Goal: Information Seeking & Learning: Learn about a topic

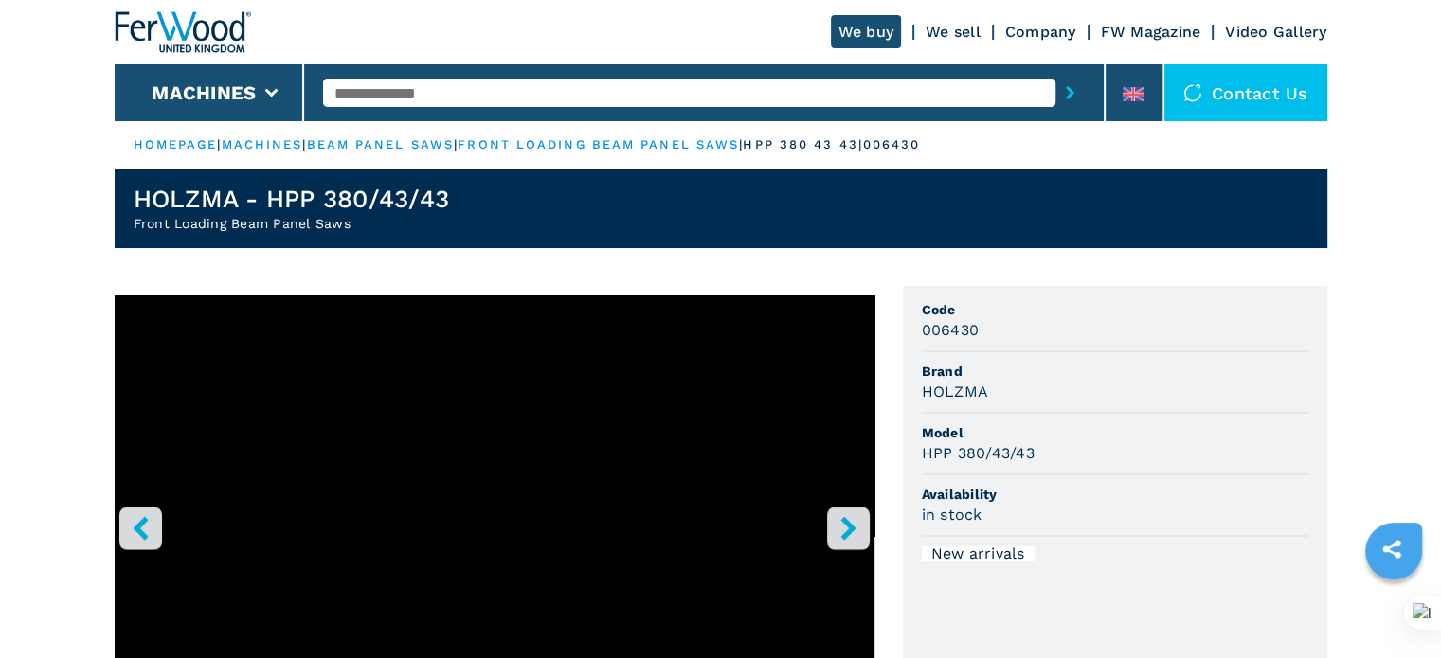
click at [537, 94] on input "text" at bounding box center [689, 93] width 732 height 28
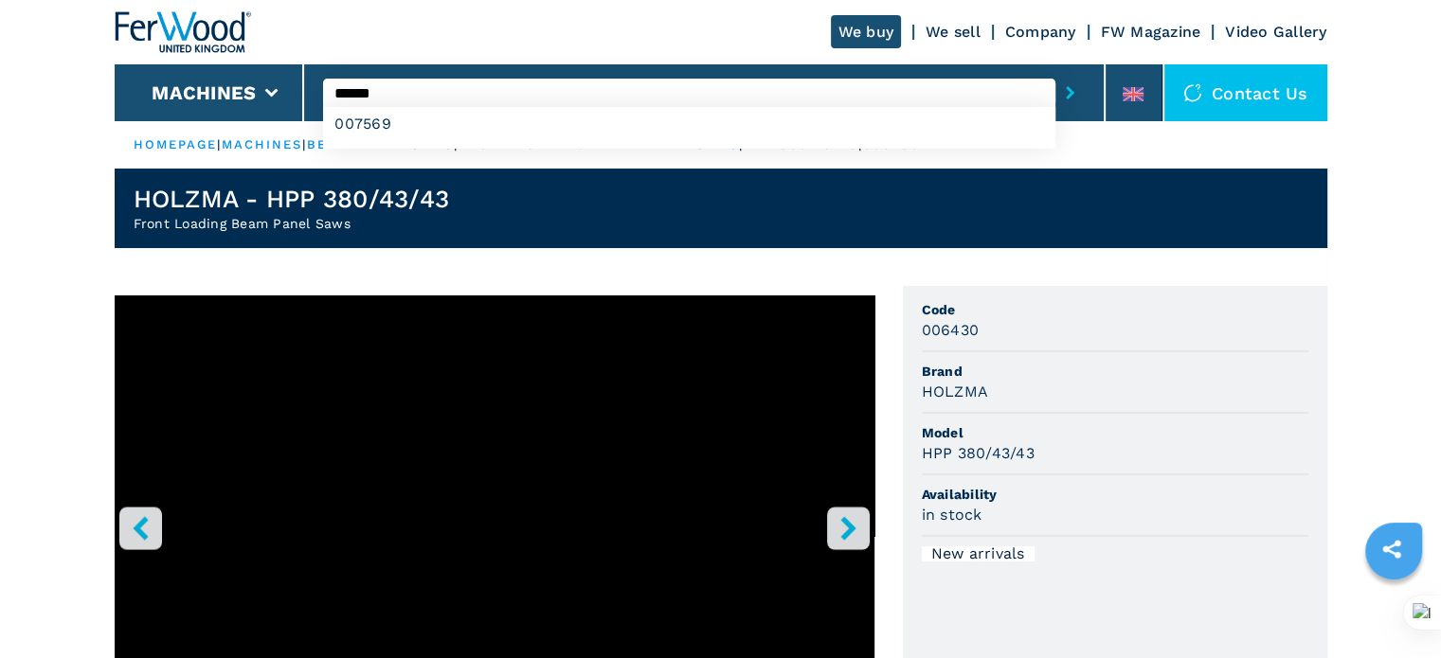
type input "******"
click at [1055, 71] on button "submit-button" at bounding box center [1069, 93] width 29 height 44
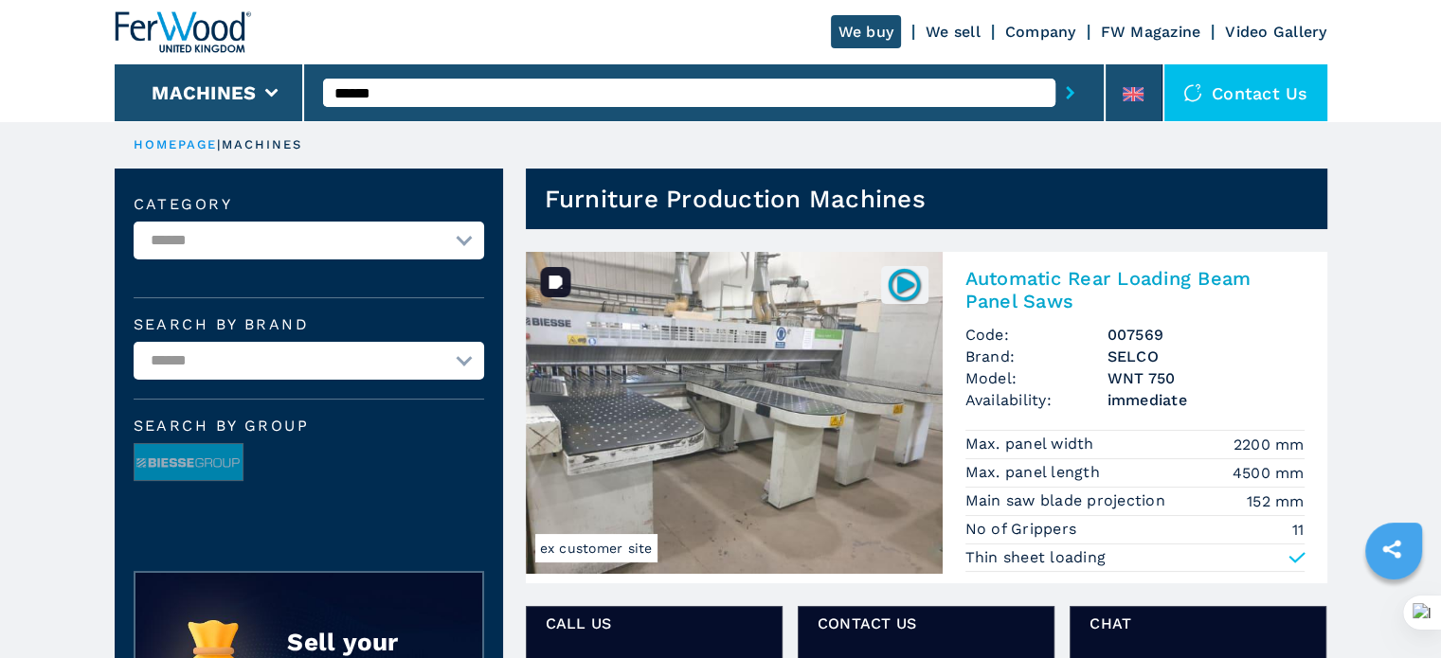
click at [724, 384] on img at bounding box center [734, 413] width 417 height 322
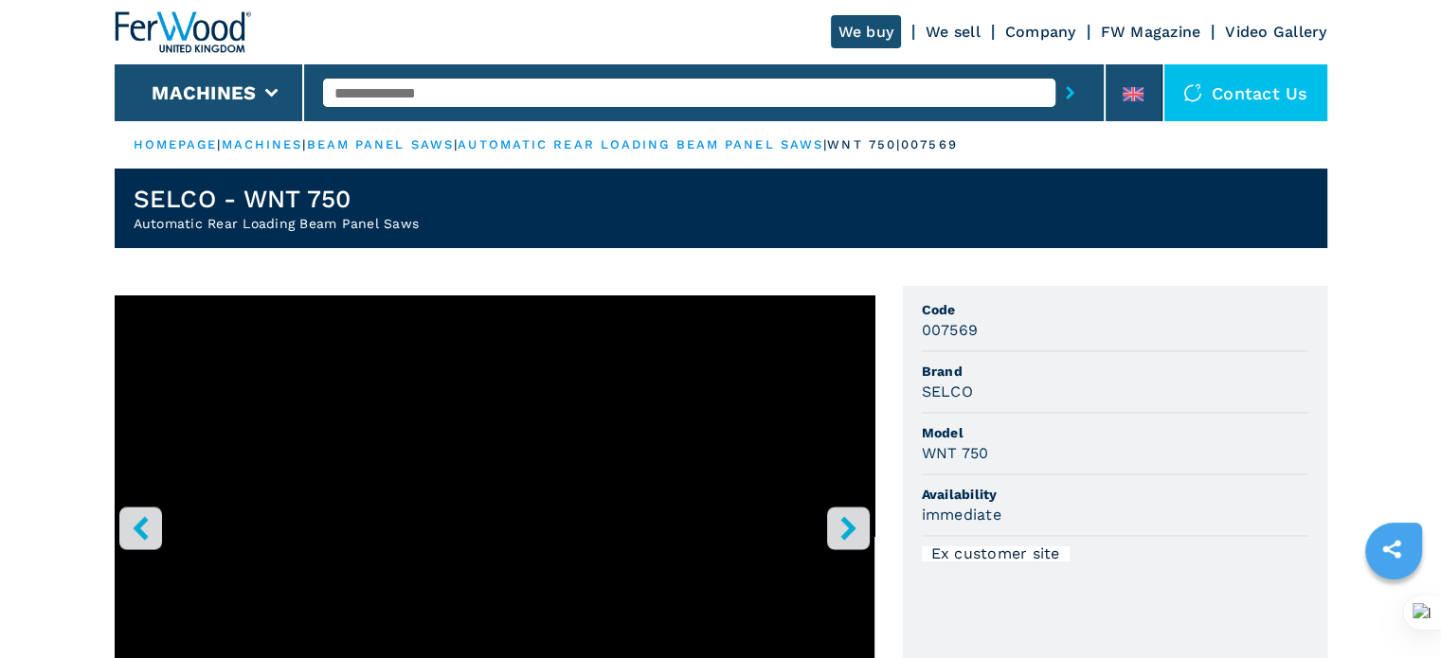
click at [846, 526] on icon "right-button" at bounding box center [847, 528] width 15 height 24
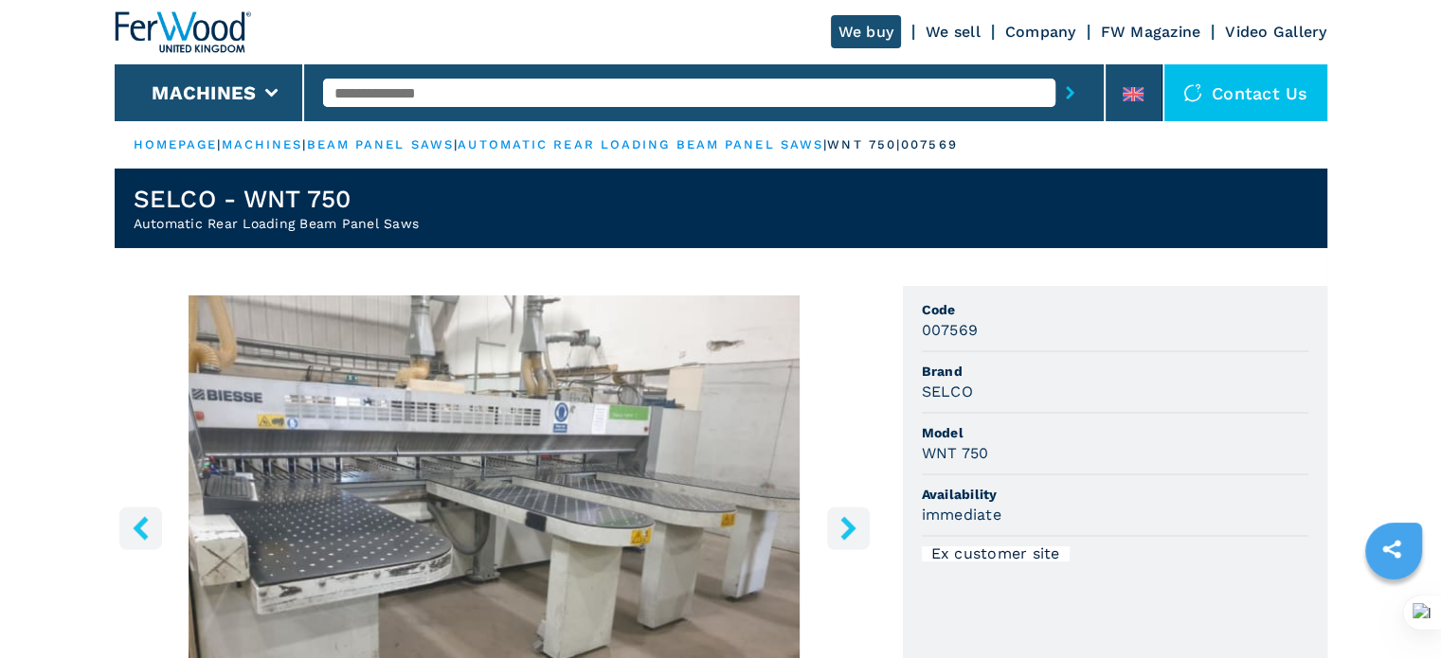
click at [846, 526] on icon "right-button" at bounding box center [847, 528] width 15 height 24
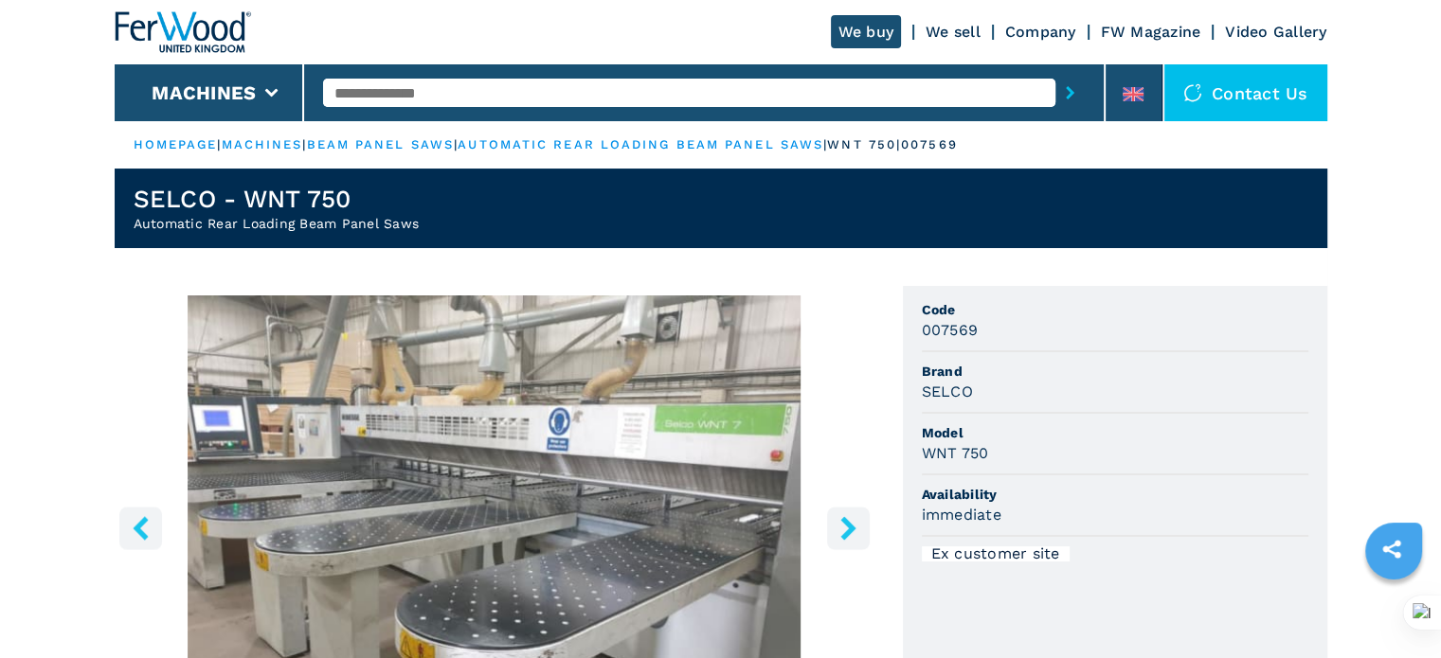
click at [846, 526] on icon "right-button" at bounding box center [847, 528] width 15 height 24
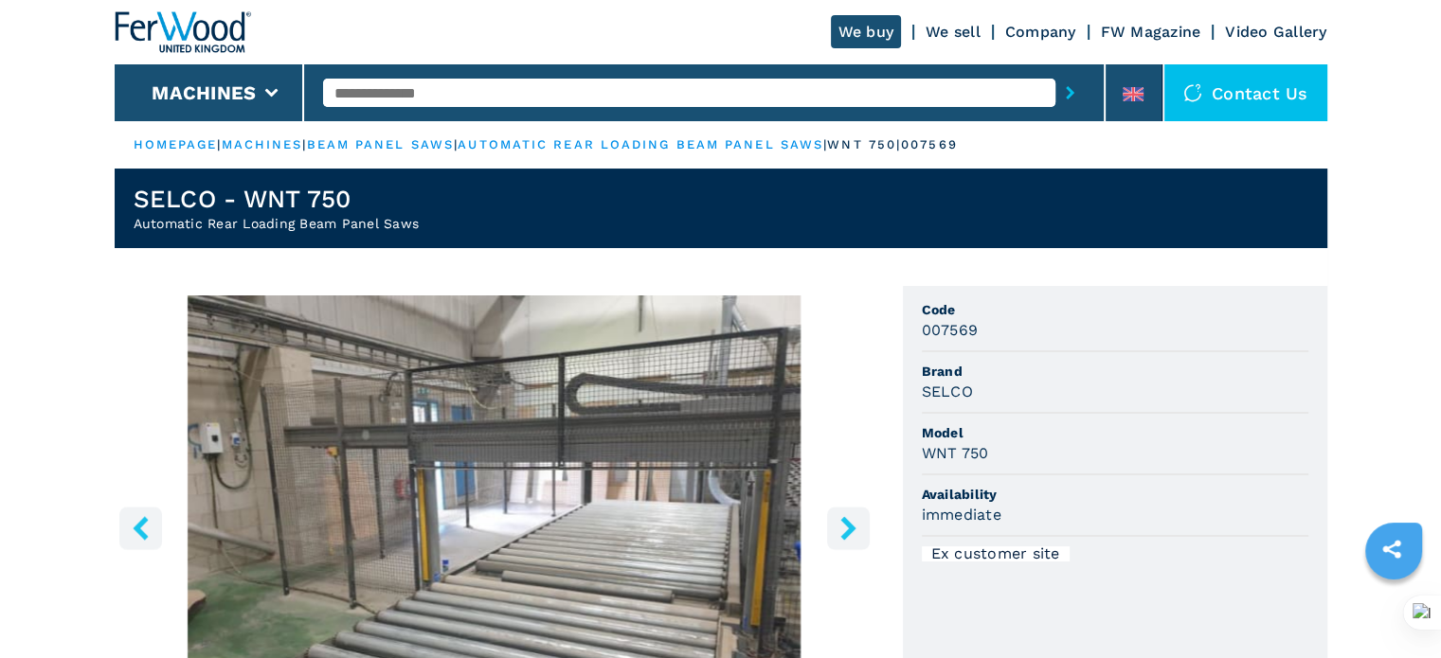
click at [846, 526] on icon "right-button" at bounding box center [847, 528] width 15 height 24
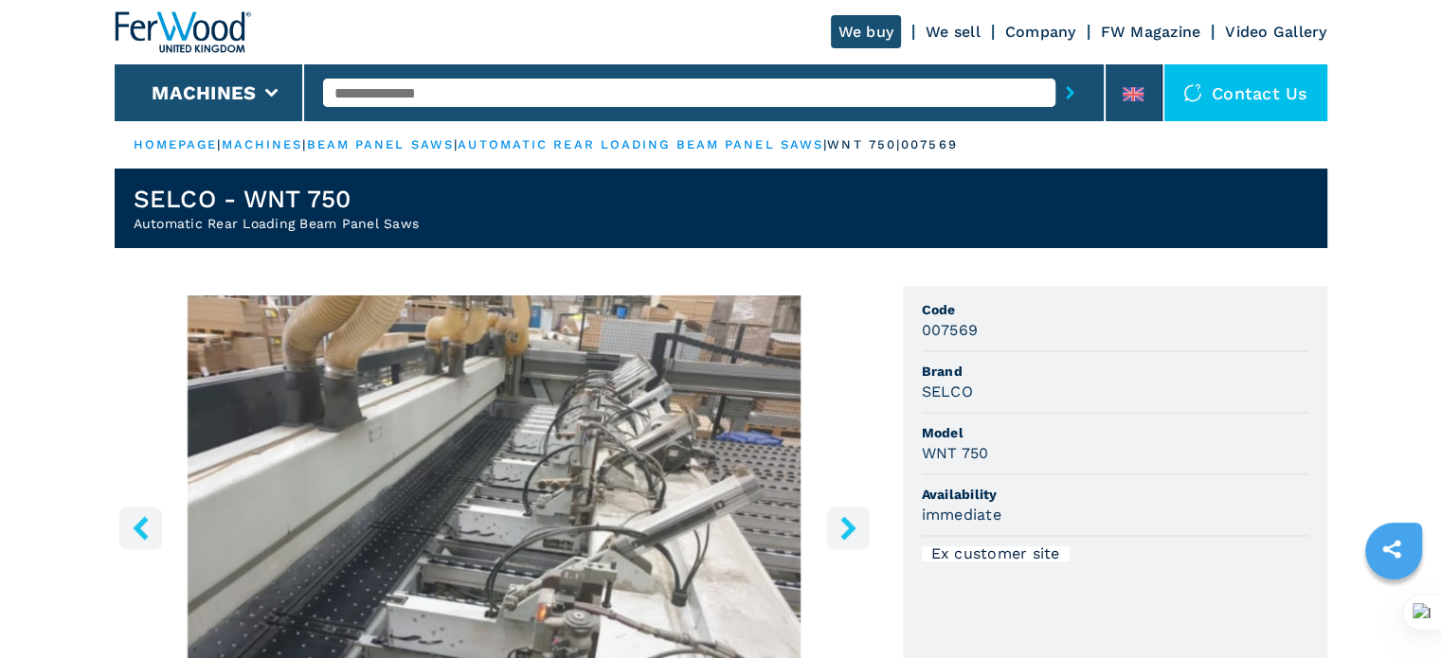
click at [846, 526] on icon "right-button" at bounding box center [847, 528] width 15 height 24
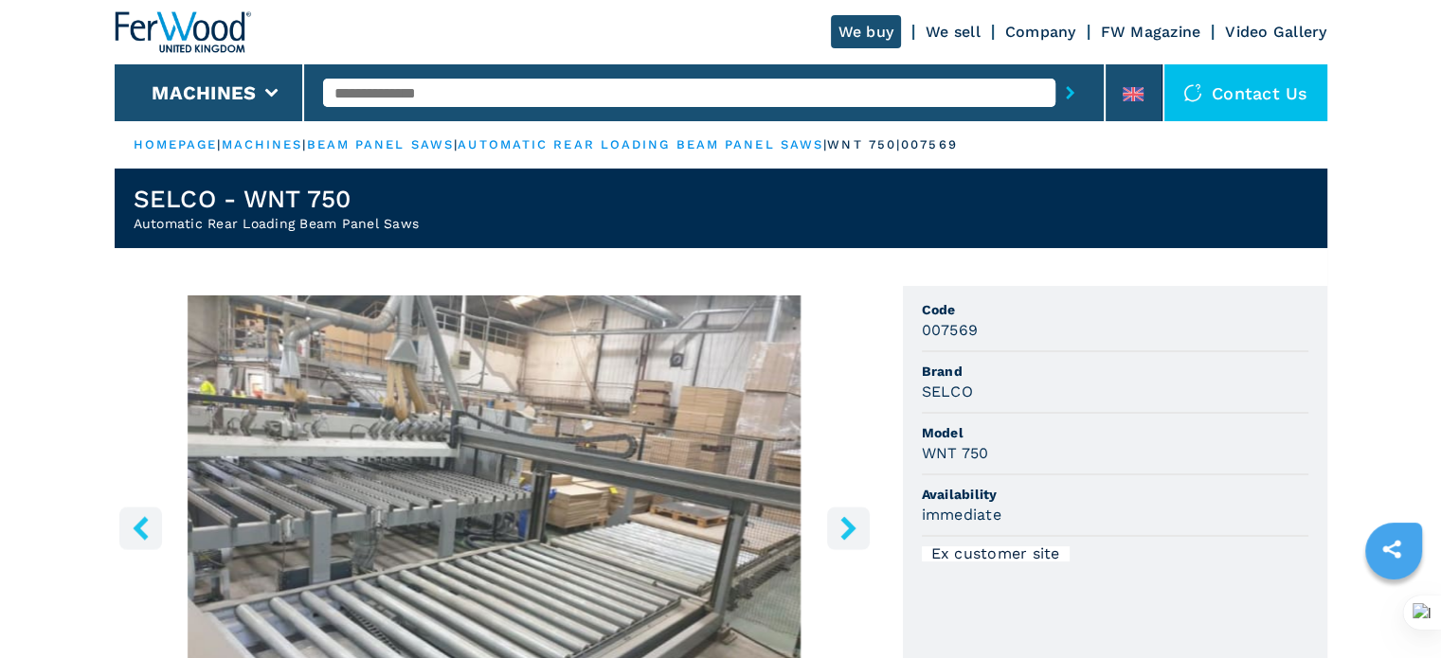
click at [846, 526] on icon "right-button" at bounding box center [847, 528] width 15 height 24
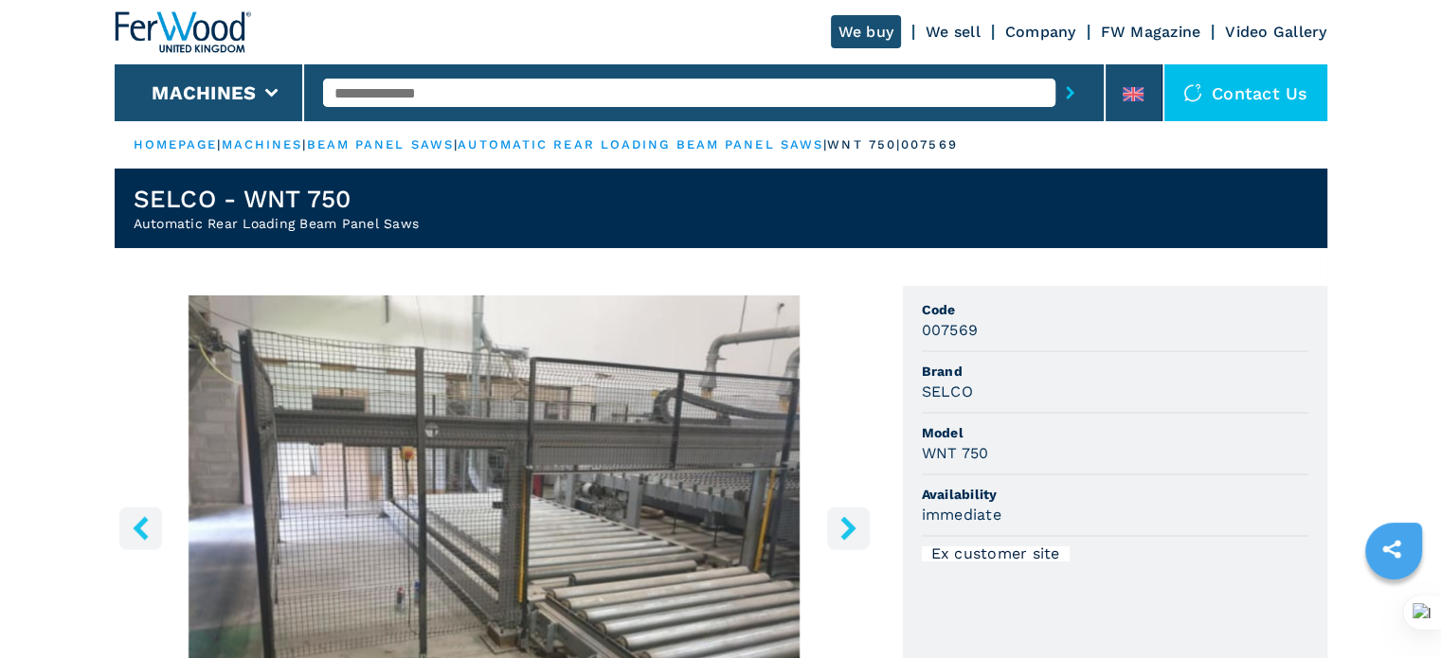
click at [846, 526] on icon "right-button" at bounding box center [847, 528] width 15 height 24
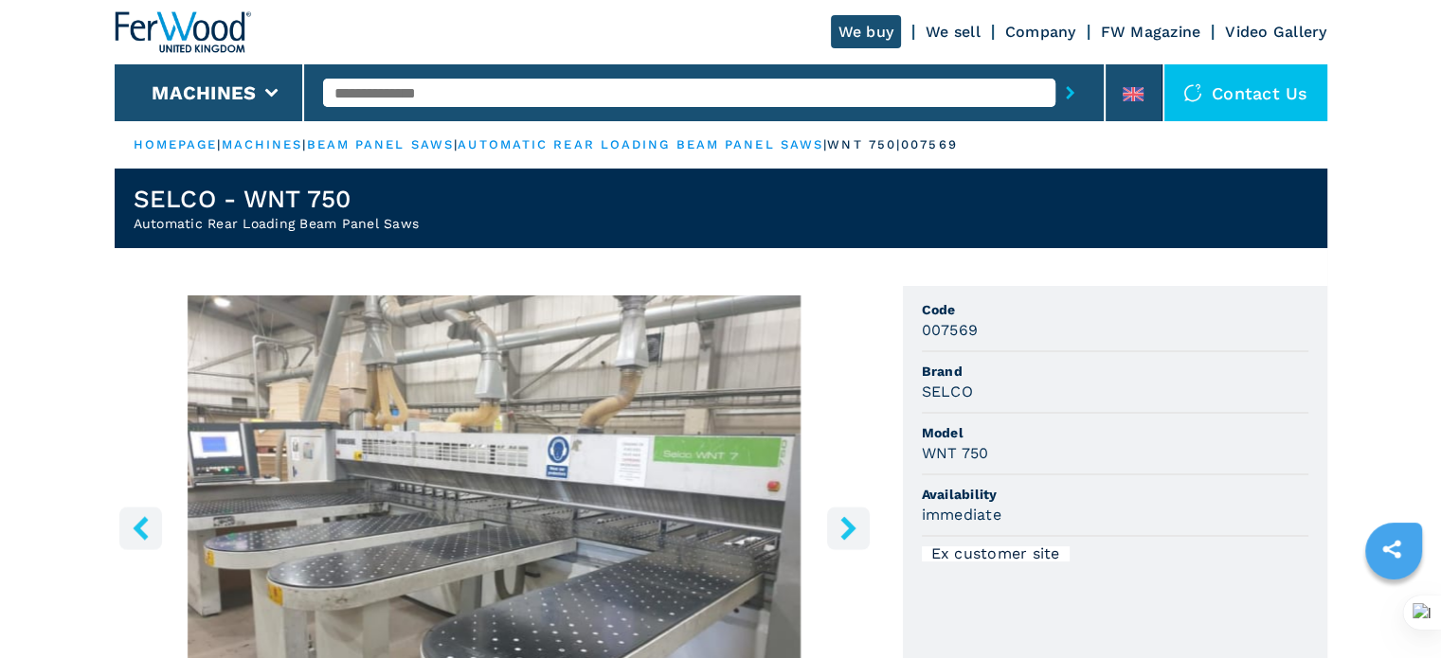
click at [846, 526] on icon "right-button" at bounding box center [847, 528] width 15 height 24
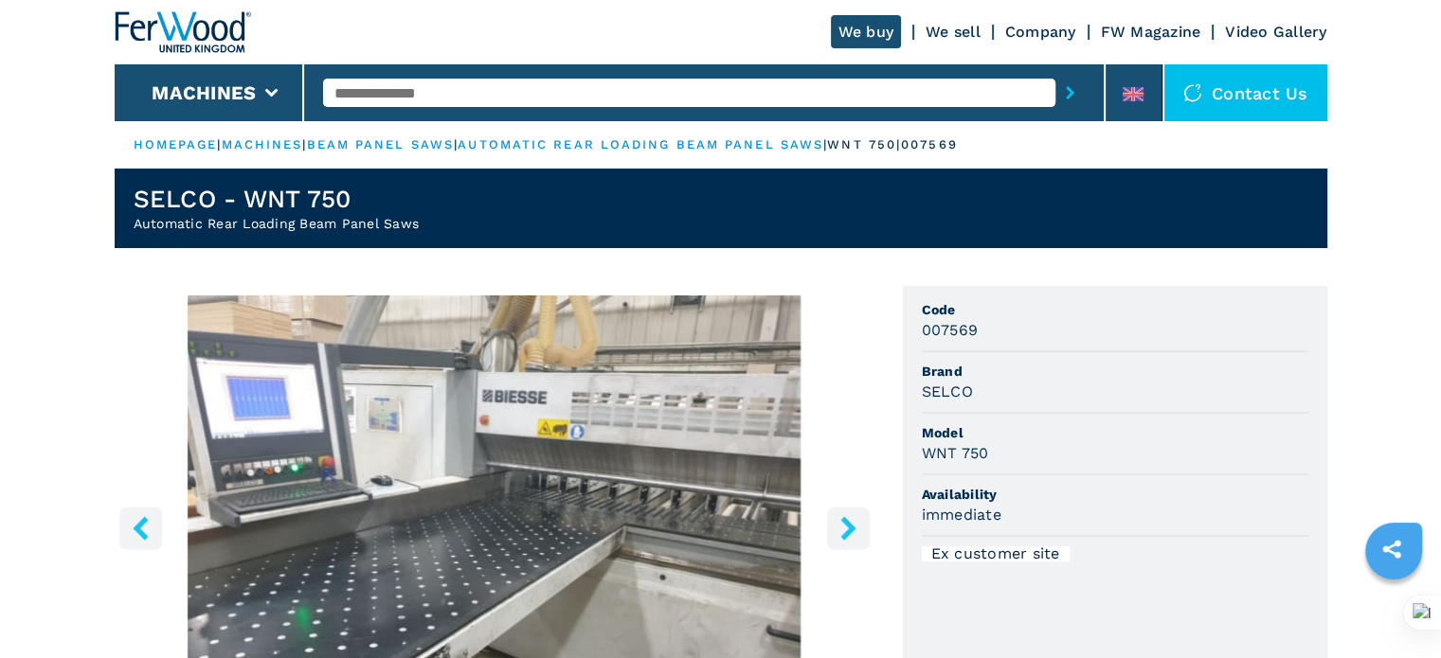
click at [846, 526] on icon "right-button" at bounding box center [847, 528] width 15 height 24
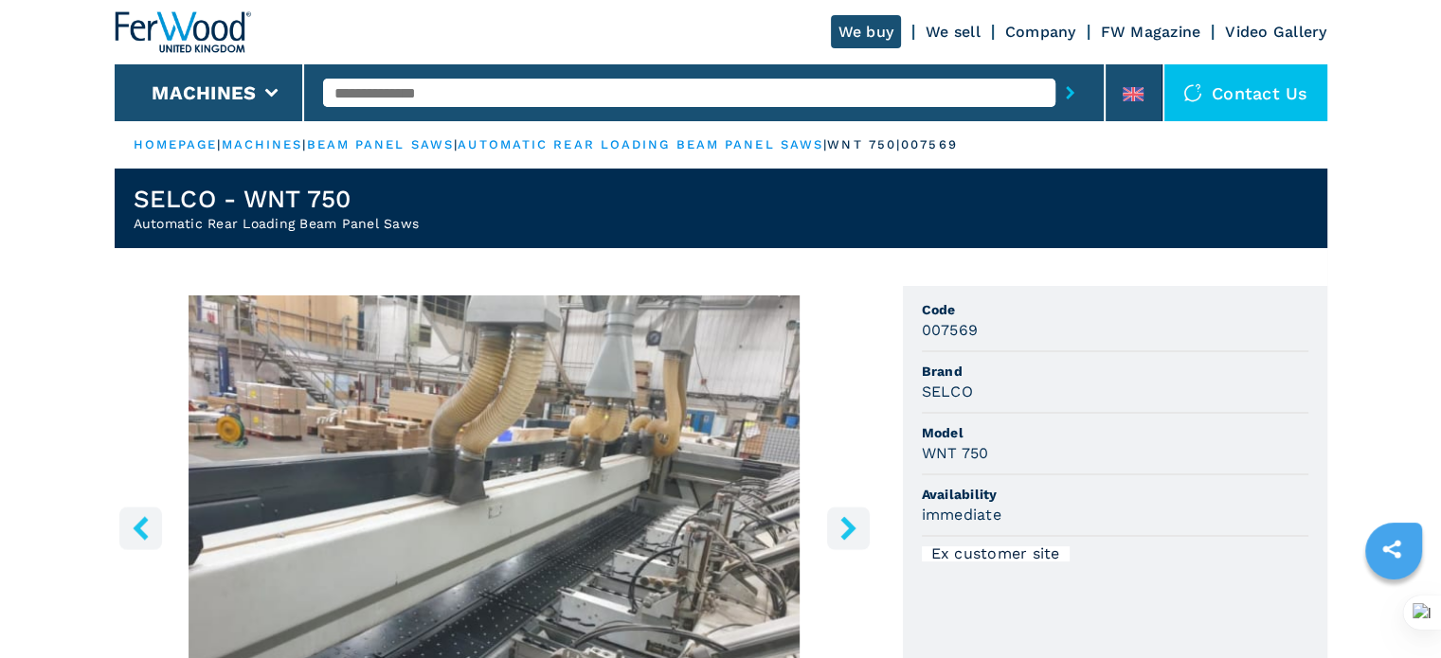
click at [514, 104] on input "text" at bounding box center [689, 93] width 732 height 28
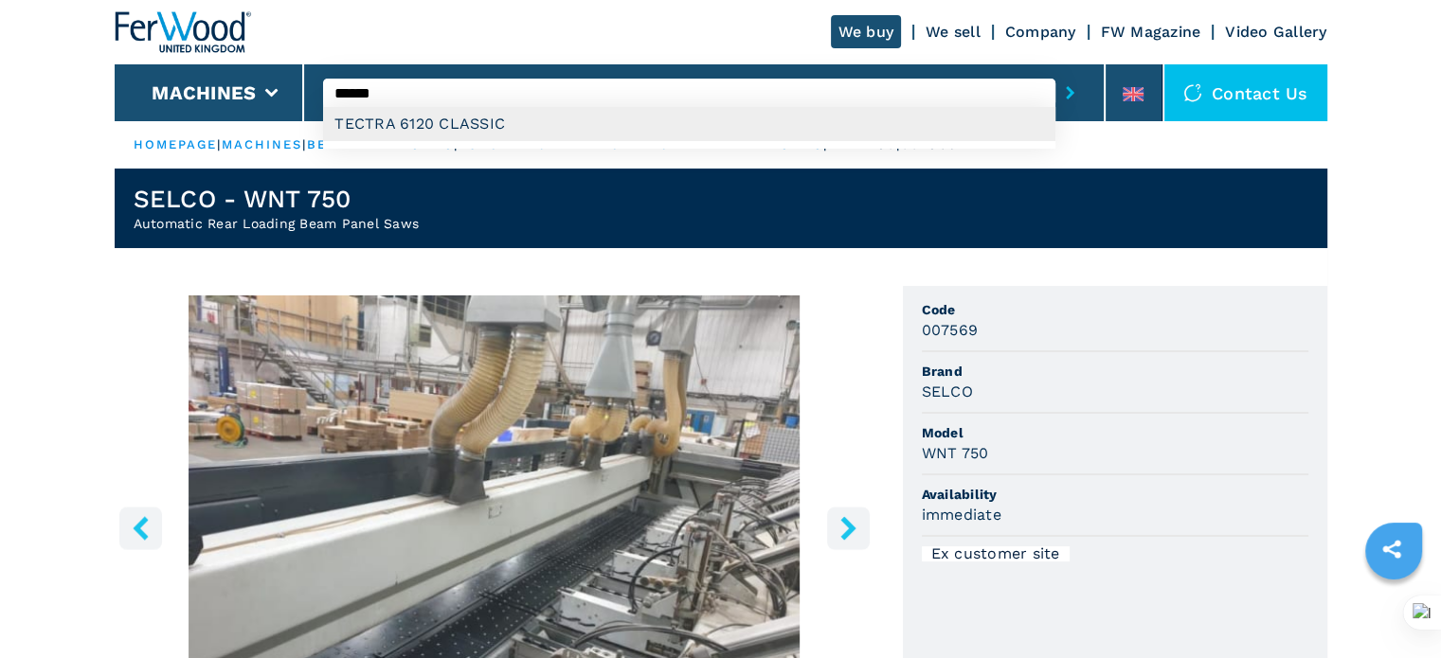
click at [500, 119] on div "TECTRA 6120 CLASSIC" at bounding box center [689, 124] width 732 height 34
type input "**********"
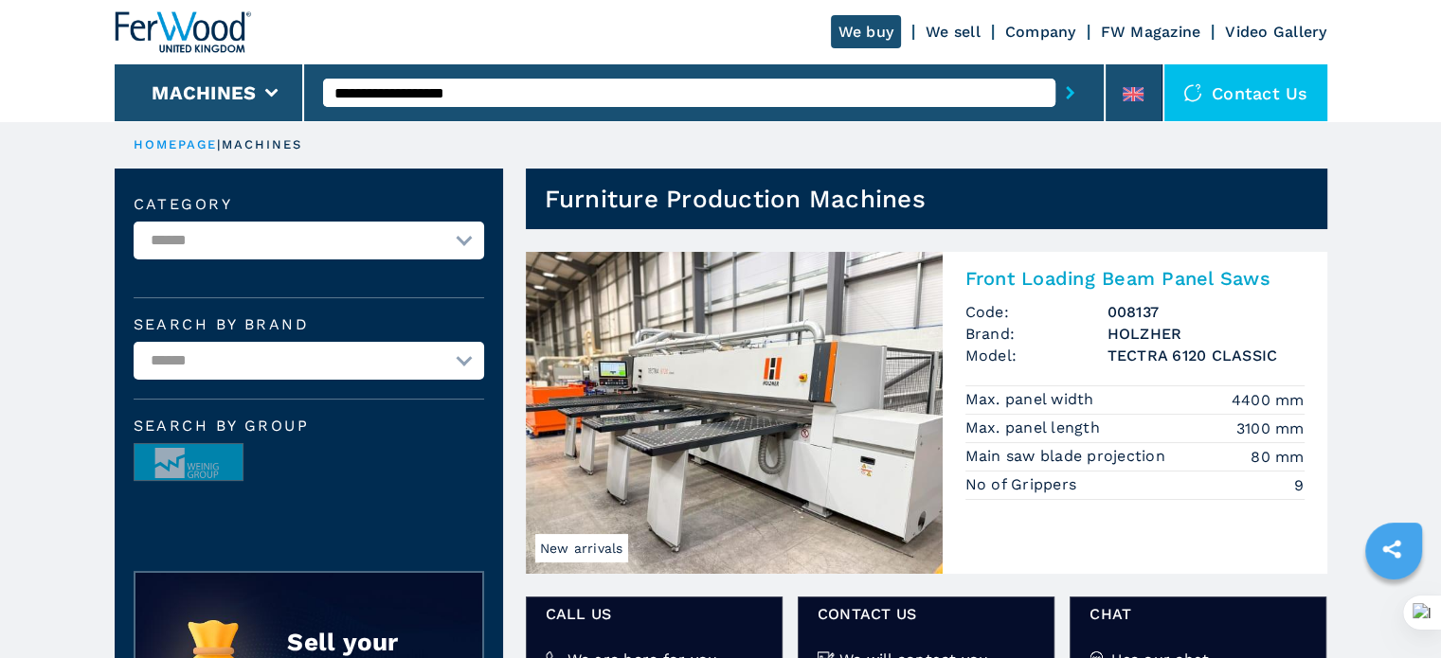
click at [601, 89] on input "**********" at bounding box center [689, 93] width 732 height 28
type input "******"
click at [1055, 71] on button "submit-button" at bounding box center [1069, 93] width 29 height 44
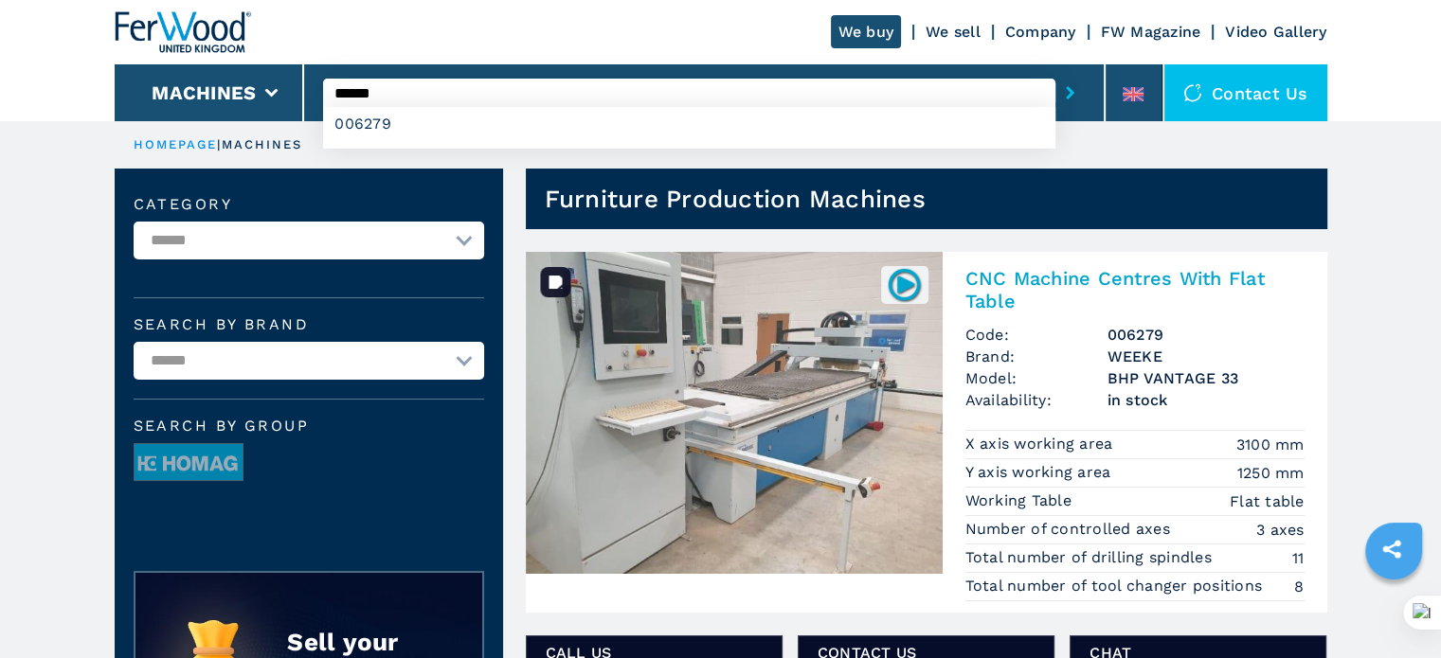
click at [864, 435] on img at bounding box center [734, 413] width 417 height 322
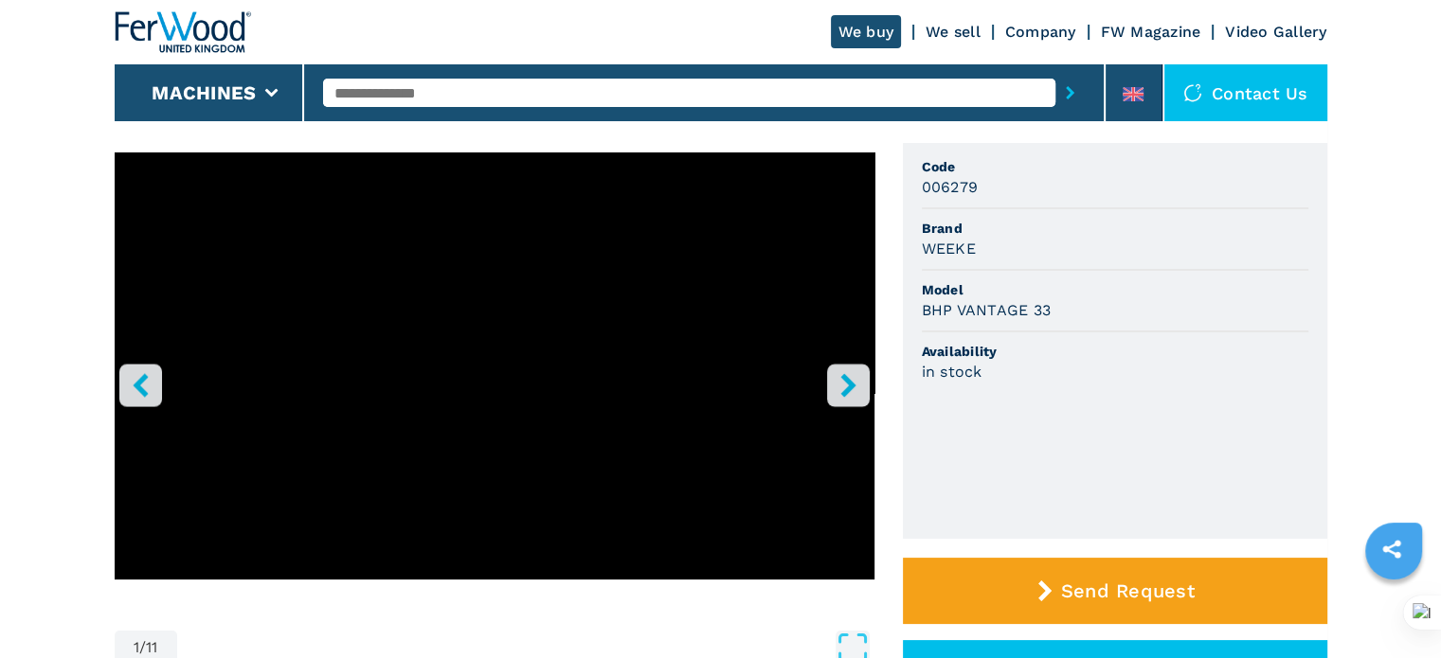
scroll to position [189, 0]
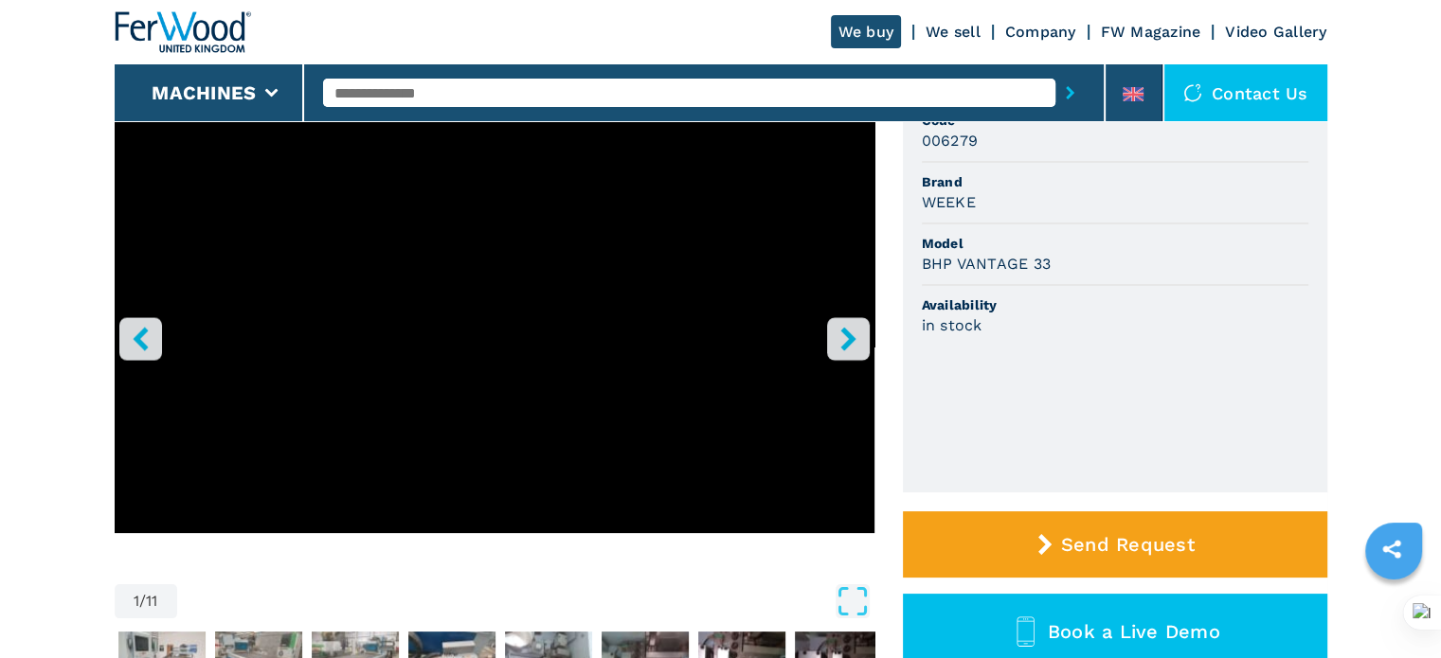
click at [846, 327] on icon "right-button" at bounding box center [848, 339] width 24 height 24
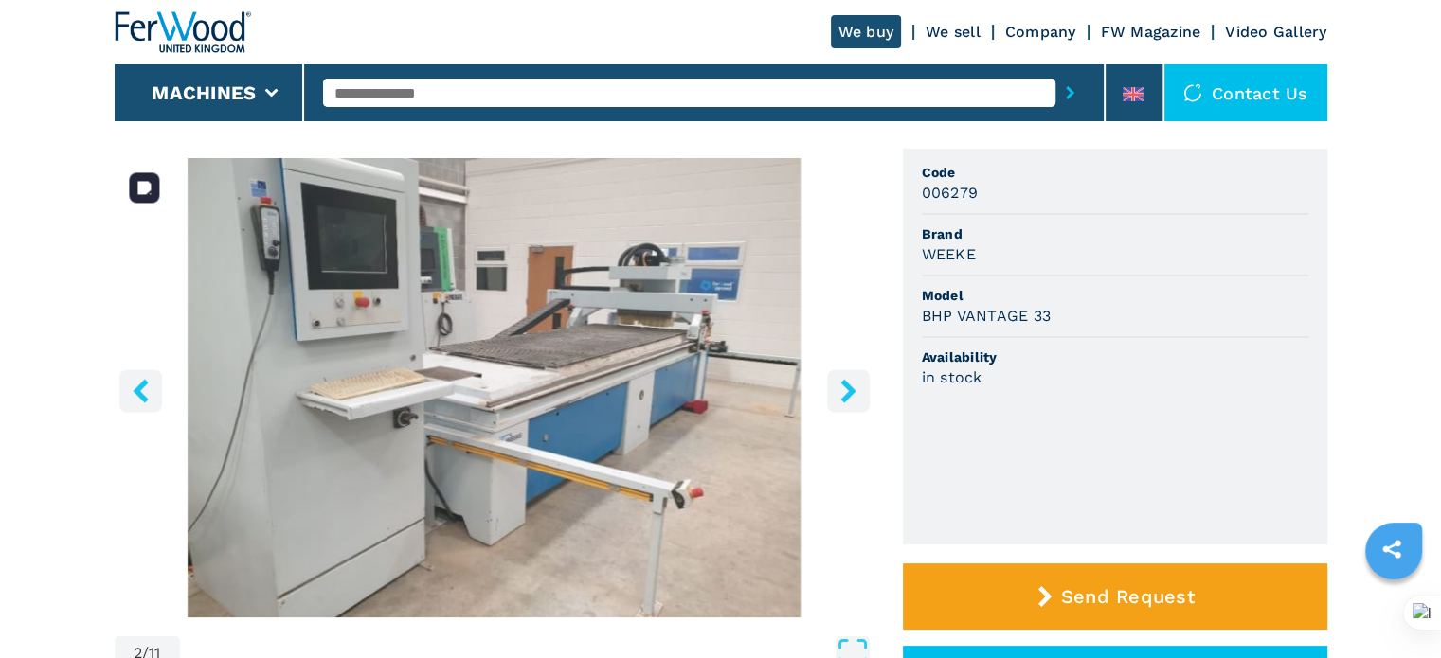
scroll to position [95, 0]
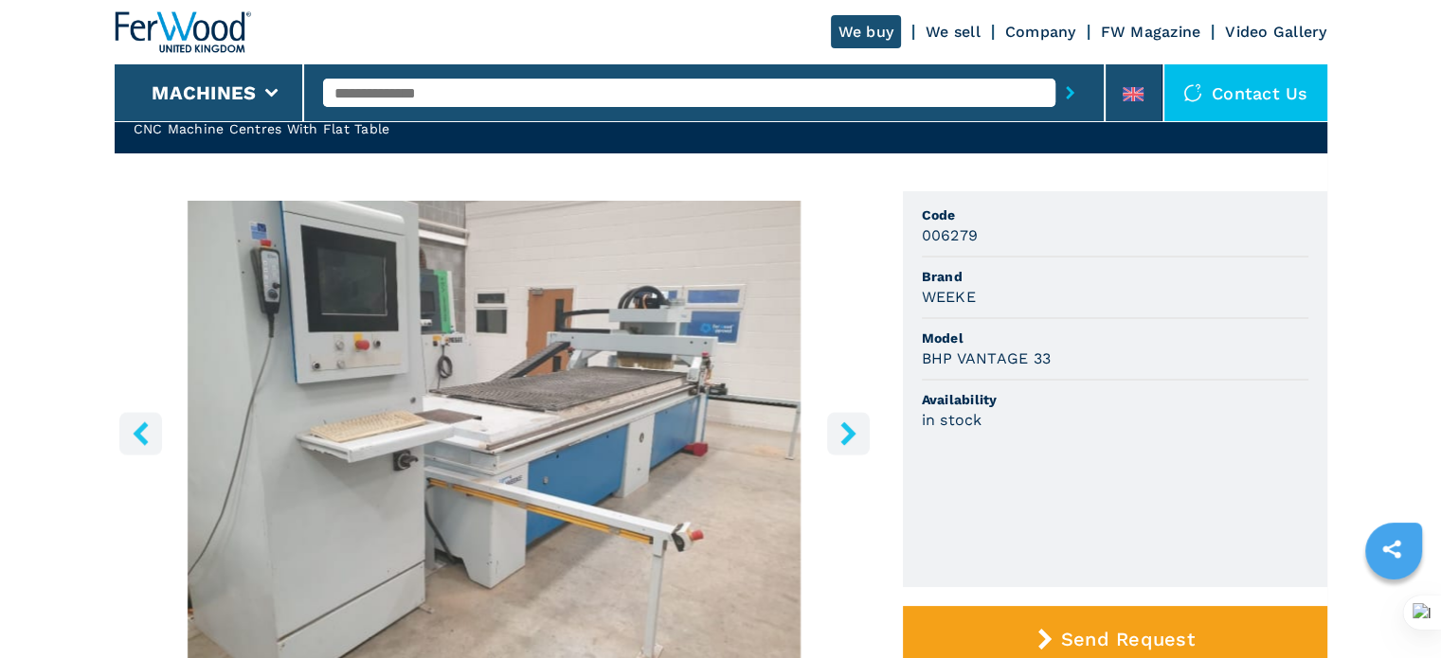
click at [844, 431] on icon "right-button" at bounding box center [848, 434] width 24 height 24
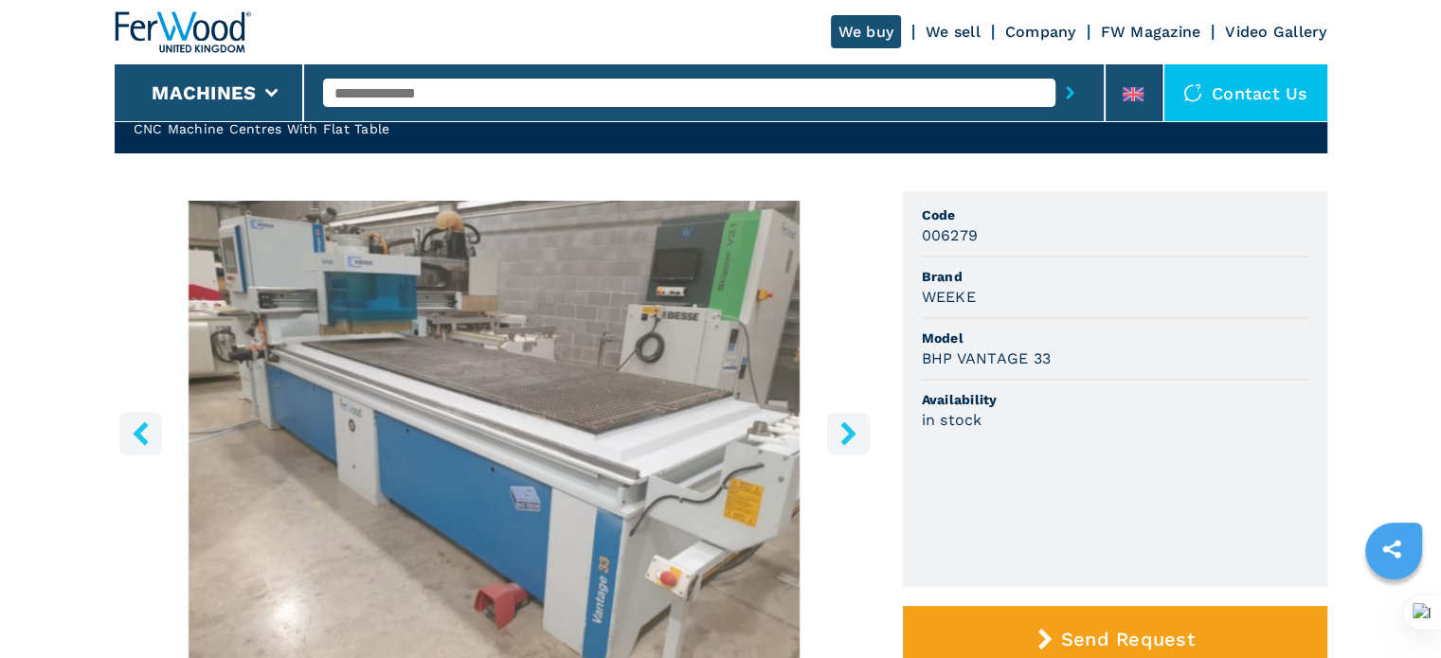
click at [864, 429] on button "right-button" at bounding box center [848, 433] width 43 height 43
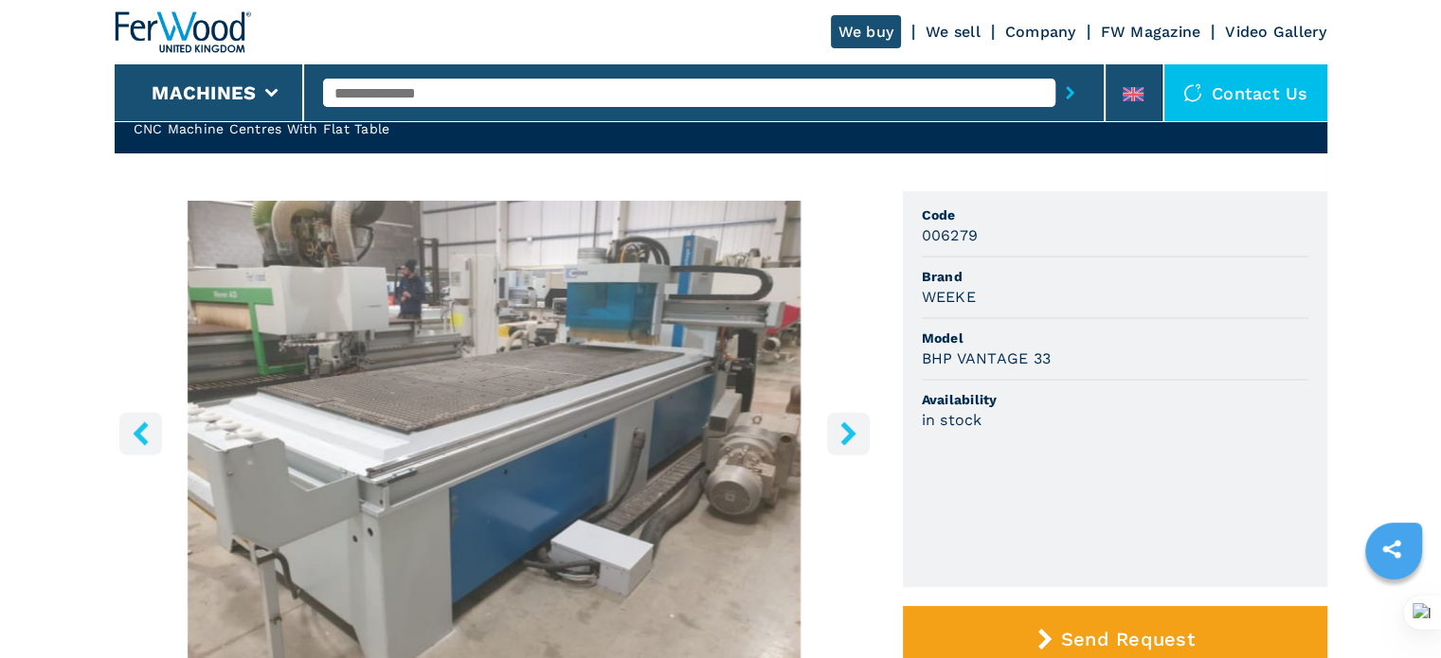
click at [864, 429] on button "right-button" at bounding box center [848, 433] width 43 height 43
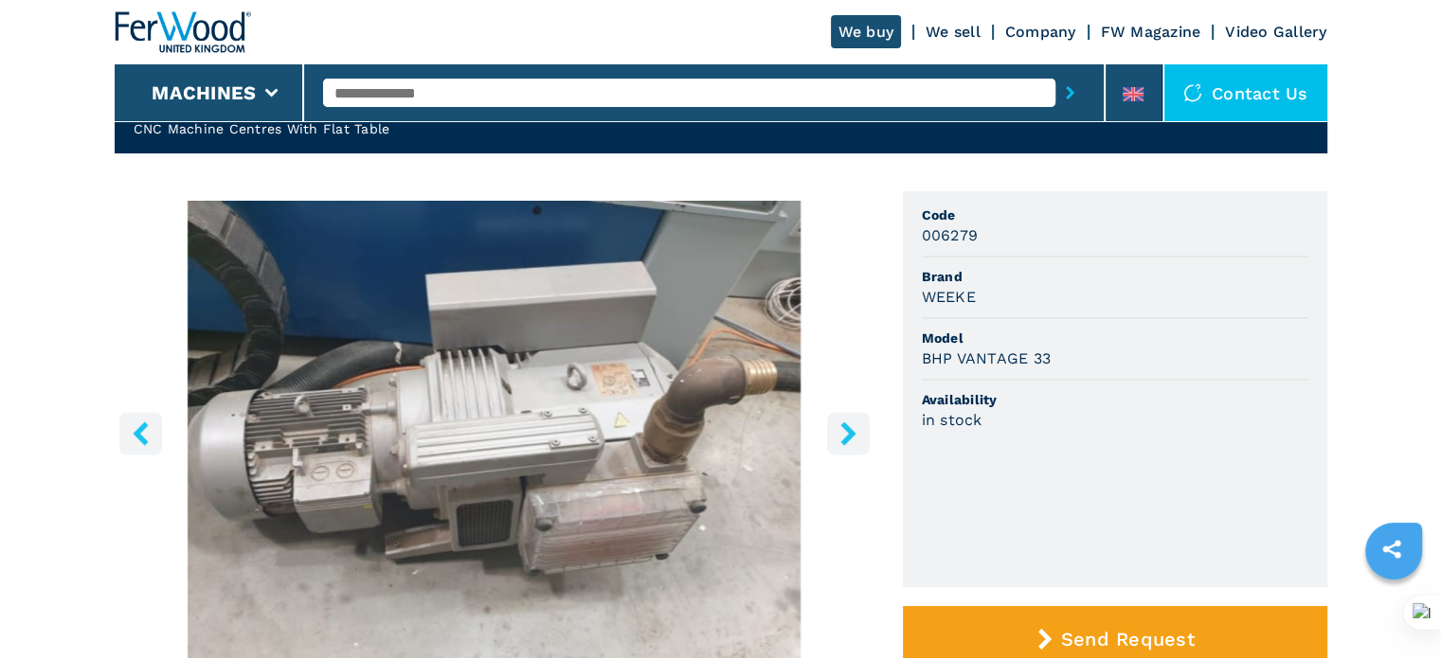
click at [864, 429] on button "right-button" at bounding box center [848, 433] width 43 height 43
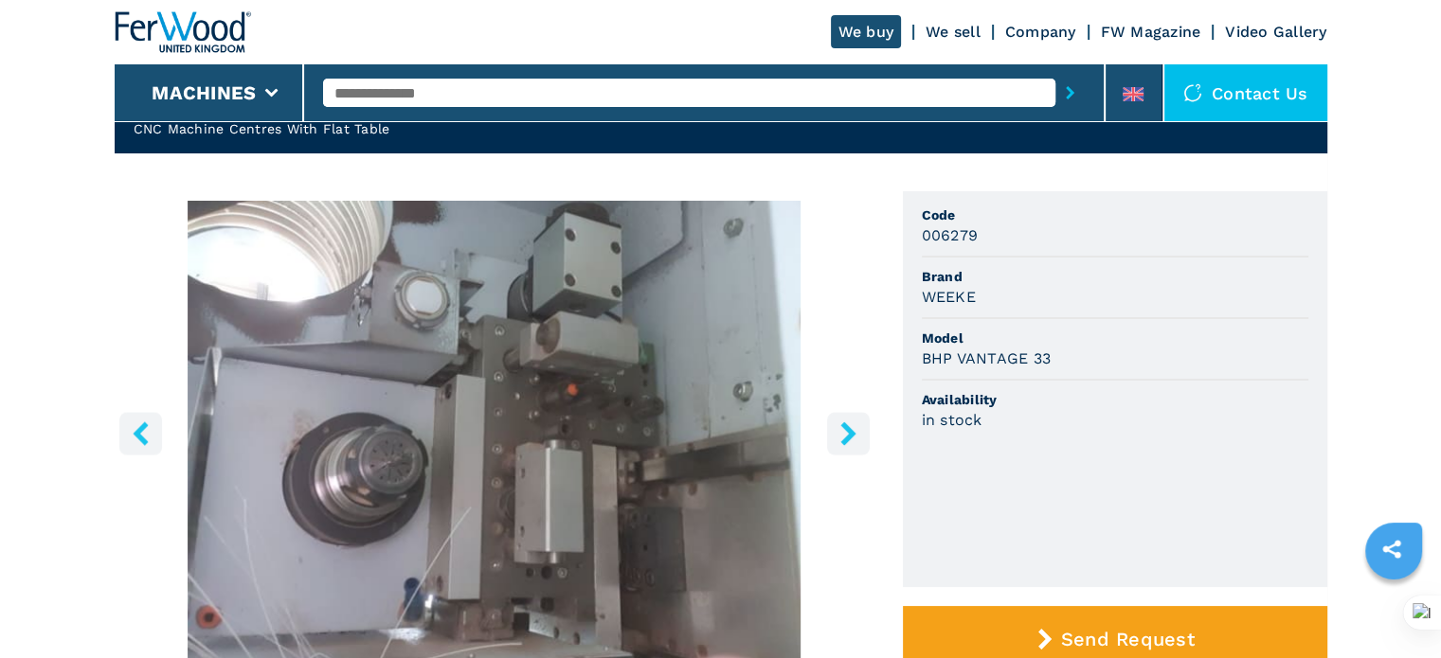
click at [864, 429] on button "right-button" at bounding box center [848, 433] width 43 height 43
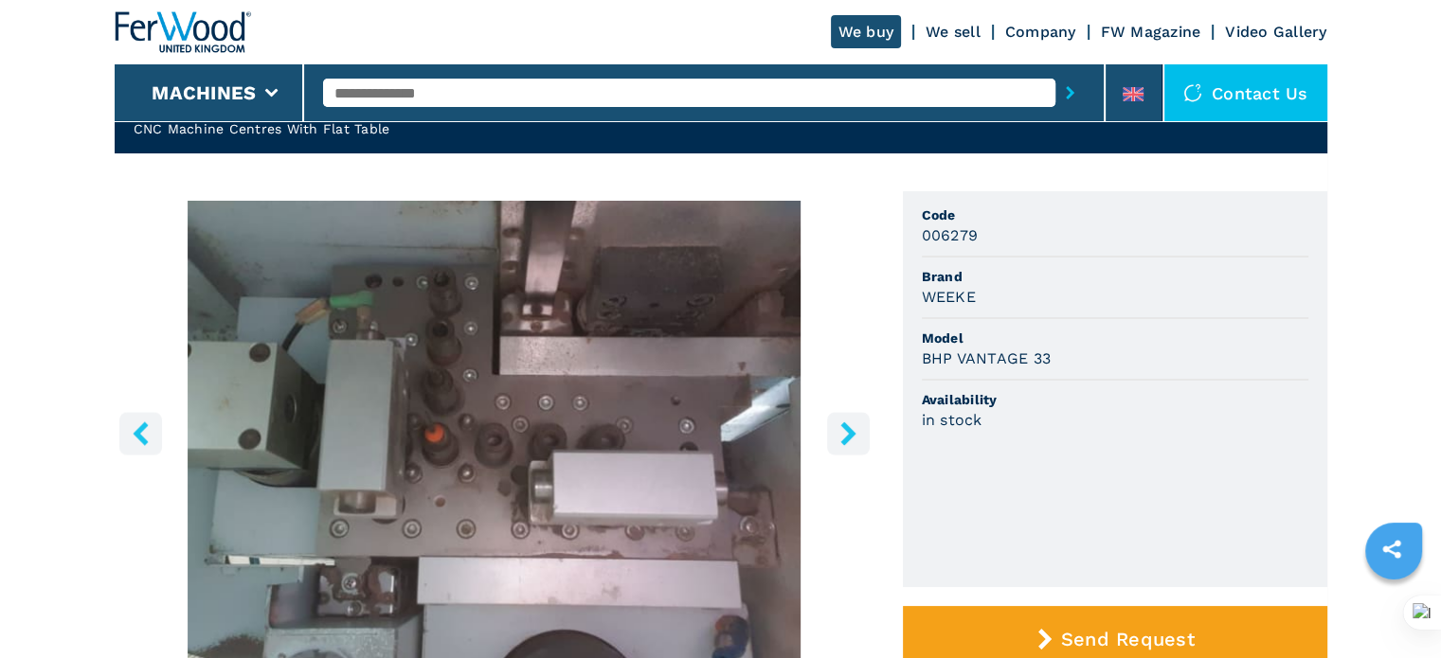
click at [864, 429] on button "right-button" at bounding box center [848, 433] width 43 height 43
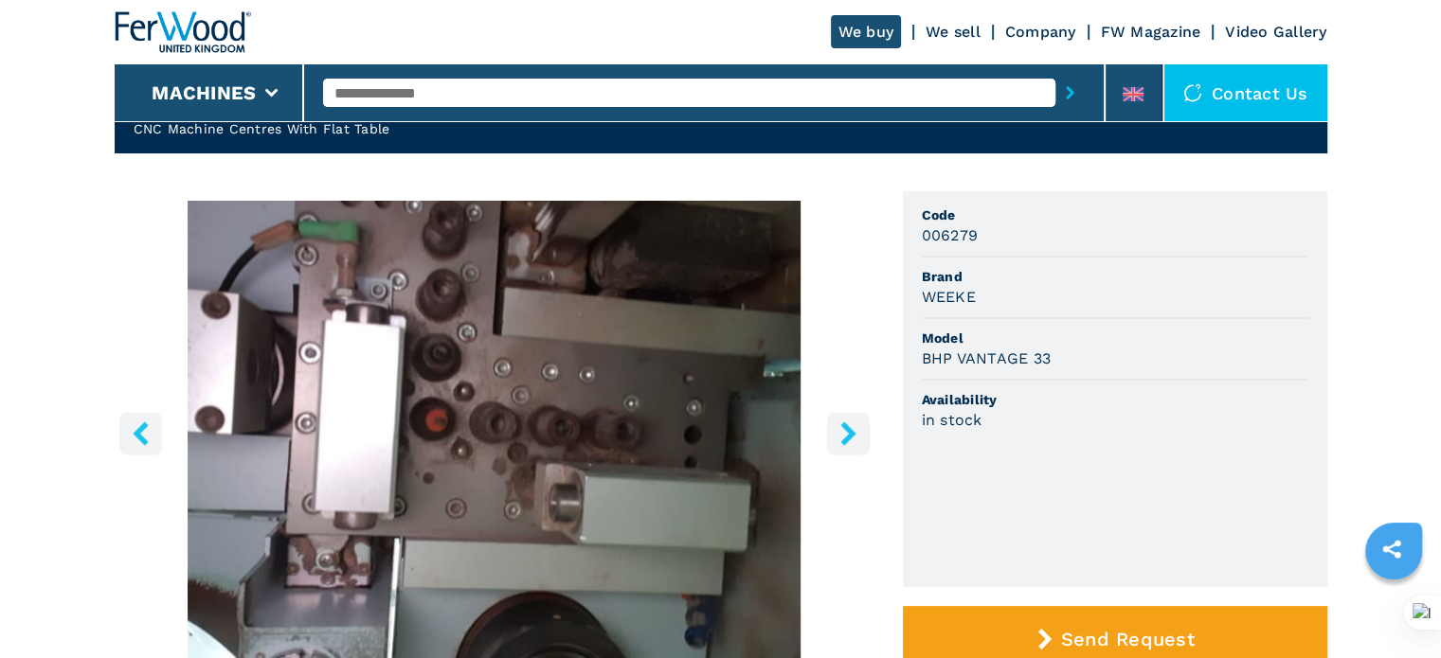
click at [864, 429] on button "right-button" at bounding box center [848, 433] width 43 height 43
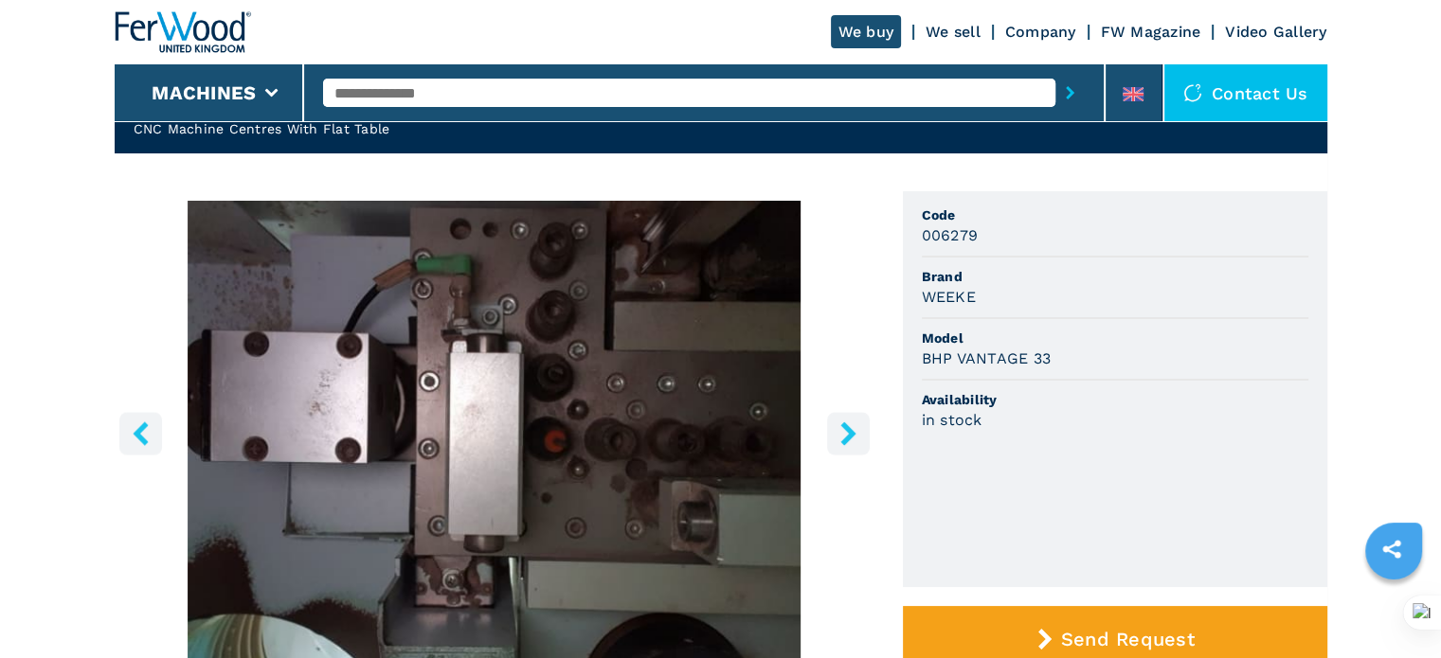
click at [420, 86] on input "text" at bounding box center [689, 93] width 732 height 28
type input "****"
click at [1055, 71] on button "submit-button" at bounding box center [1069, 93] width 29 height 44
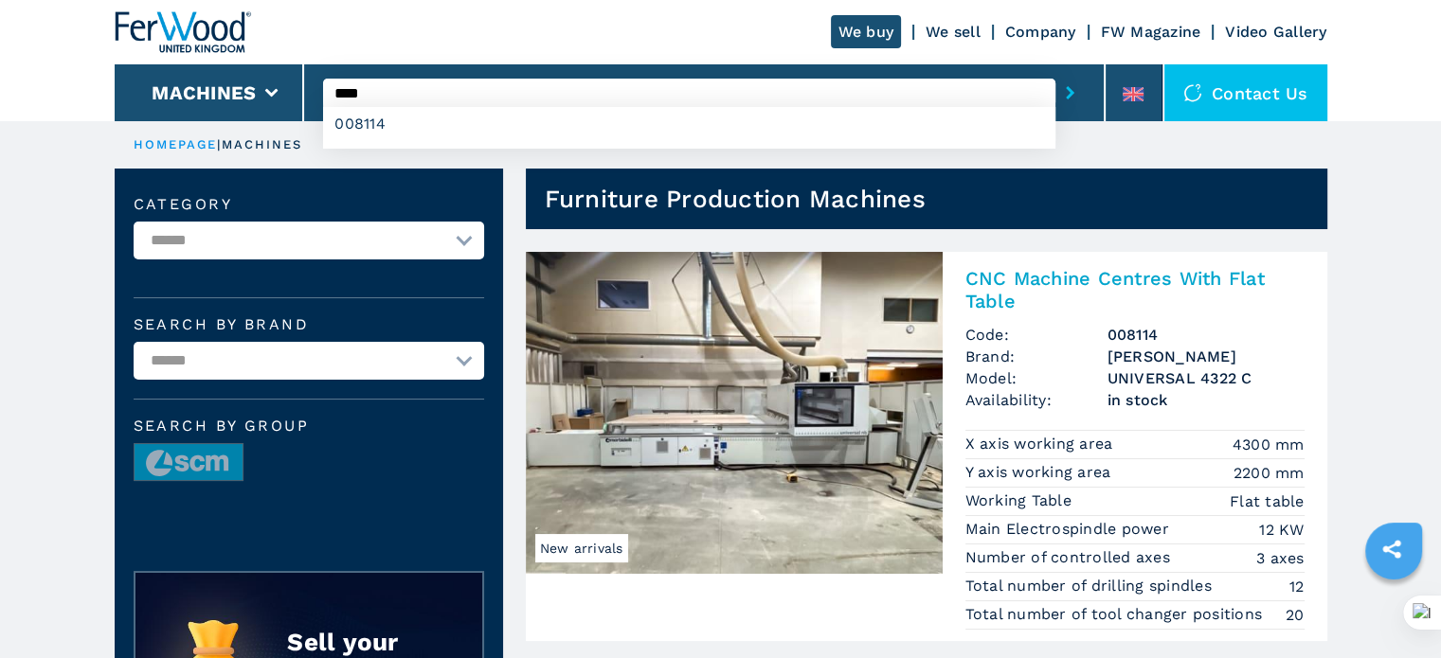
drag, startPoint x: 387, startPoint y: 92, endPoint x: 353, endPoint y: 96, distance: 34.3
click at [353, 96] on input "****" at bounding box center [689, 93] width 732 height 28
click at [1055, 71] on button "submit-button" at bounding box center [1069, 93] width 29 height 44
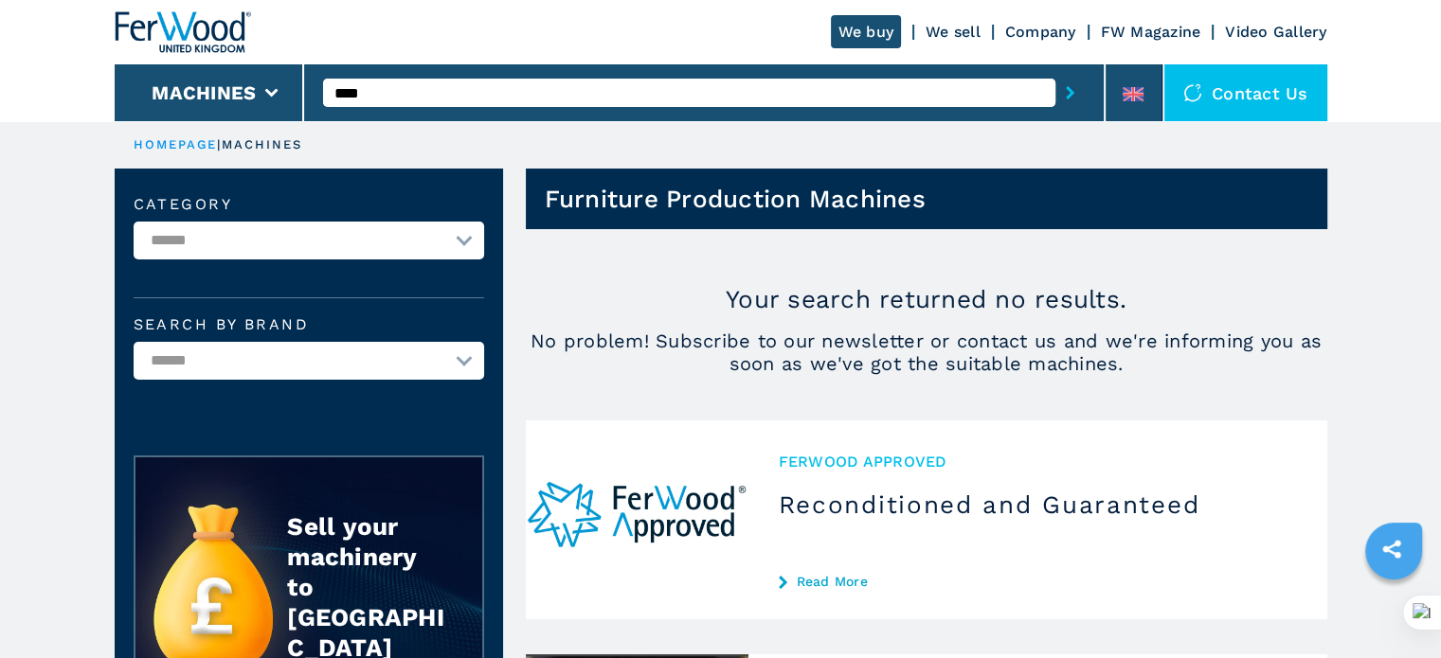
drag, startPoint x: 393, startPoint y: 87, endPoint x: 335, endPoint y: 52, distance: 67.6
click at [262, 95] on div "We buy We sell Company FW Magazine Video Gallery Machines **** Contact us" at bounding box center [721, 60] width 1212 height 121
click at [1055, 71] on button "submit-button" at bounding box center [1069, 93] width 29 height 44
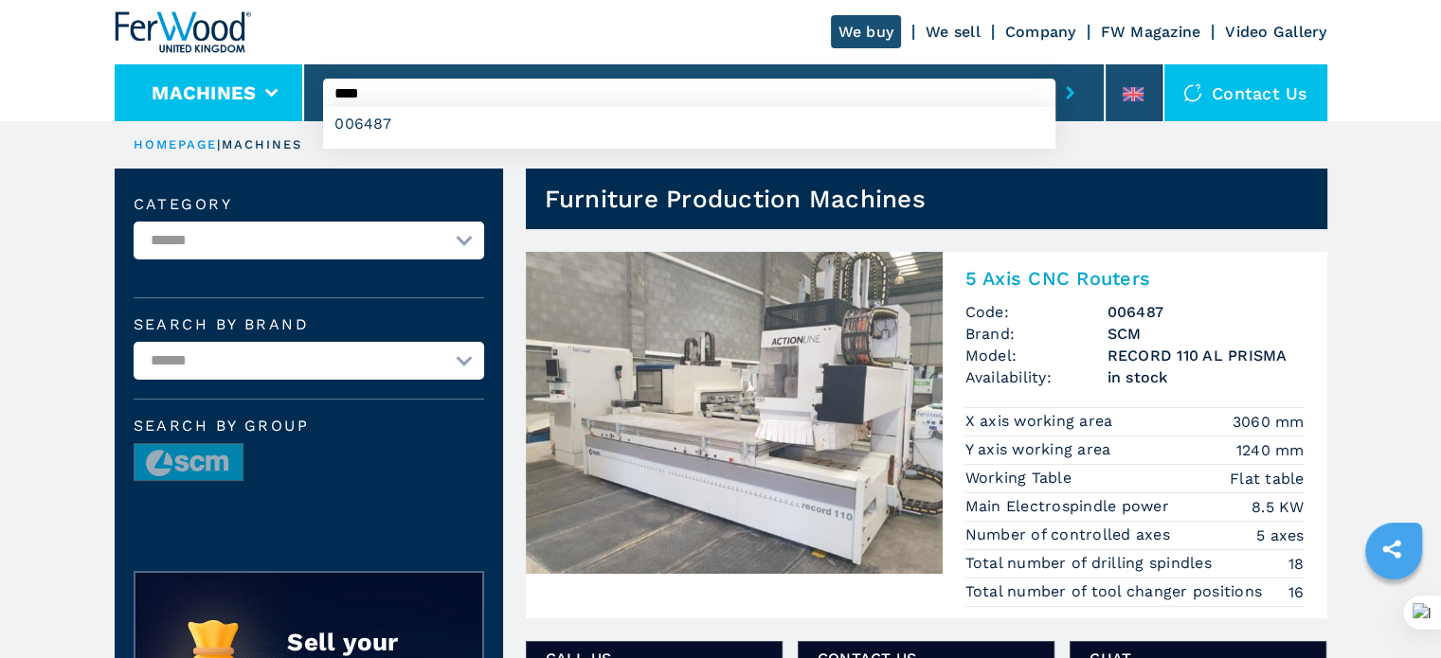
drag, startPoint x: 423, startPoint y: 85, endPoint x: 209, endPoint y: 81, distance: 214.1
click at [209, 81] on div "We buy We sell Company FW Magazine Video Gallery Machines **** 006487 Contact us" at bounding box center [721, 60] width 1212 height 121
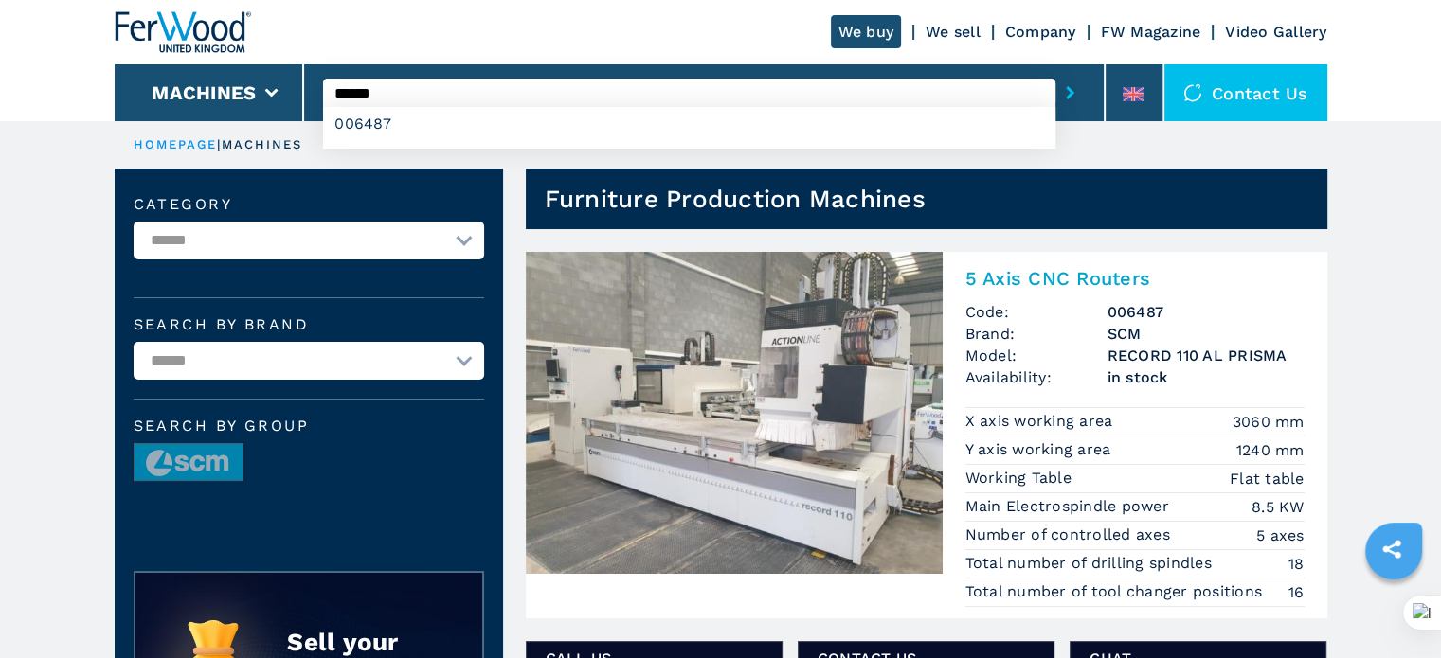
click at [1055, 71] on button "submit-button" at bounding box center [1069, 93] width 29 height 44
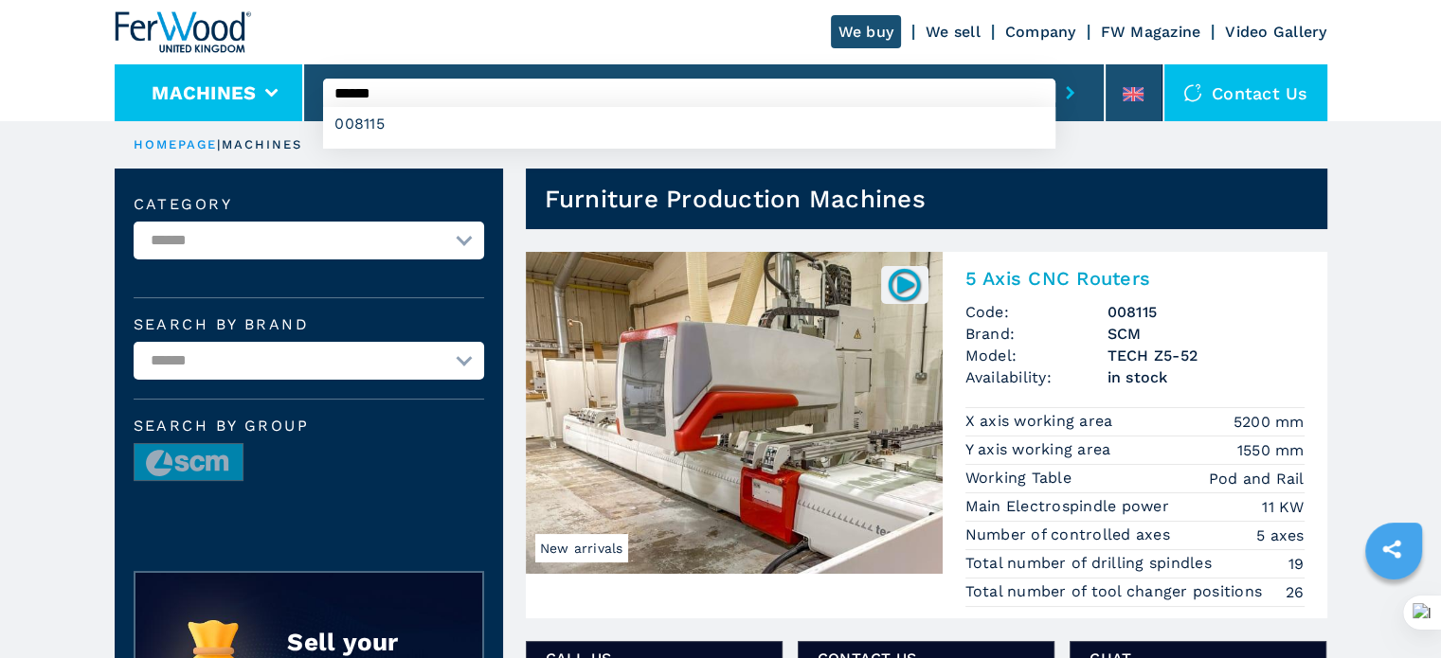
drag, startPoint x: 404, startPoint y: 86, endPoint x: 176, endPoint y: 77, distance: 227.5
click at [176, 77] on div "We buy We sell Company FW Magazine Video Gallery Machines ****** 008115 Contact…" at bounding box center [721, 60] width 1212 height 121
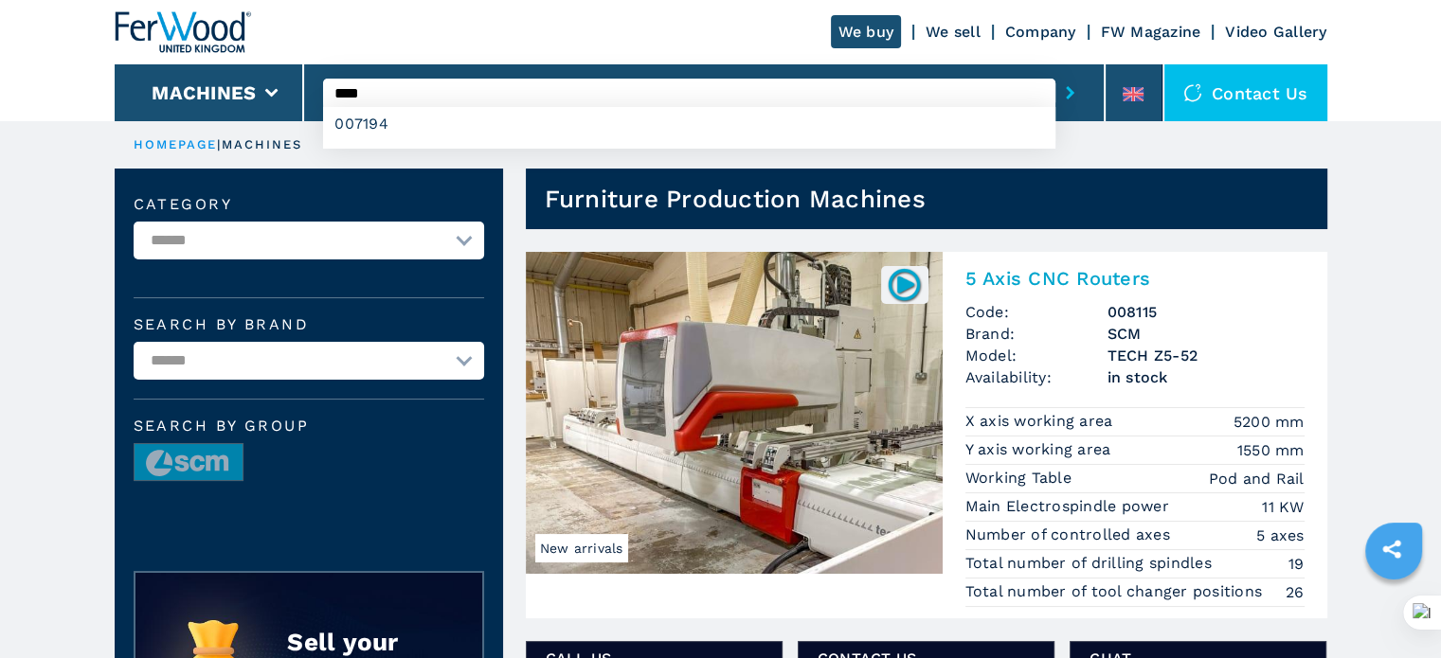
type input "****"
click at [1055, 71] on button "submit-button" at bounding box center [1069, 93] width 29 height 44
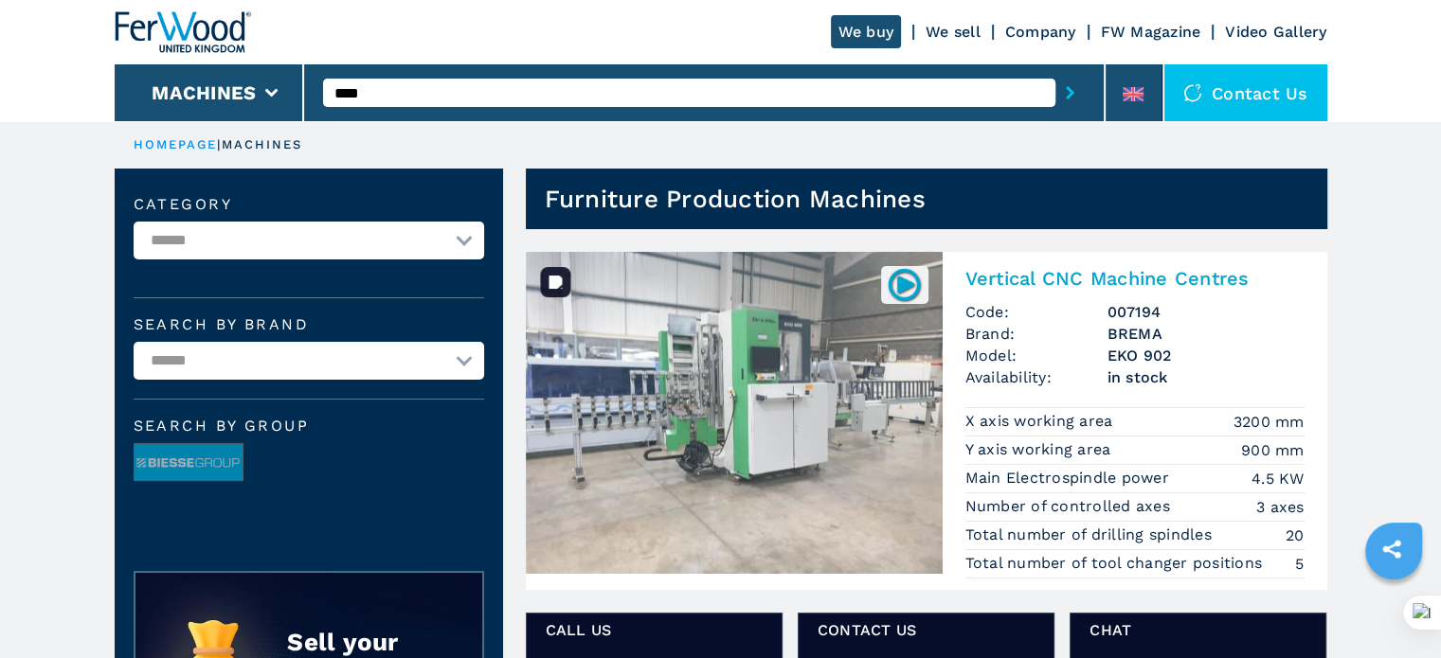
click at [854, 397] on img at bounding box center [734, 413] width 417 height 322
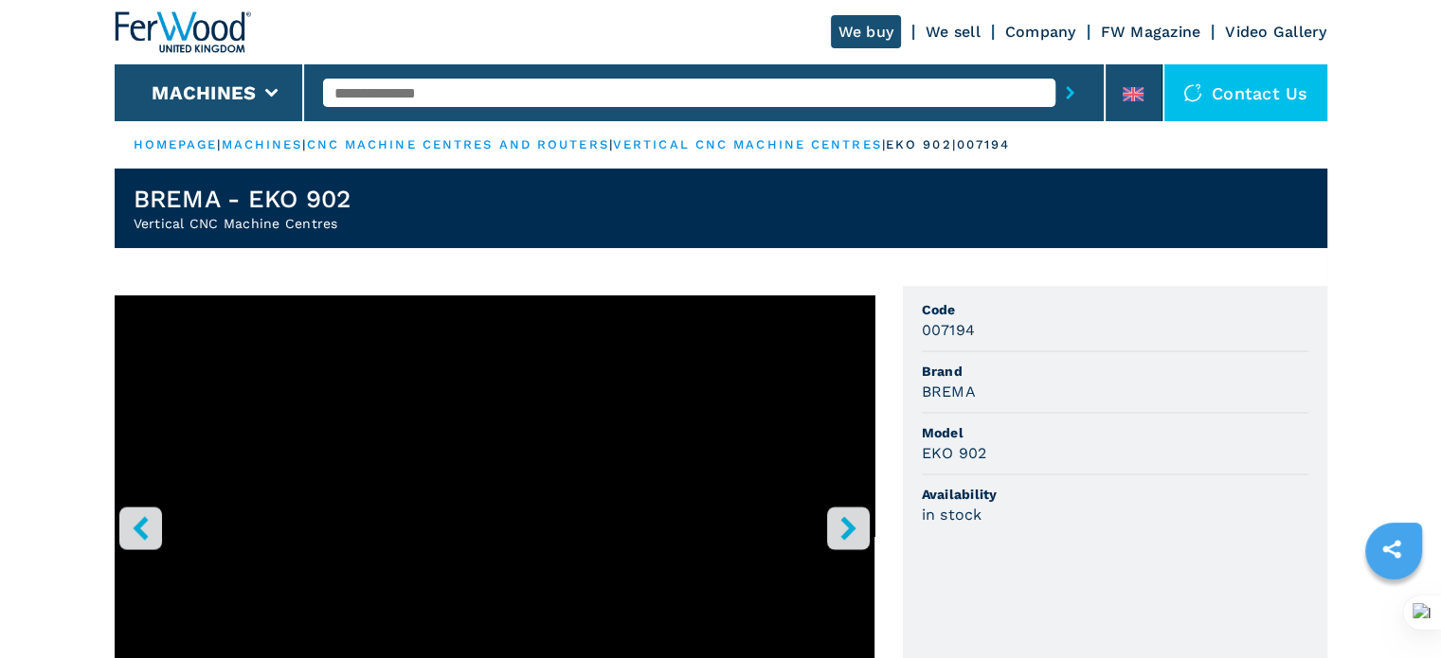
click at [838, 522] on icon "right-button" at bounding box center [848, 528] width 24 height 24
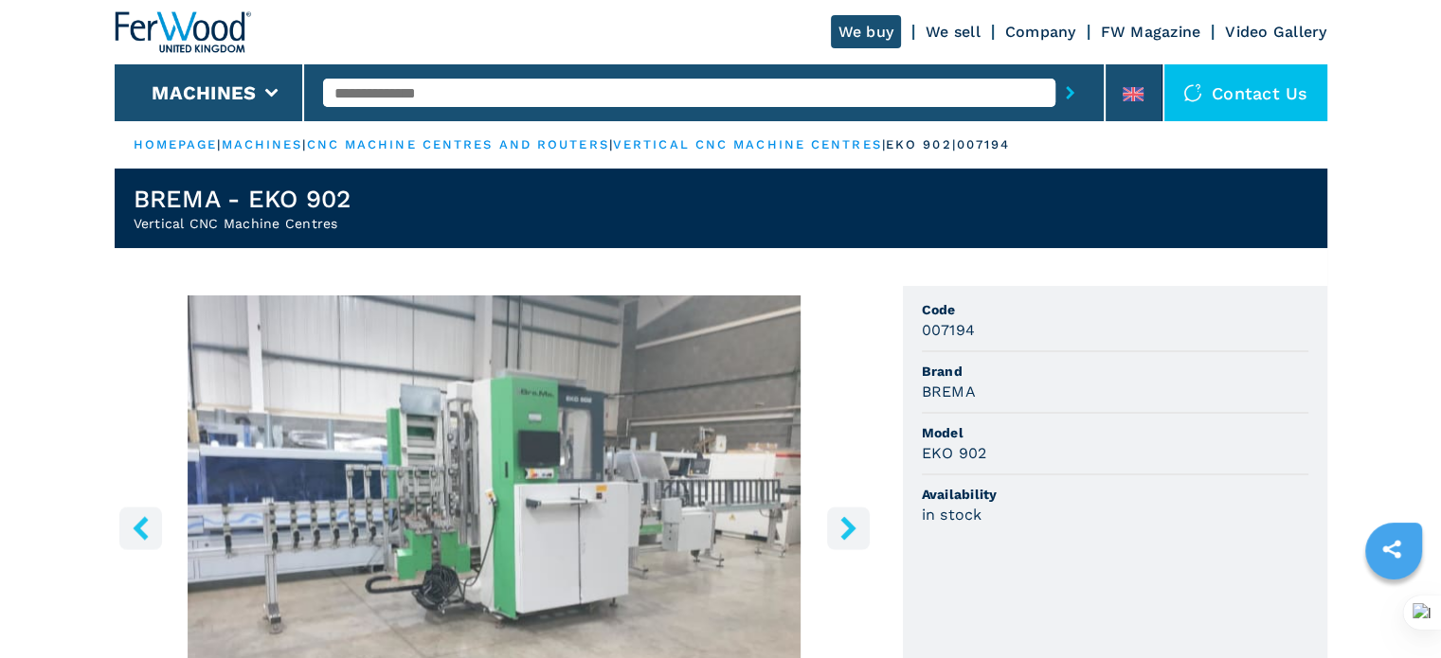
click at [838, 522] on icon "right-button" at bounding box center [848, 528] width 24 height 24
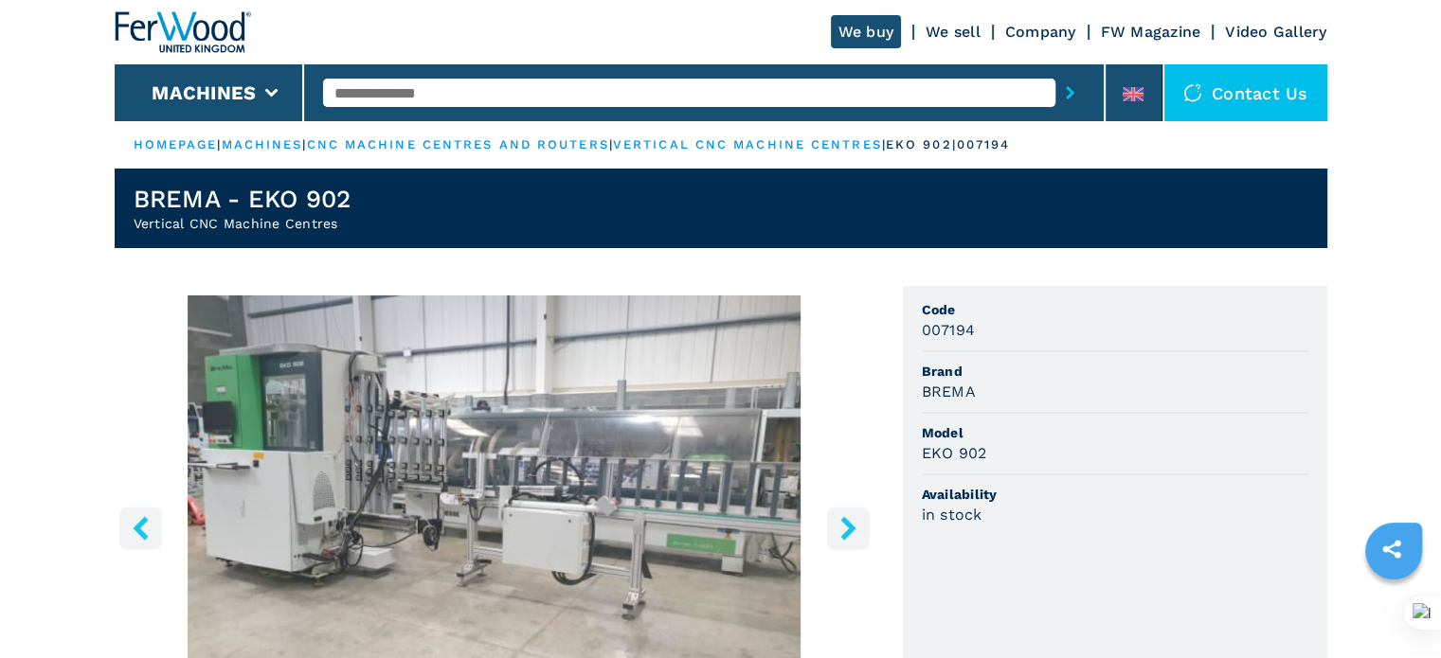
click at [838, 522] on icon "right-button" at bounding box center [848, 528] width 24 height 24
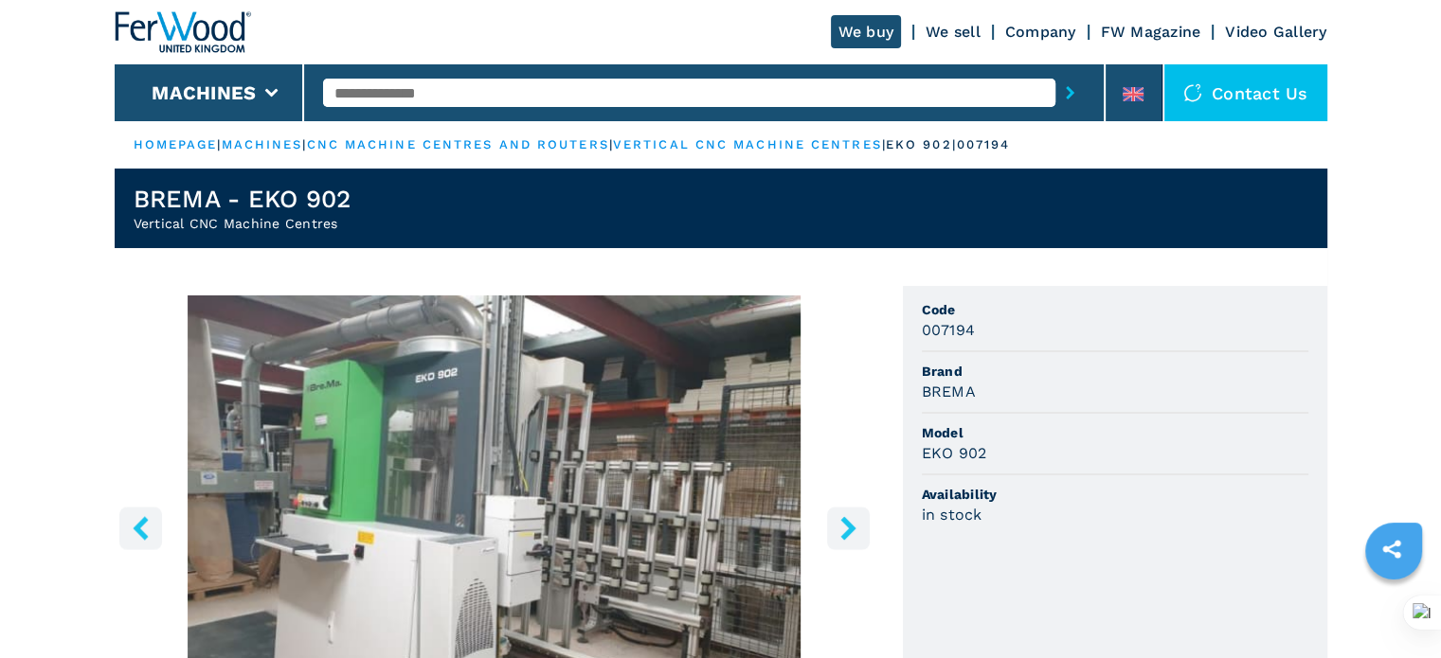
click at [838, 522] on icon "right-button" at bounding box center [848, 528] width 24 height 24
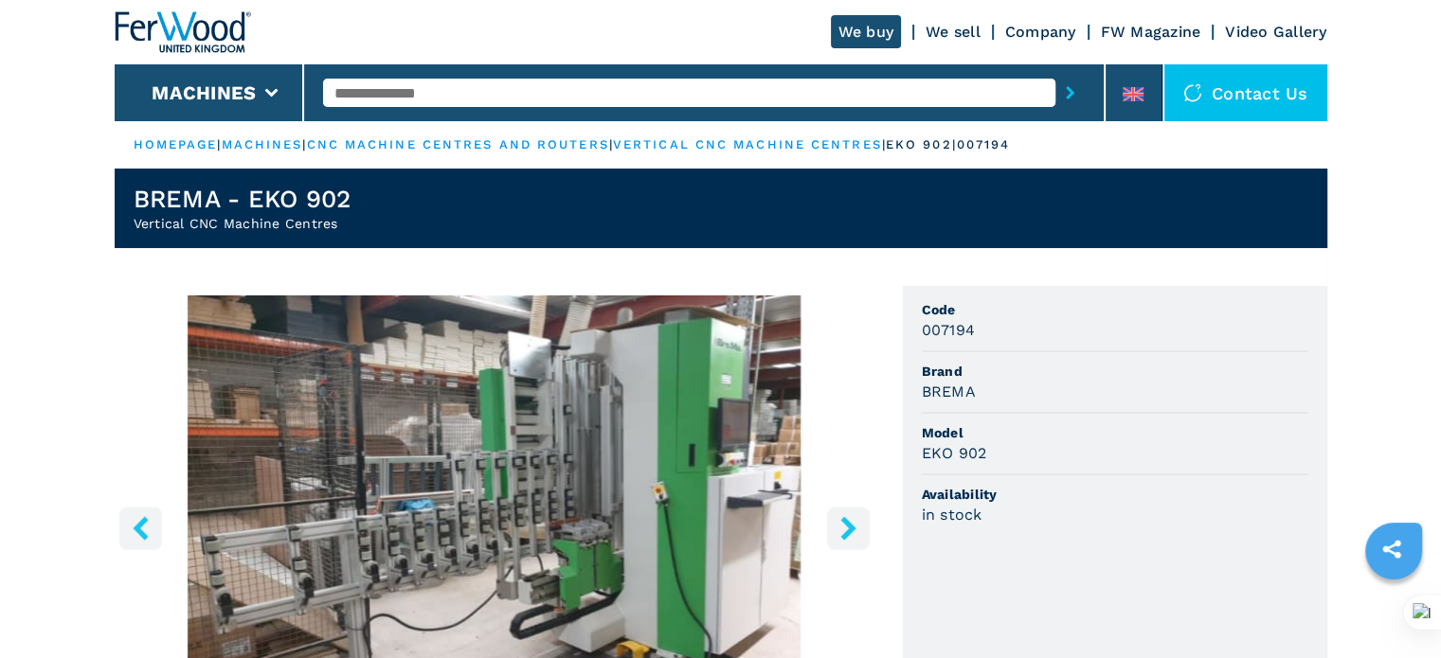
click at [838, 522] on icon "right-button" at bounding box center [848, 528] width 24 height 24
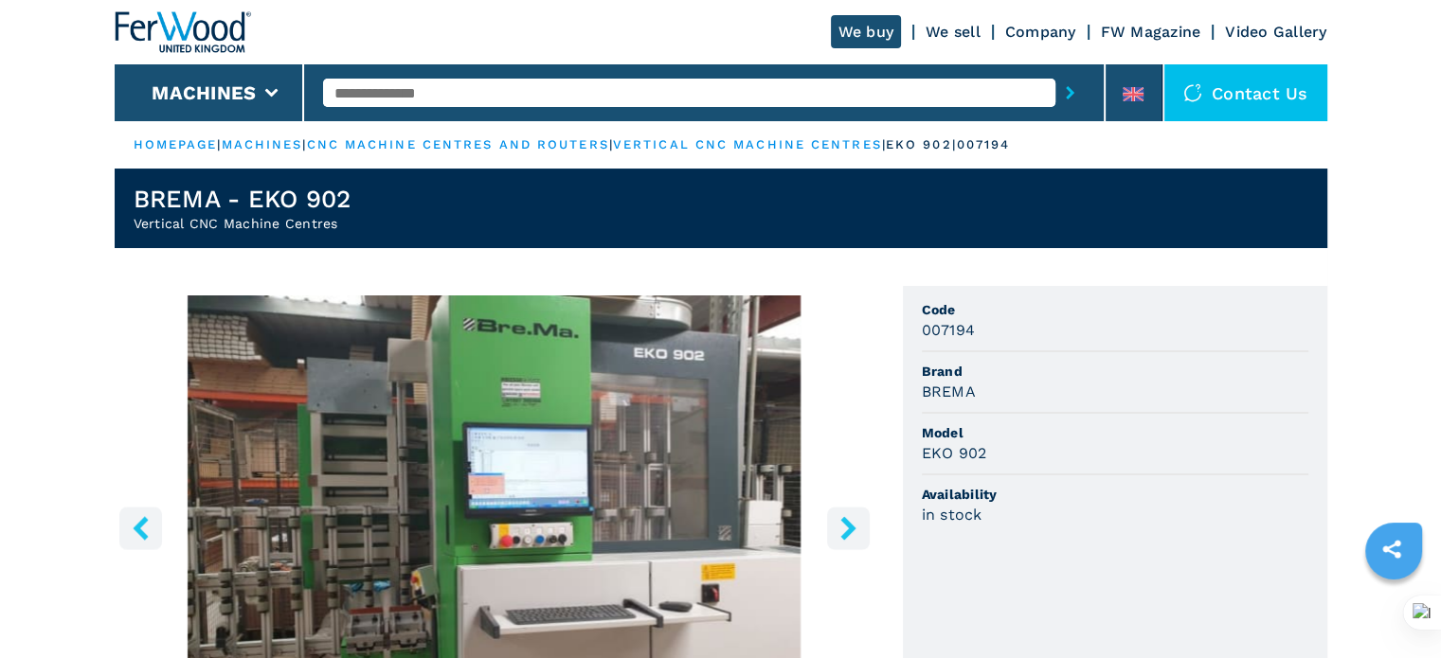
click at [838, 522] on icon "right-button" at bounding box center [848, 528] width 24 height 24
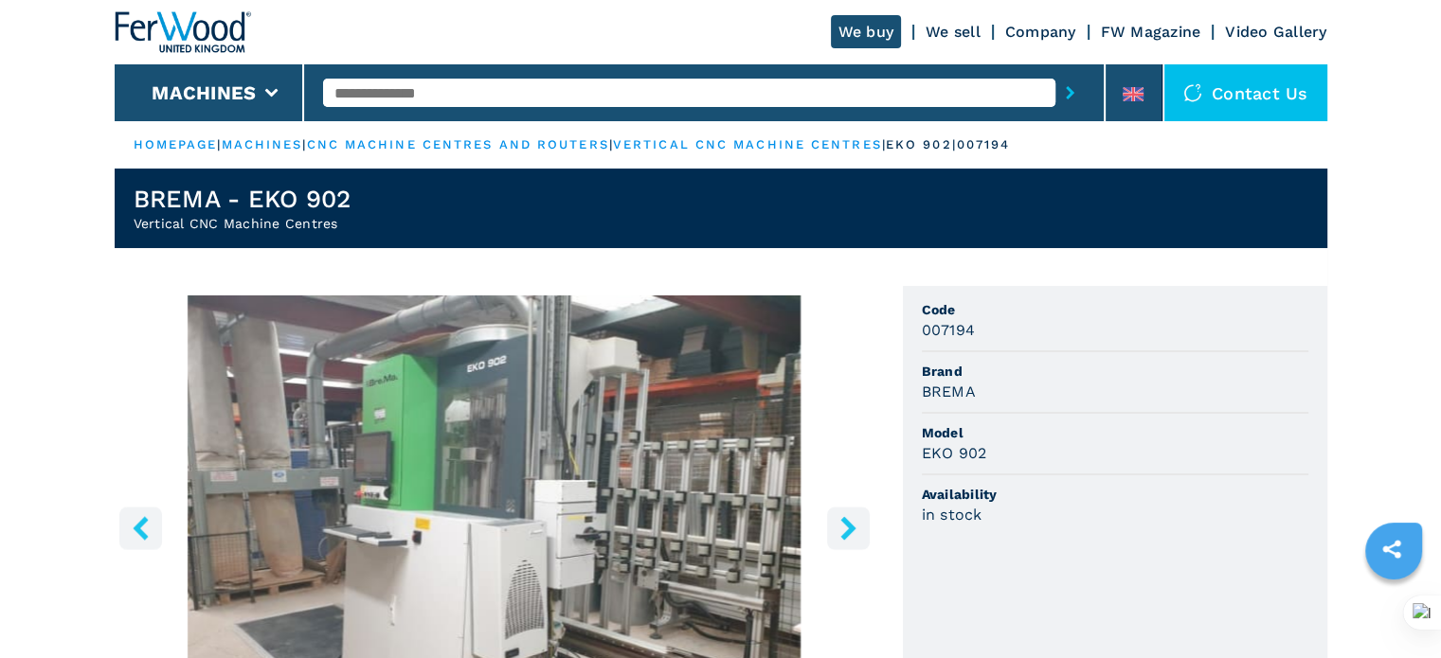
click at [838, 522] on icon "right-button" at bounding box center [848, 528] width 24 height 24
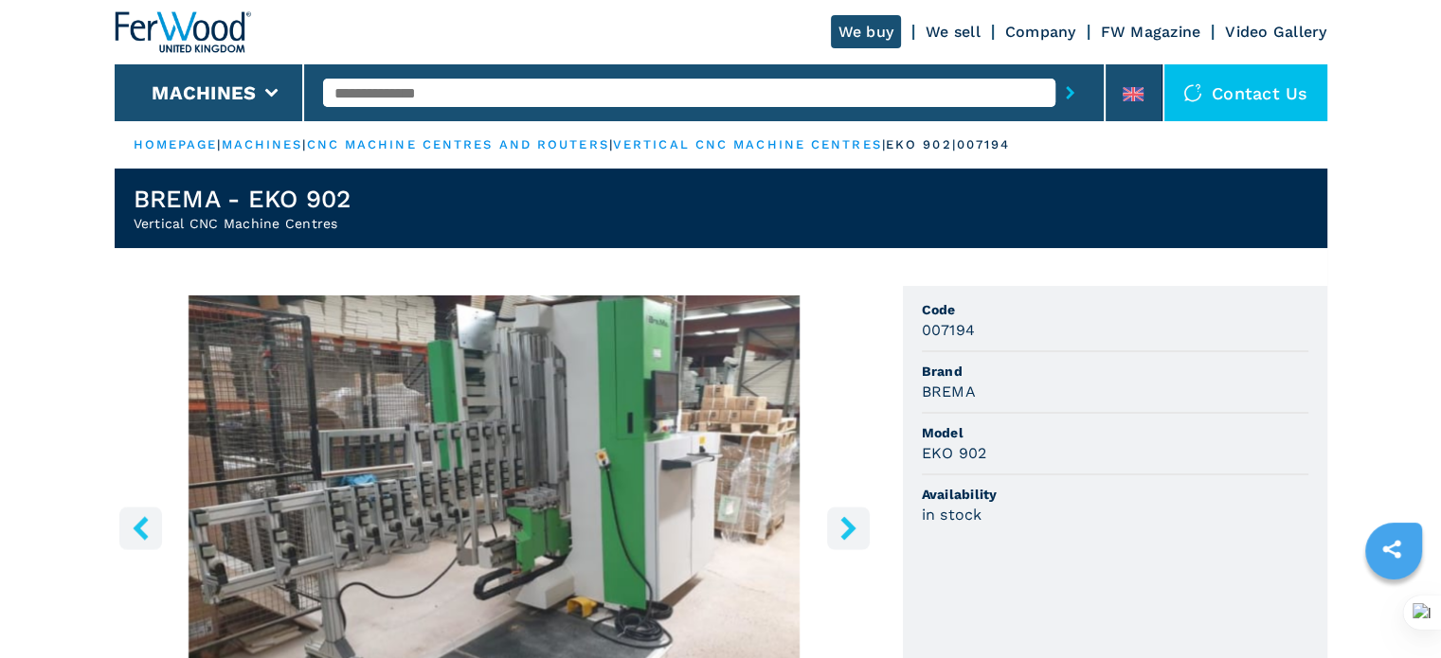
click at [837, 522] on icon "right-button" at bounding box center [848, 528] width 24 height 24
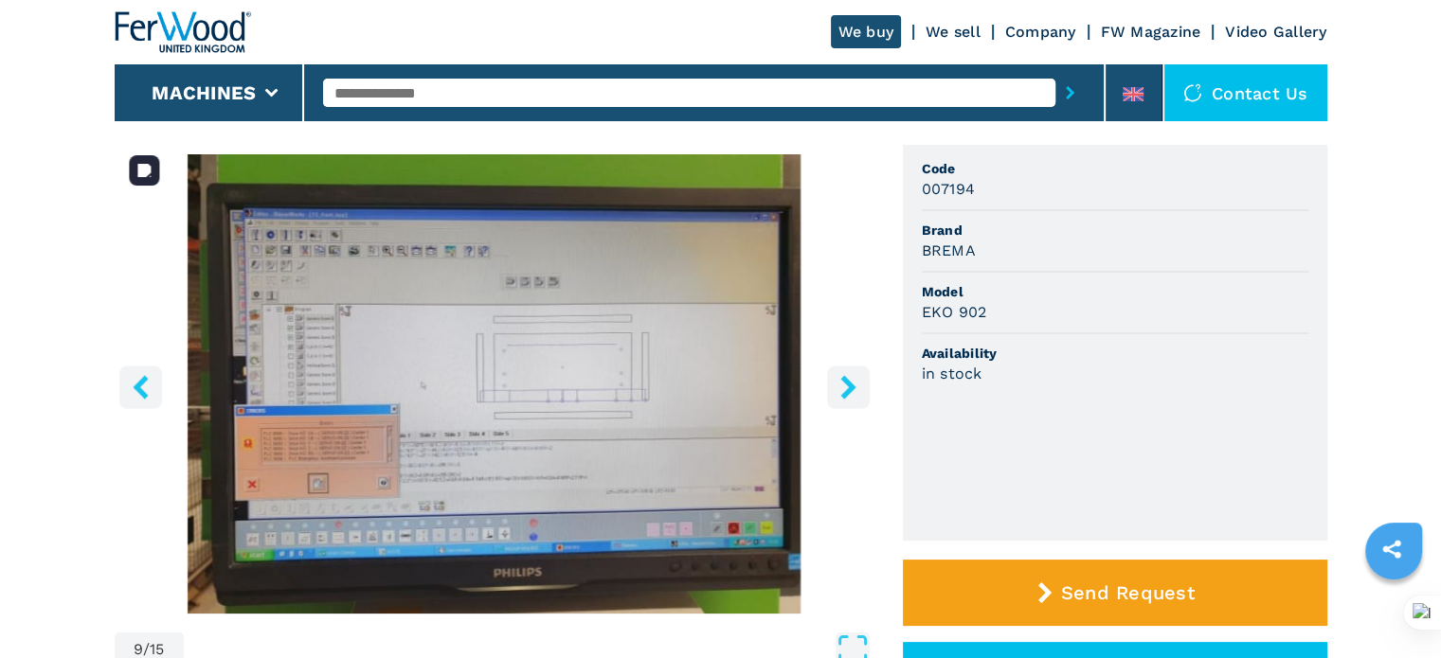
scroll to position [189, 0]
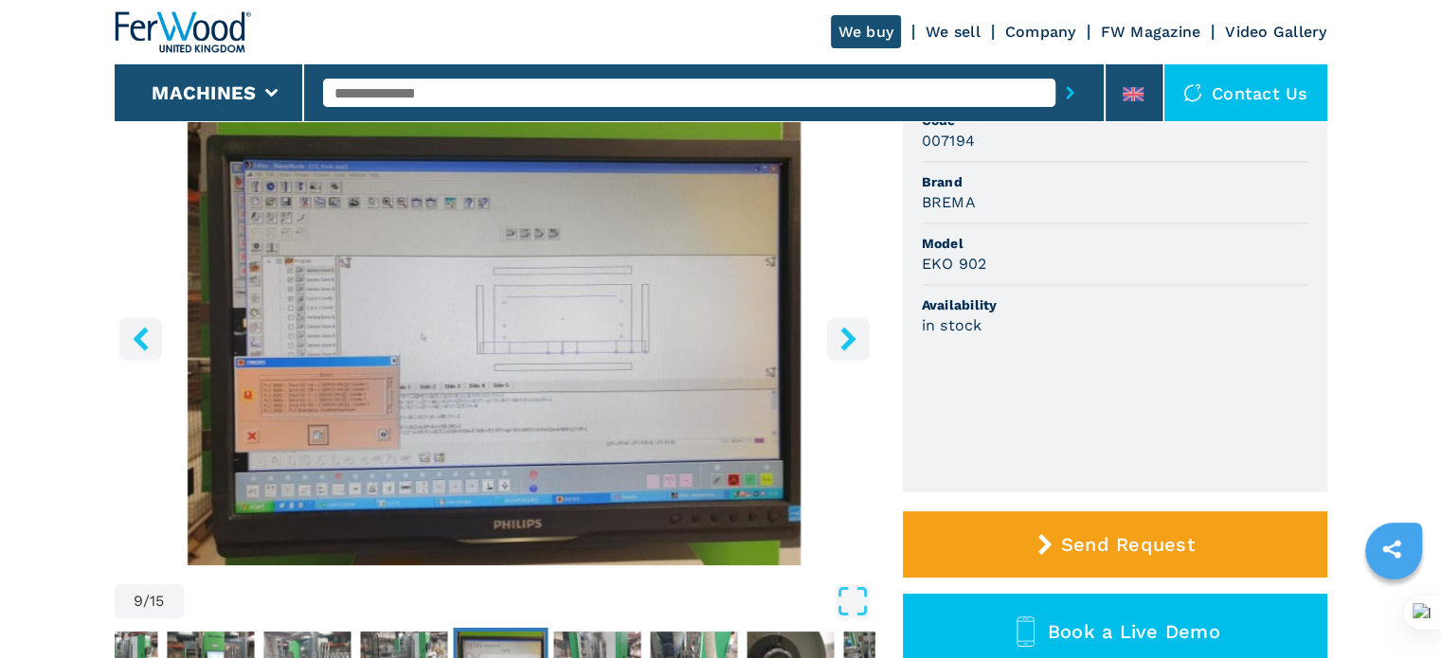
click at [853, 341] on icon "right-button" at bounding box center [847, 339] width 15 height 24
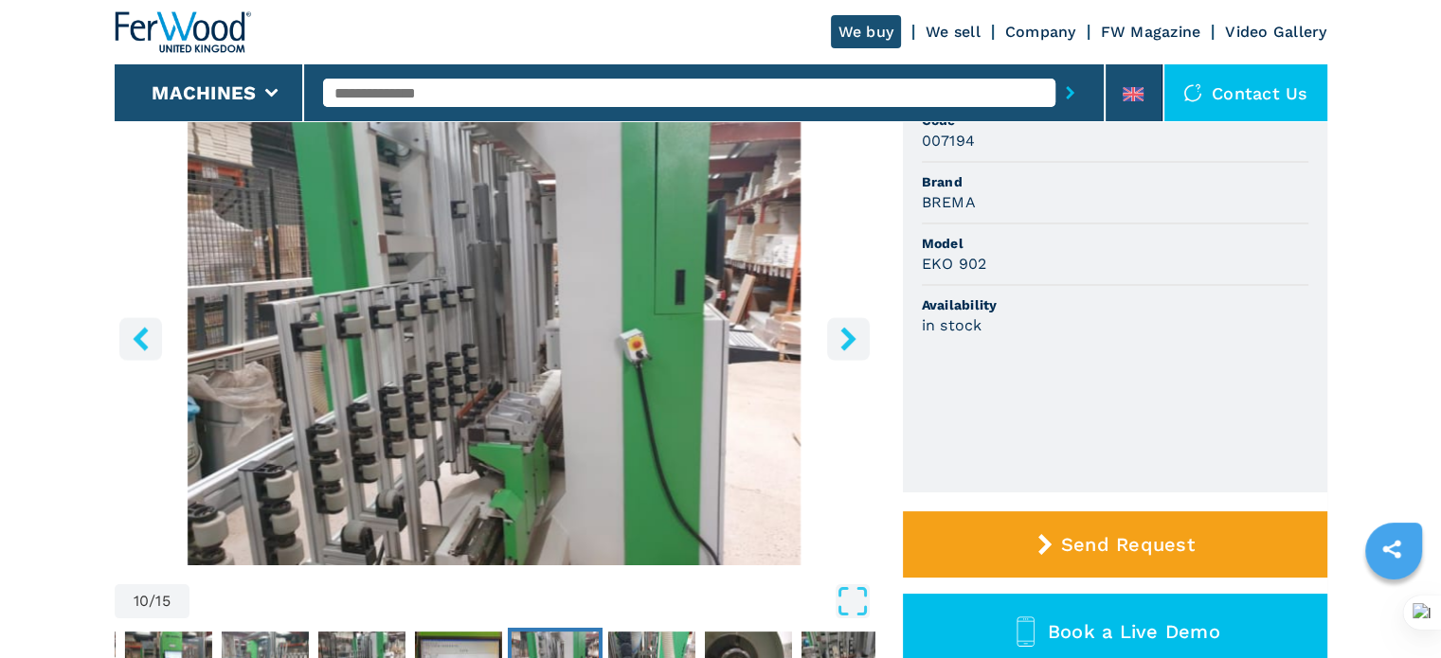
click at [853, 341] on icon "right-button" at bounding box center [847, 339] width 15 height 24
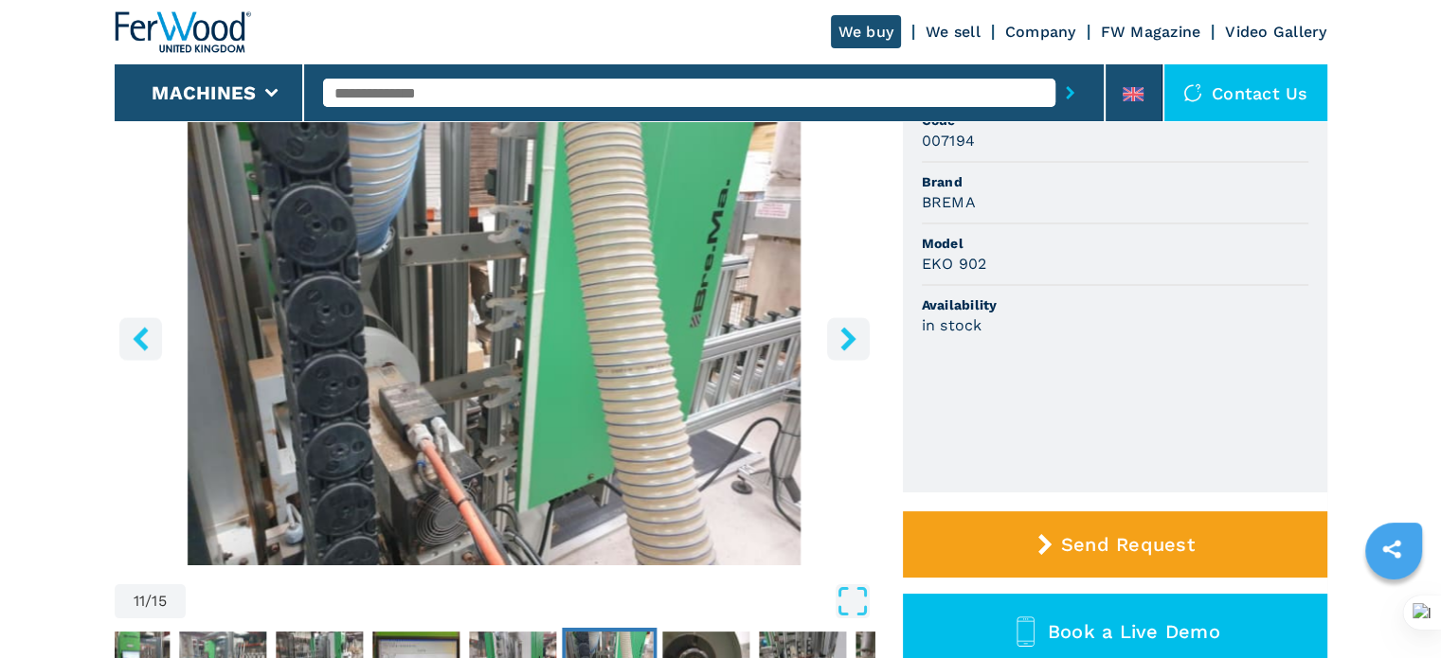
click at [850, 333] on icon "right-button" at bounding box center [847, 339] width 15 height 24
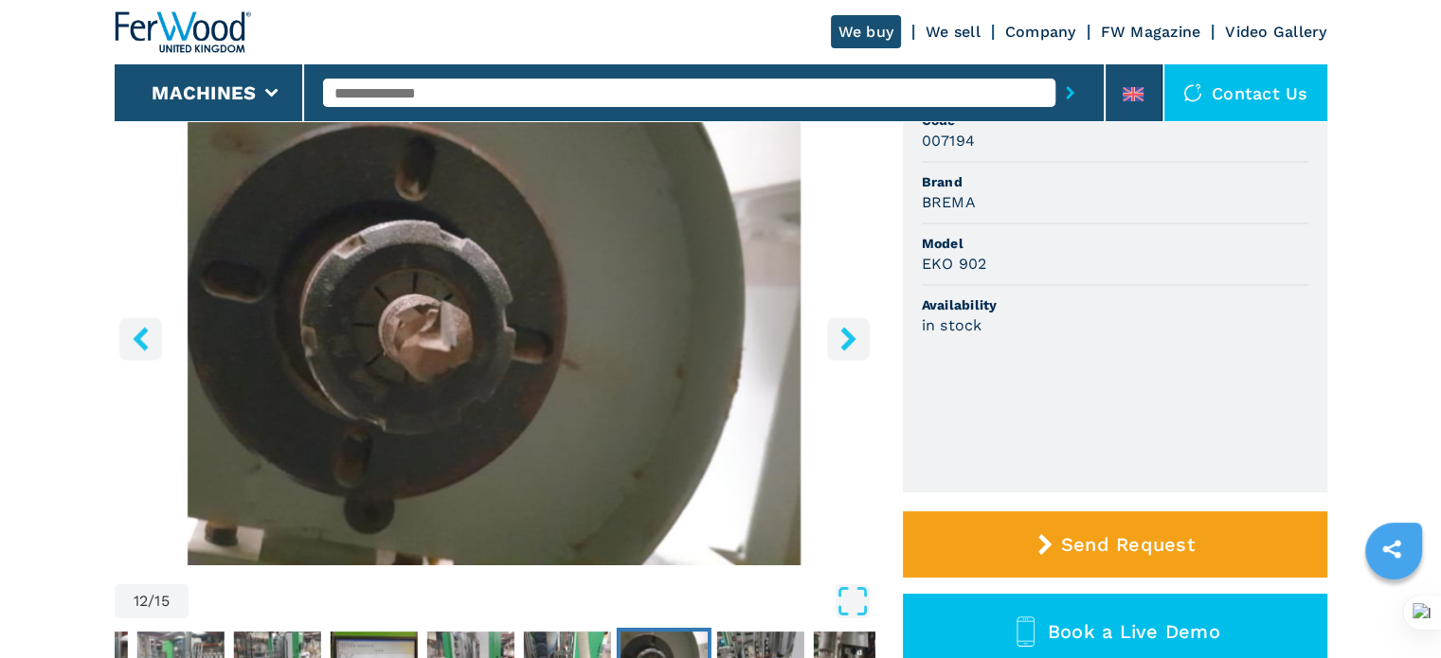
click at [852, 333] on icon "right-button" at bounding box center [848, 339] width 24 height 24
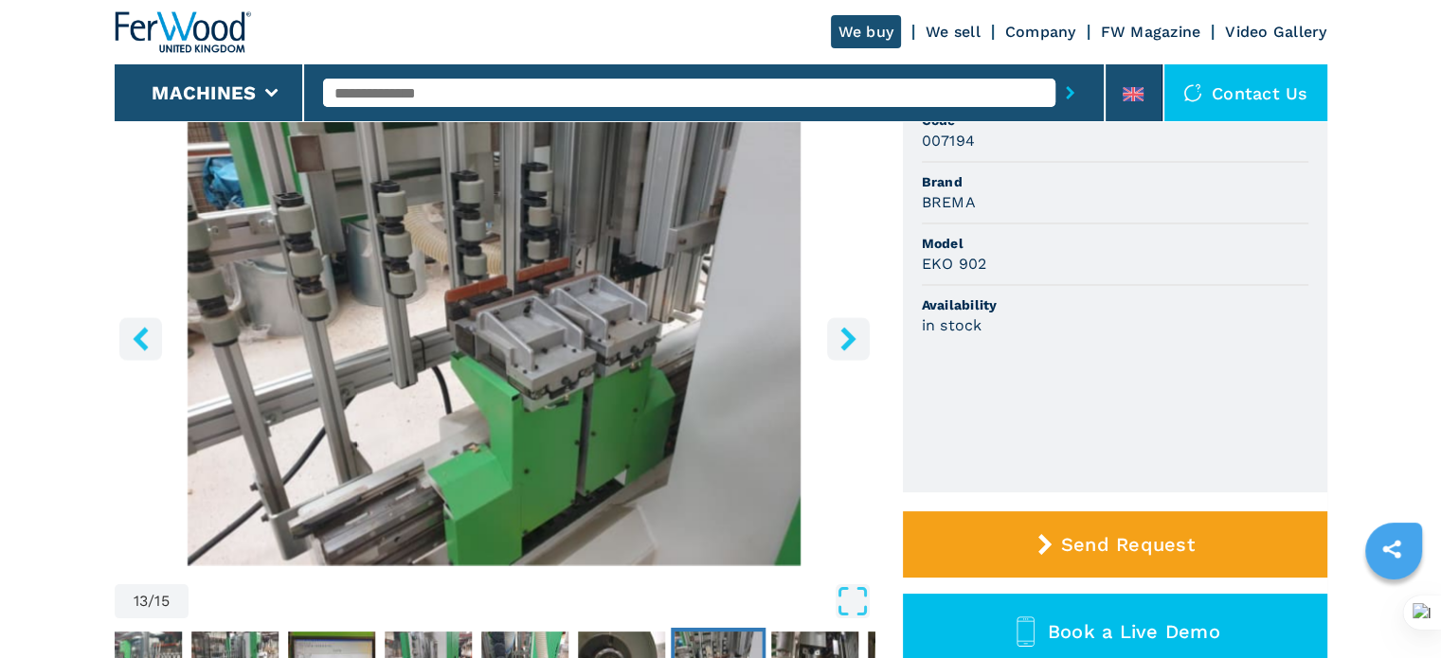
click at [852, 333] on icon "right-button" at bounding box center [848, 339] width 24 height 24
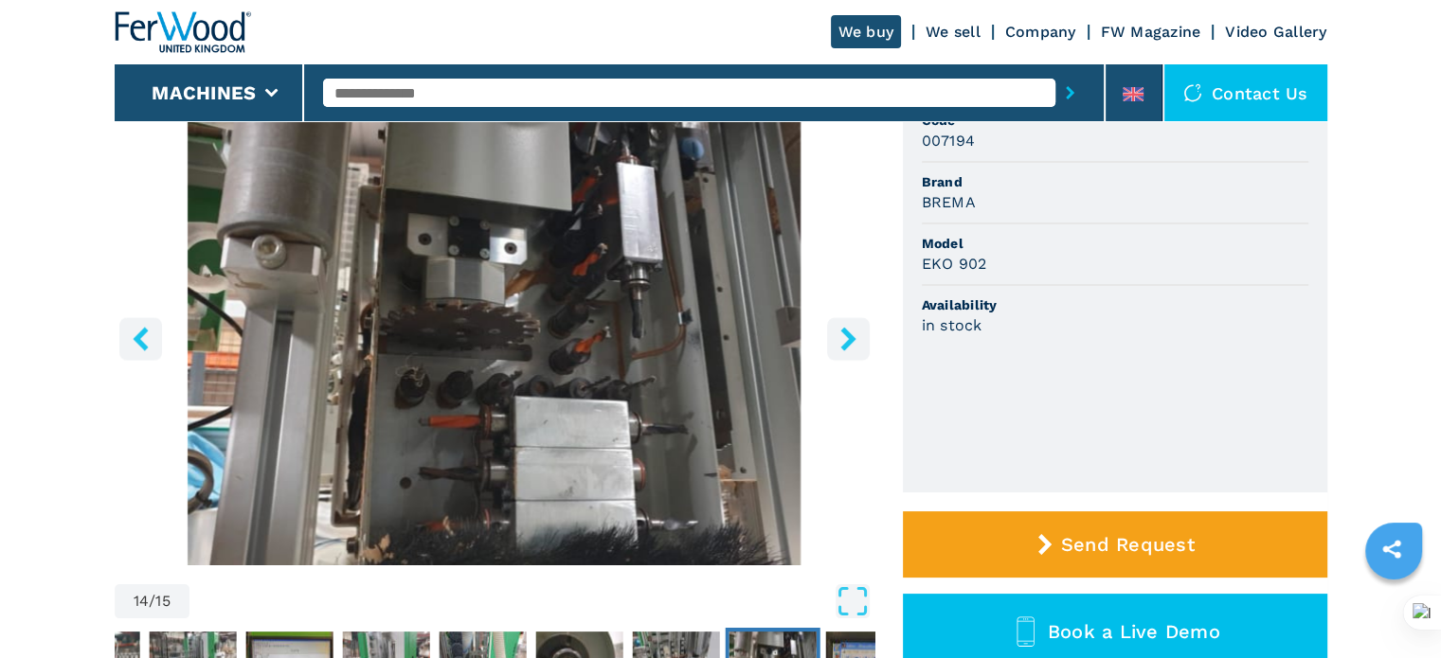
click at [852, 333] on icon "right-button" at bounding box center [848, 339] width 24 height 24
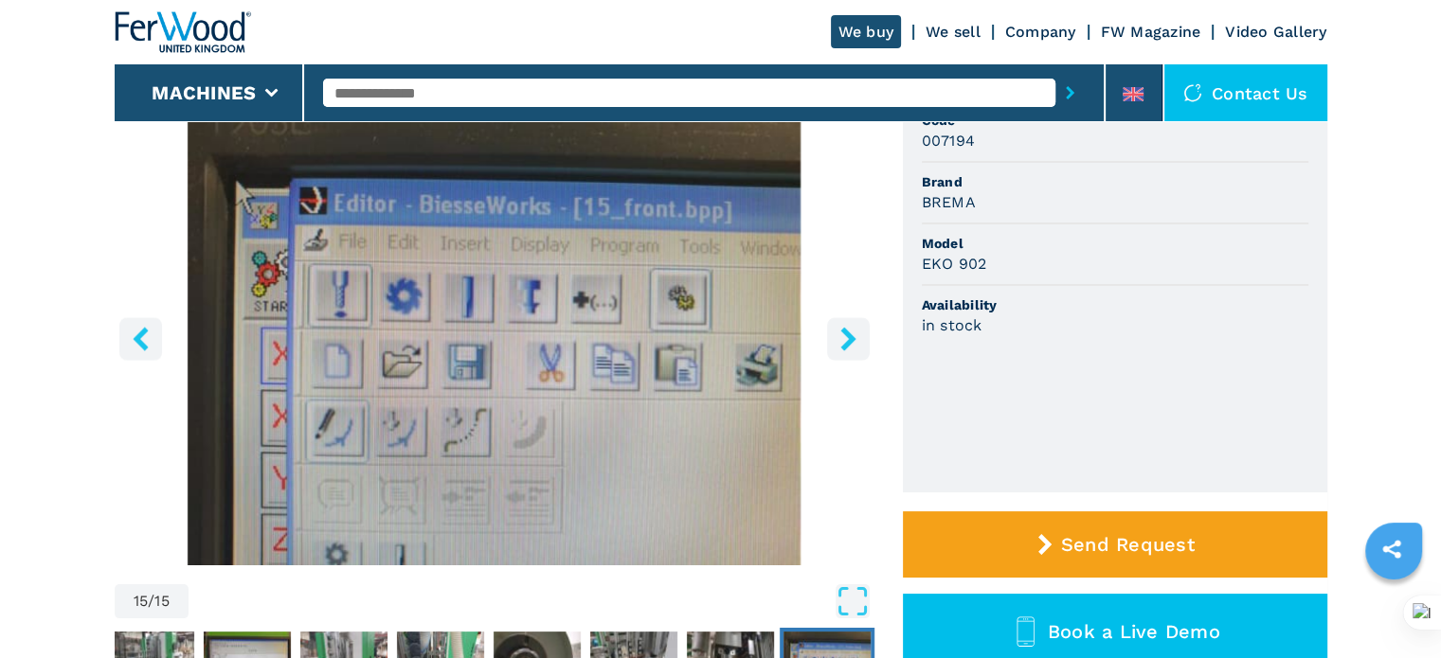
click at [852, 333] on icon "right-button" at bounding box center [848, 339] width 24 height 24
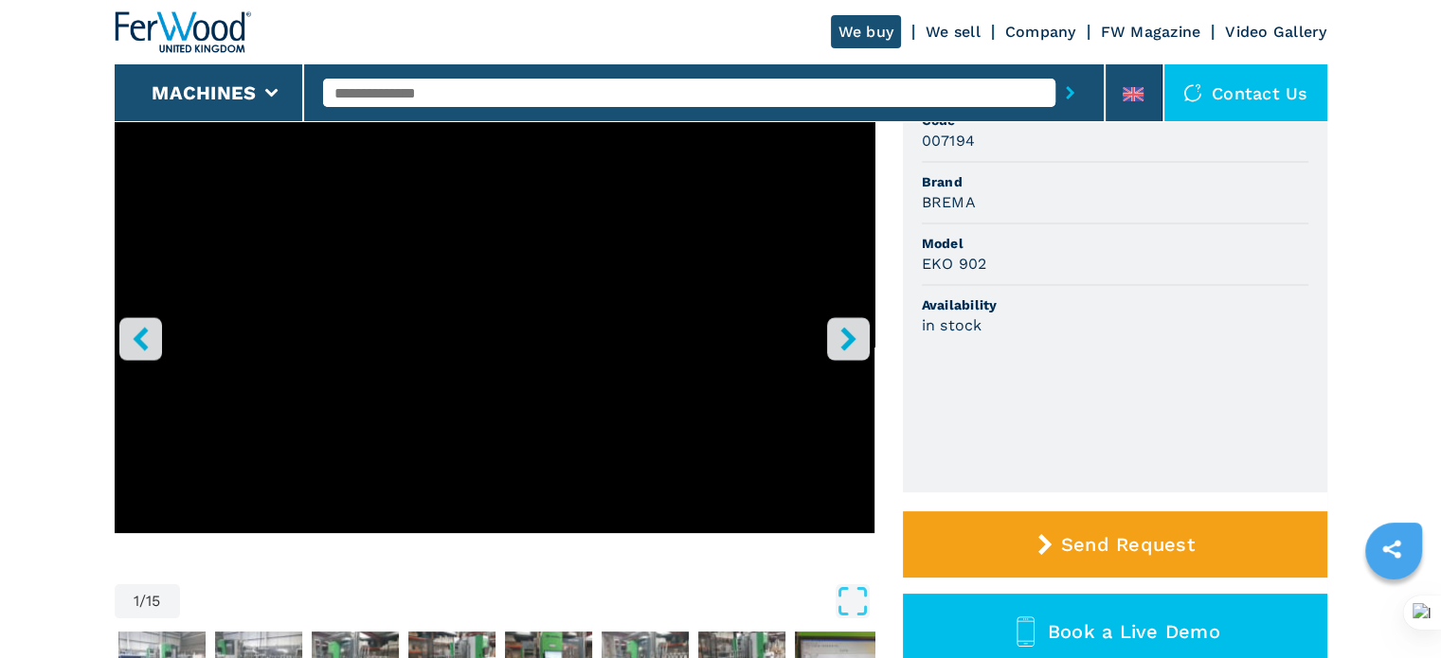
click at [852, 333] on icon "right-button" at bounding box center [848, 339] width 24 height 24
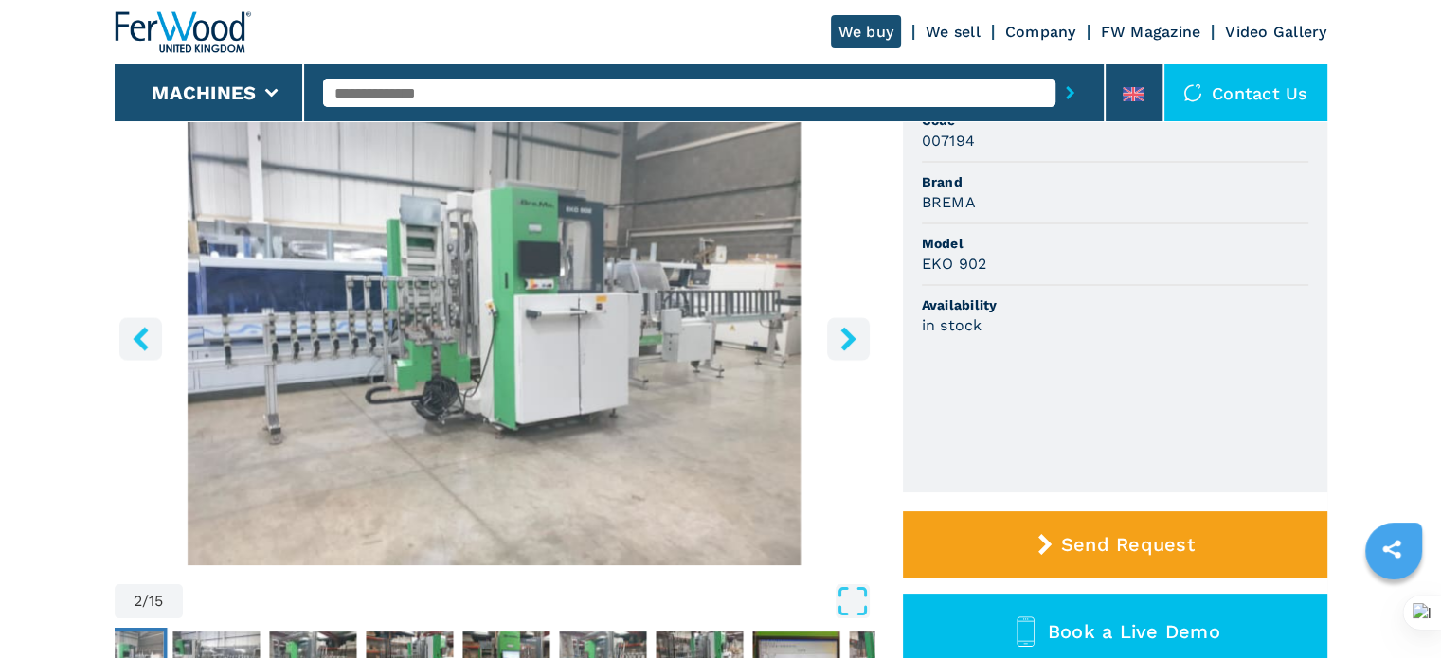
click at [504, 101] on input "text" at bounding box center [689, 93] width 732 height 28
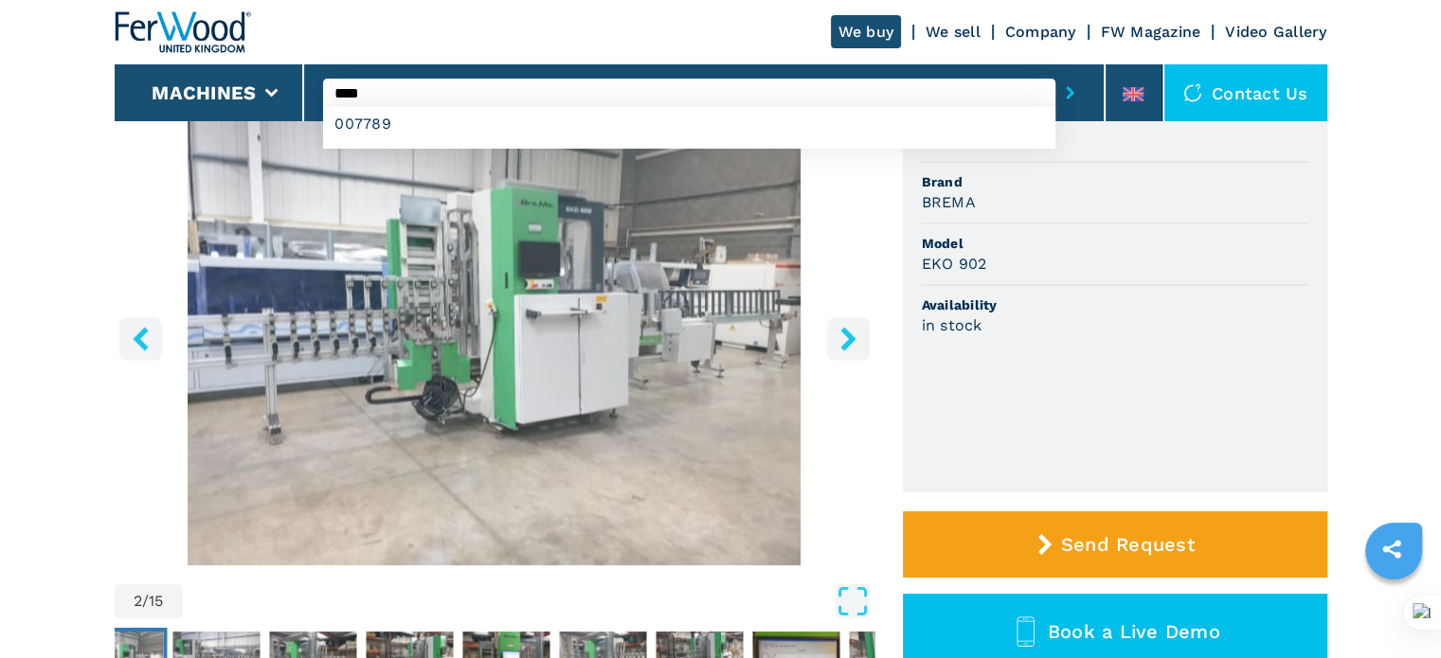
type input "****"
click at [1055, 71] on button "submit-button" at bounding box center [1069, 93] width 29 height 44
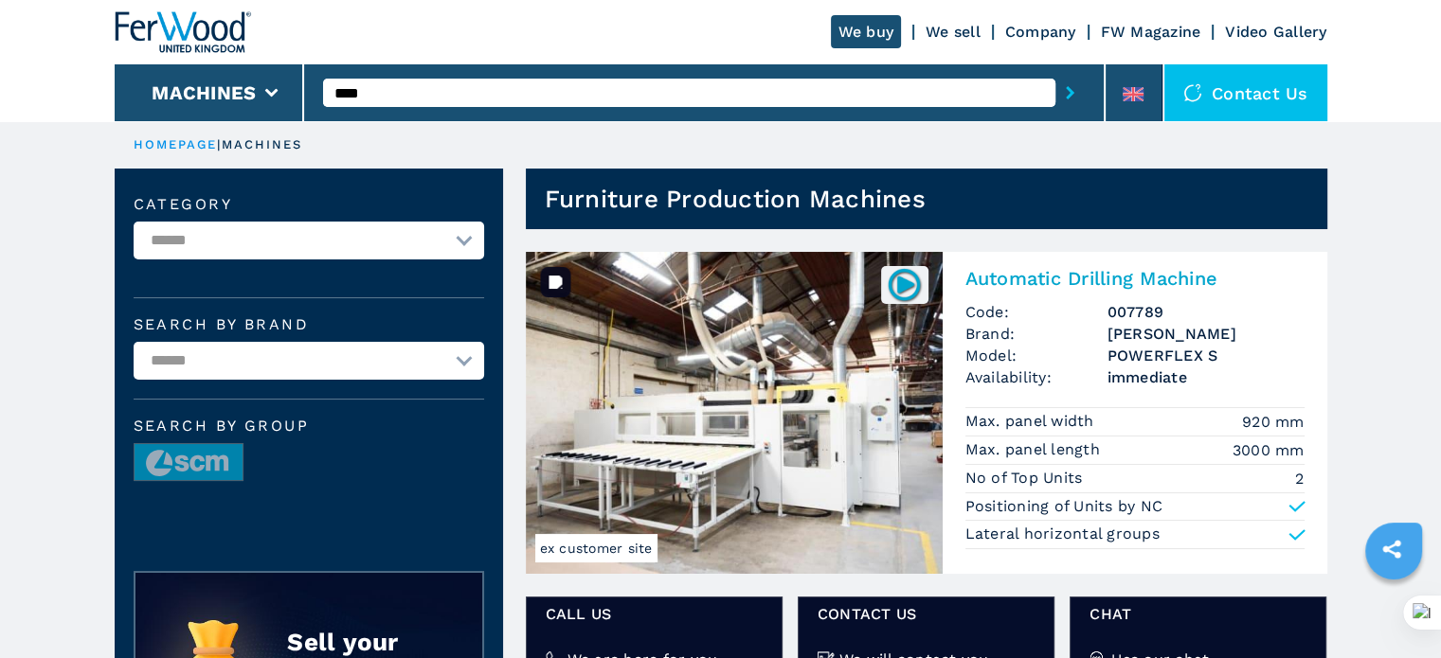
click at [872, 429] on img at bounding box center [734, 413] width 417 height 322
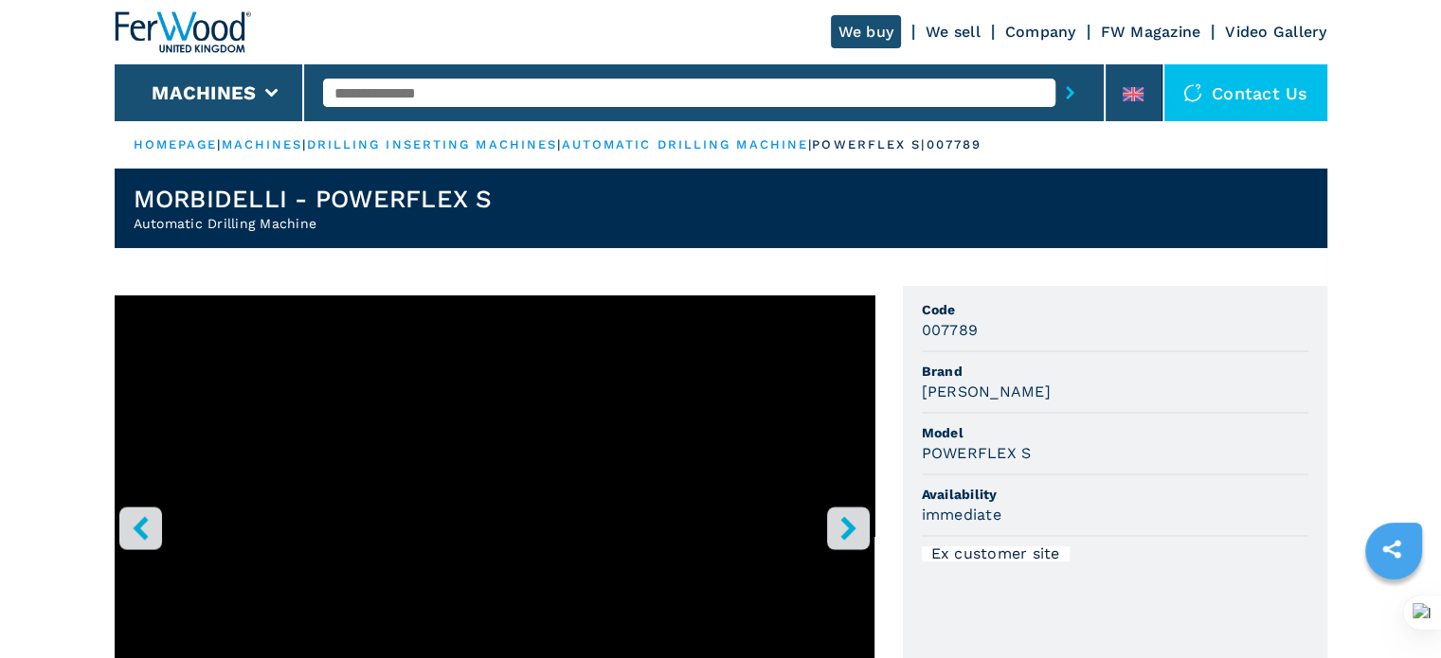
click at [846, 522] on icon "right-button" at bounding box center [847, 528] width 15 height 24
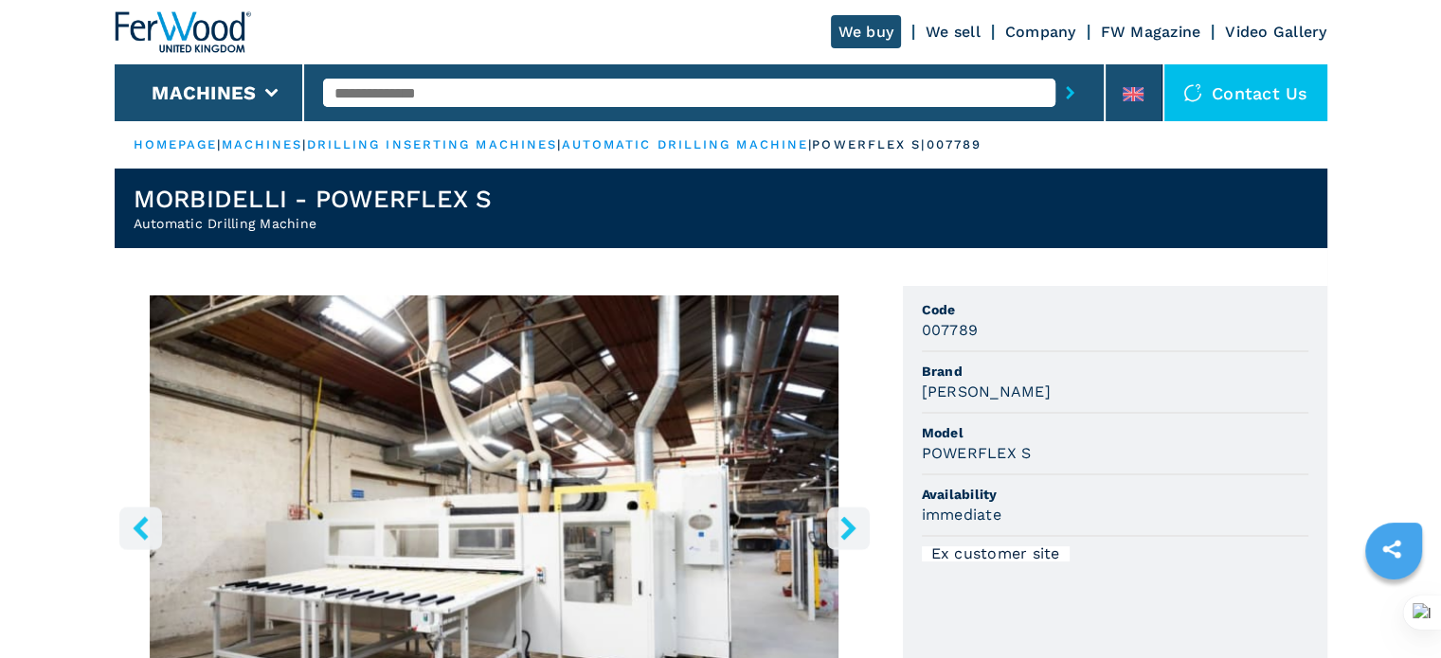
click at [846, 522] on icon "right-button" at bounding box center [847, 528] width 15 height 24
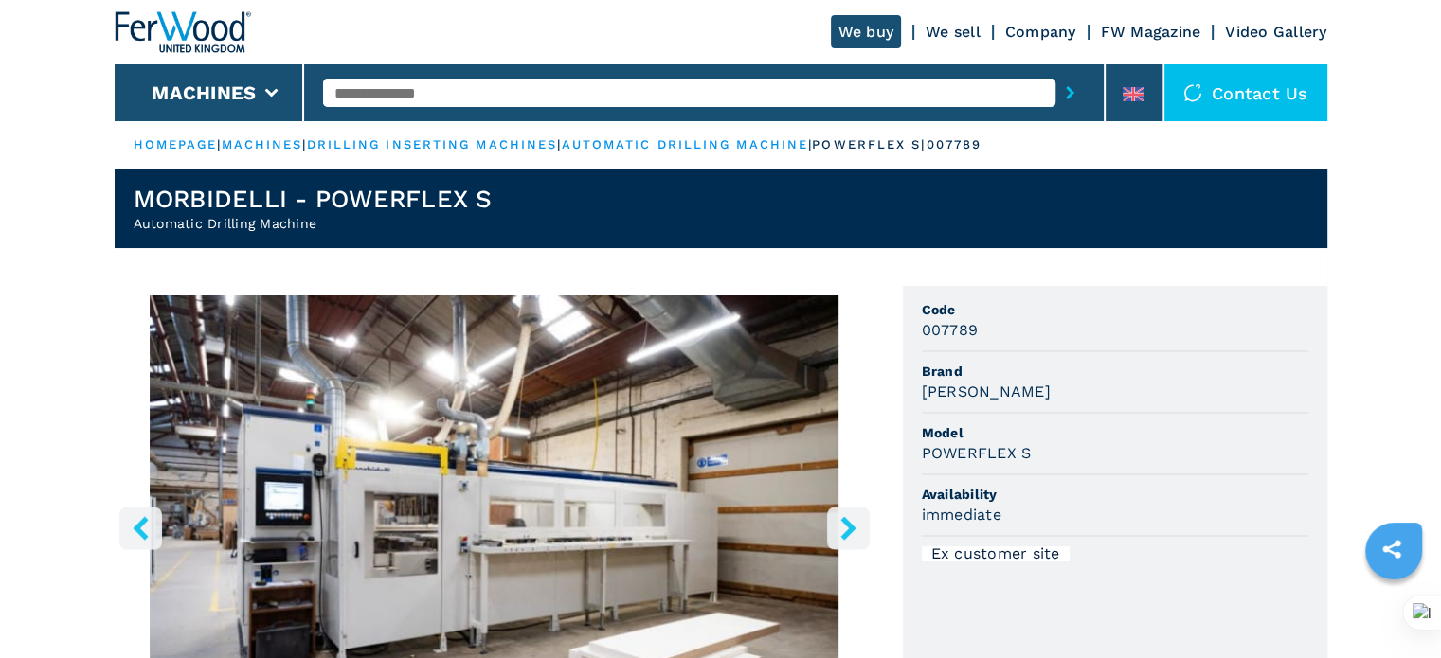
click at [846, 522] on icon "right-button" at bounding box center [847, 528] width 15 height 24
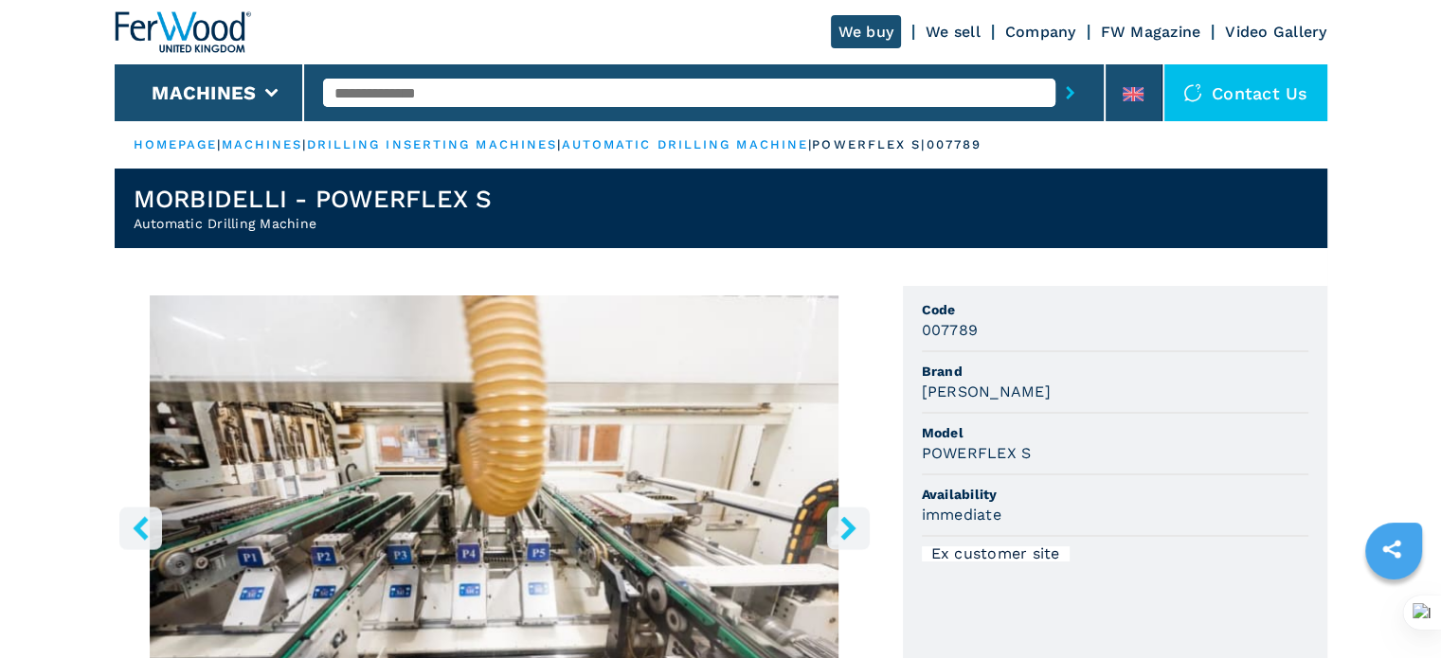
click at [853, 529] on icon "right-button" at bounding box center [847, 528] width 15 height 24
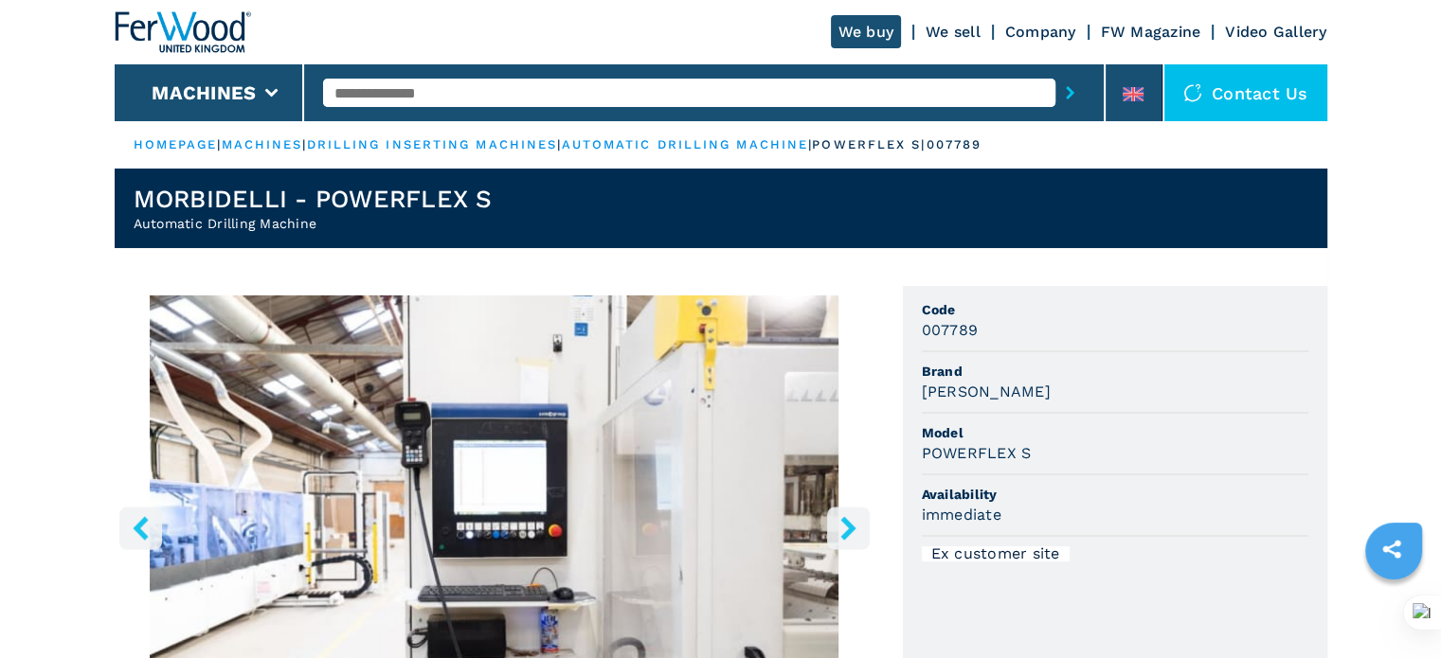
click at [853, 529] on icon "right-button" at bounding box center [847, 528] width 15 height 24
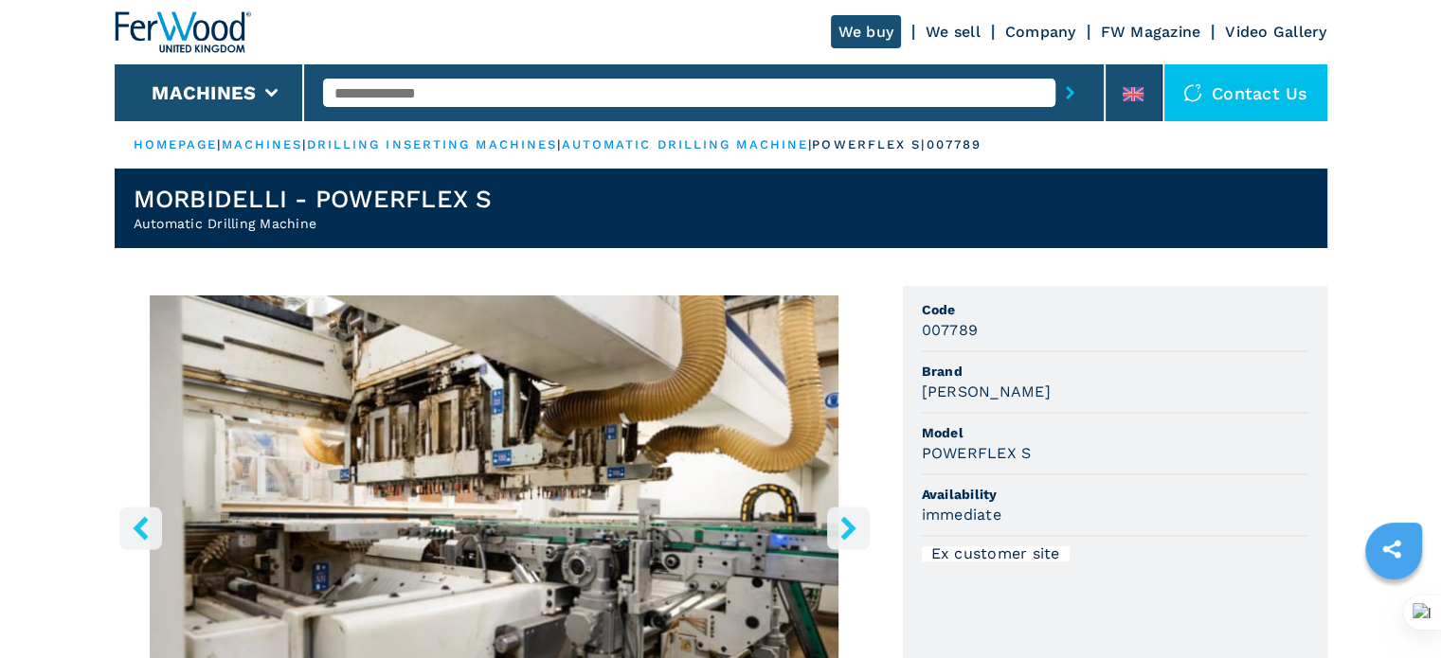
click at [853, 529] on icon "right-button" at bounding box center [847, 528] width 15 height 24
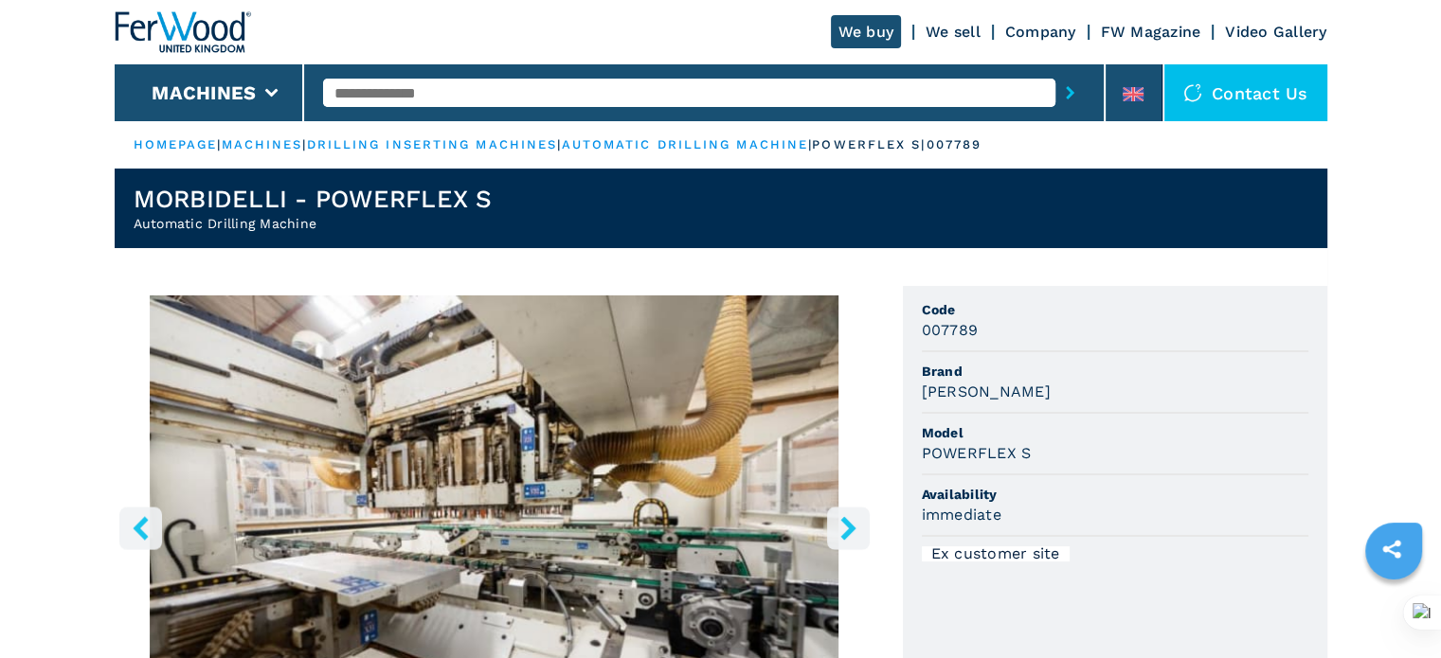
click at [853, 529] on icon "right-button" at bounding box center [847, 528] width 15 height 24
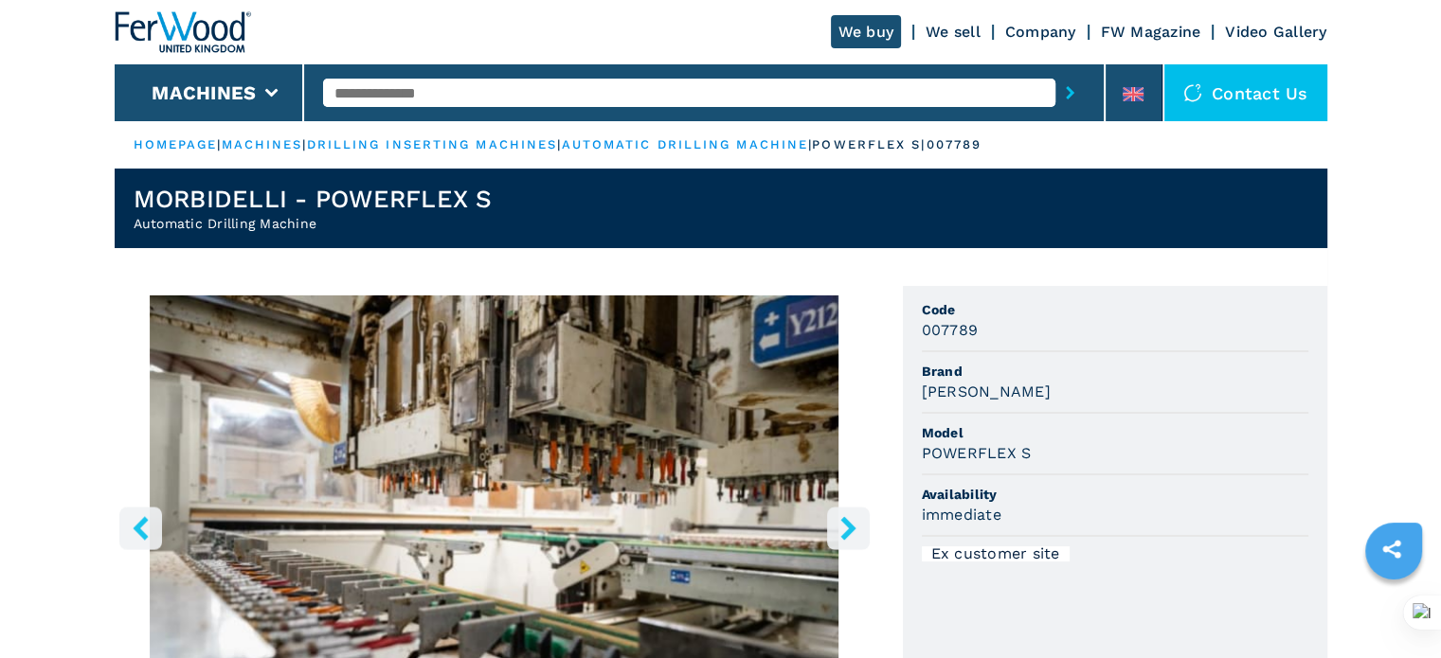
click at [853, 529] on icon "right-button" at bounding box center [847, 528] width 15 height 24
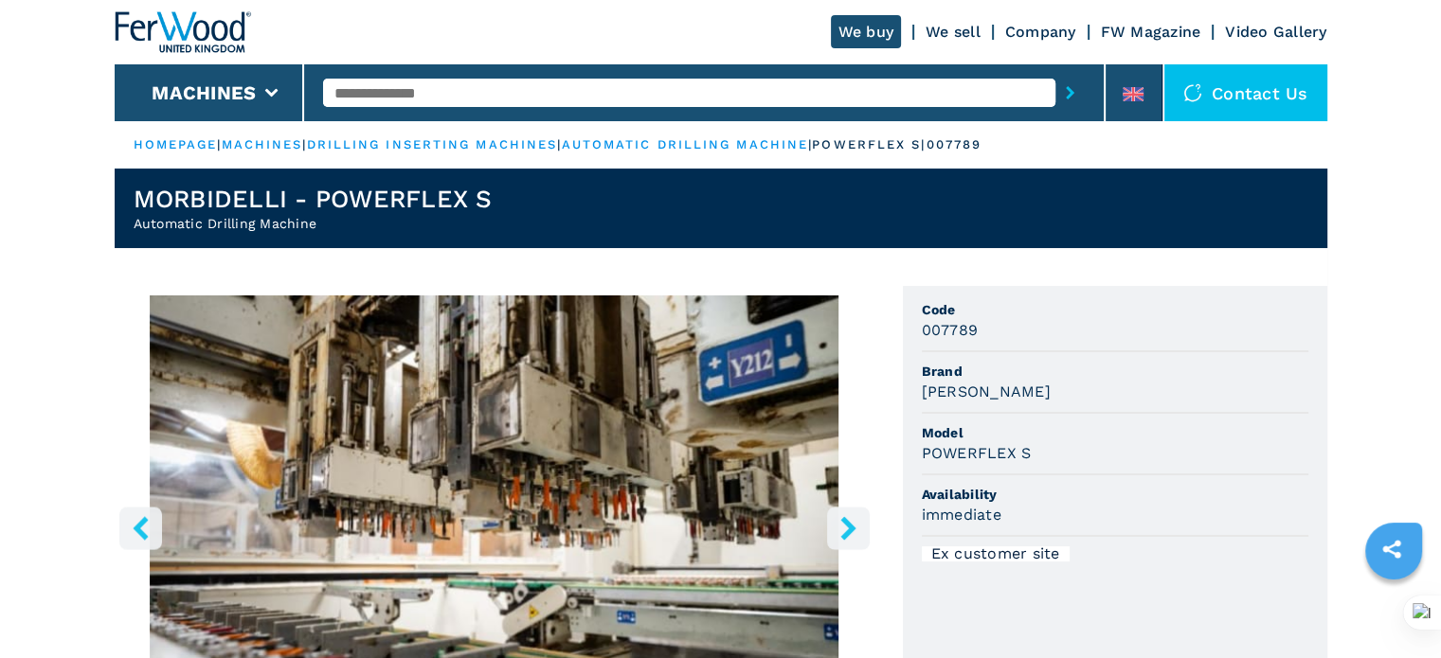
click at [853, 529] on icon "right-button" at bounding box center [847, 528] width 15 height 24
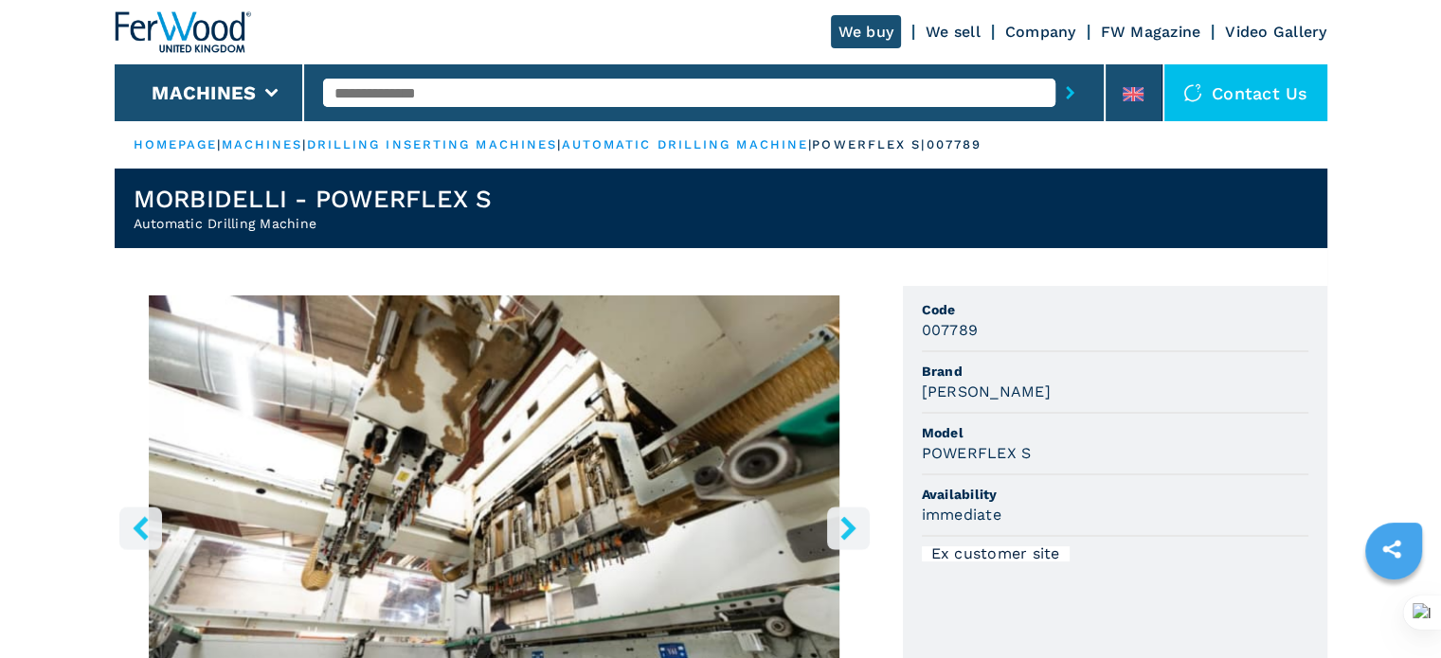
click at [853, 529] on icon "right-button" at bounding box center [847, 528] width 15 height 24
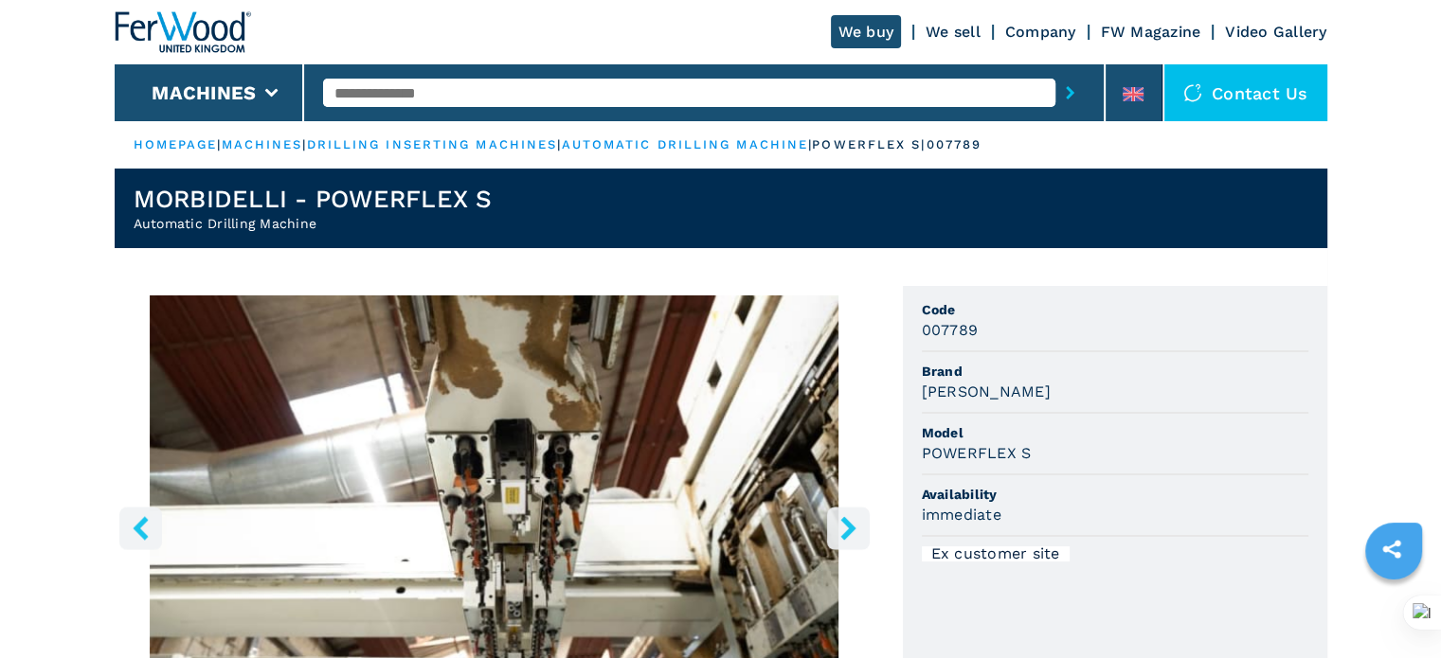
click at [853, 529] on icon "right-button" at bounding box center [847, 528] width 15 height 24
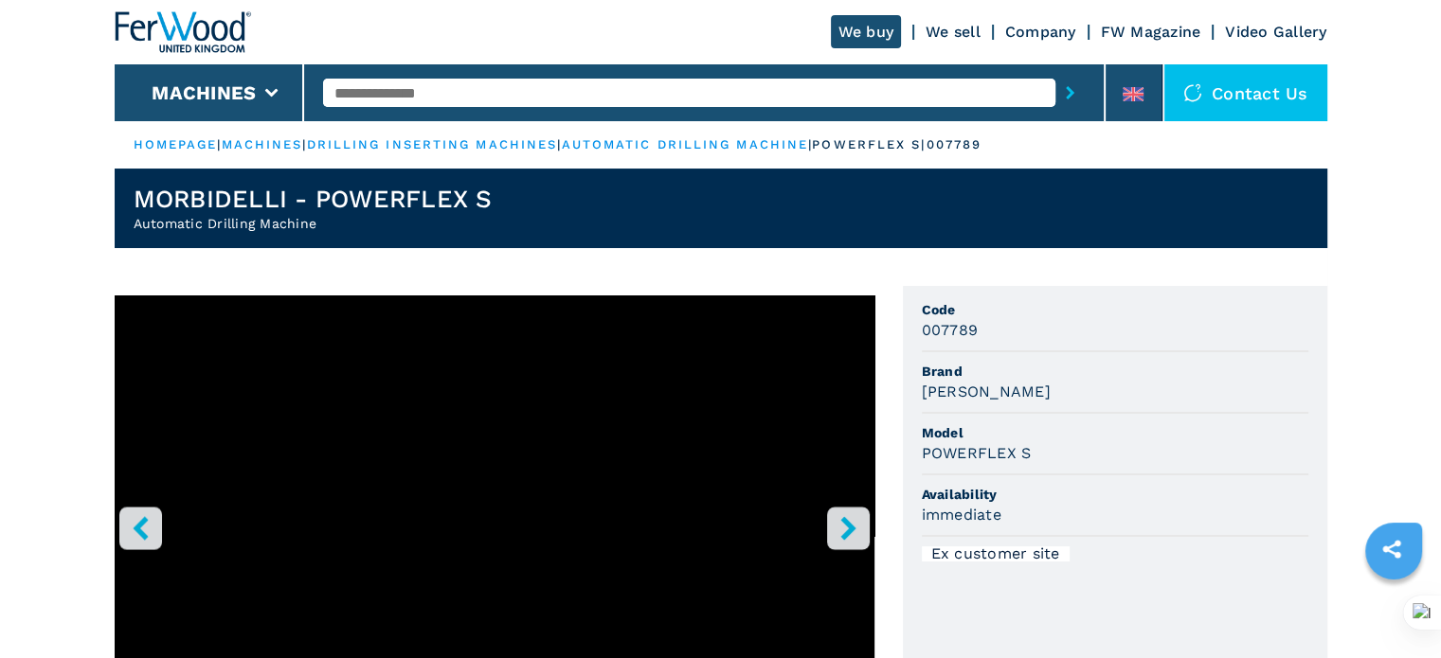
click at [484, 98] on input "text" at bounding box center [689, 93] width 732 height 28
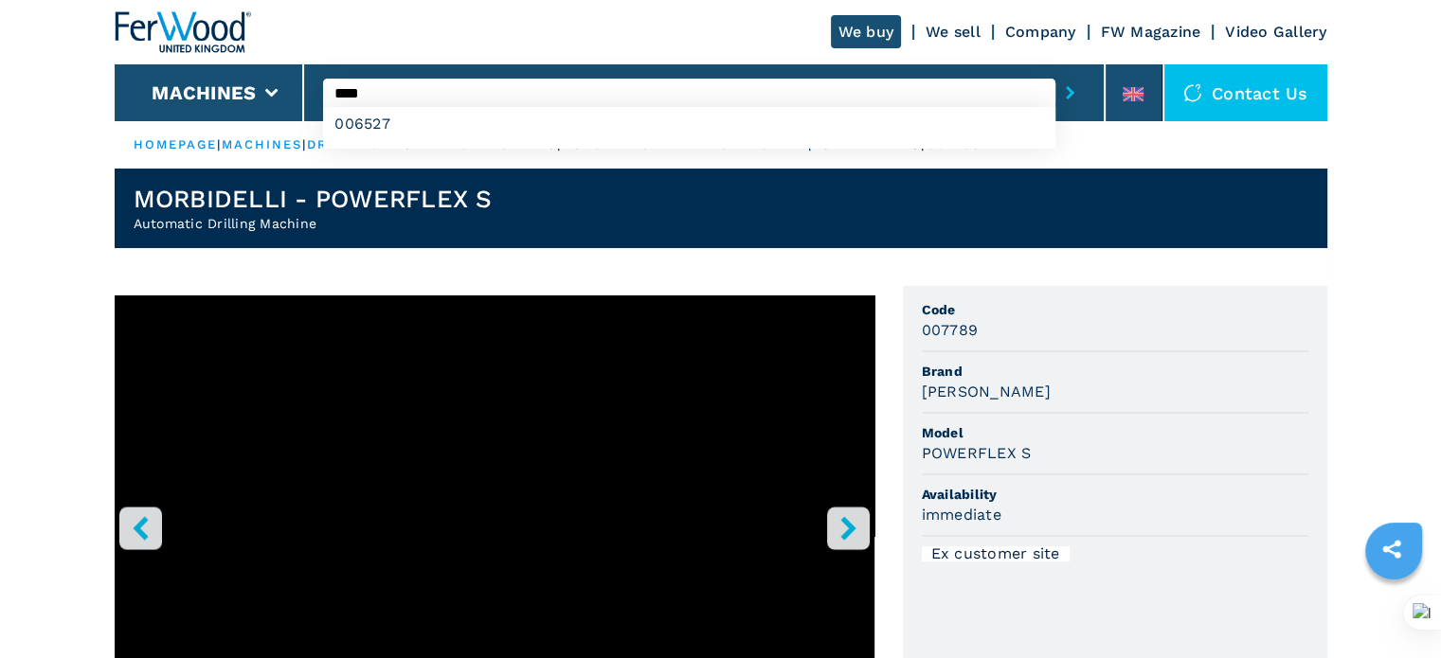
type input "****"
click at [1055, 71] on button "submit-button" at bounding box center [1069, 93] width 29 height 44
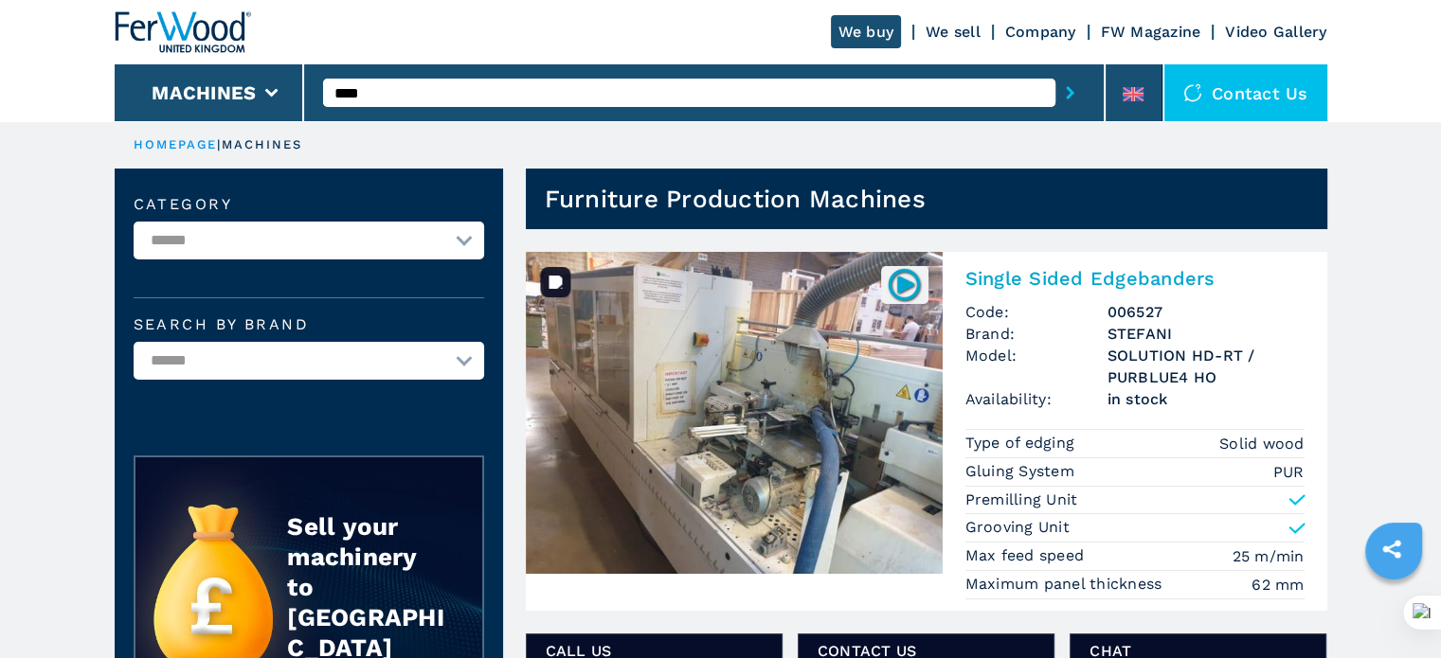
click at [760, 403] on img at bounding box center [734, 413] width 417 height 322
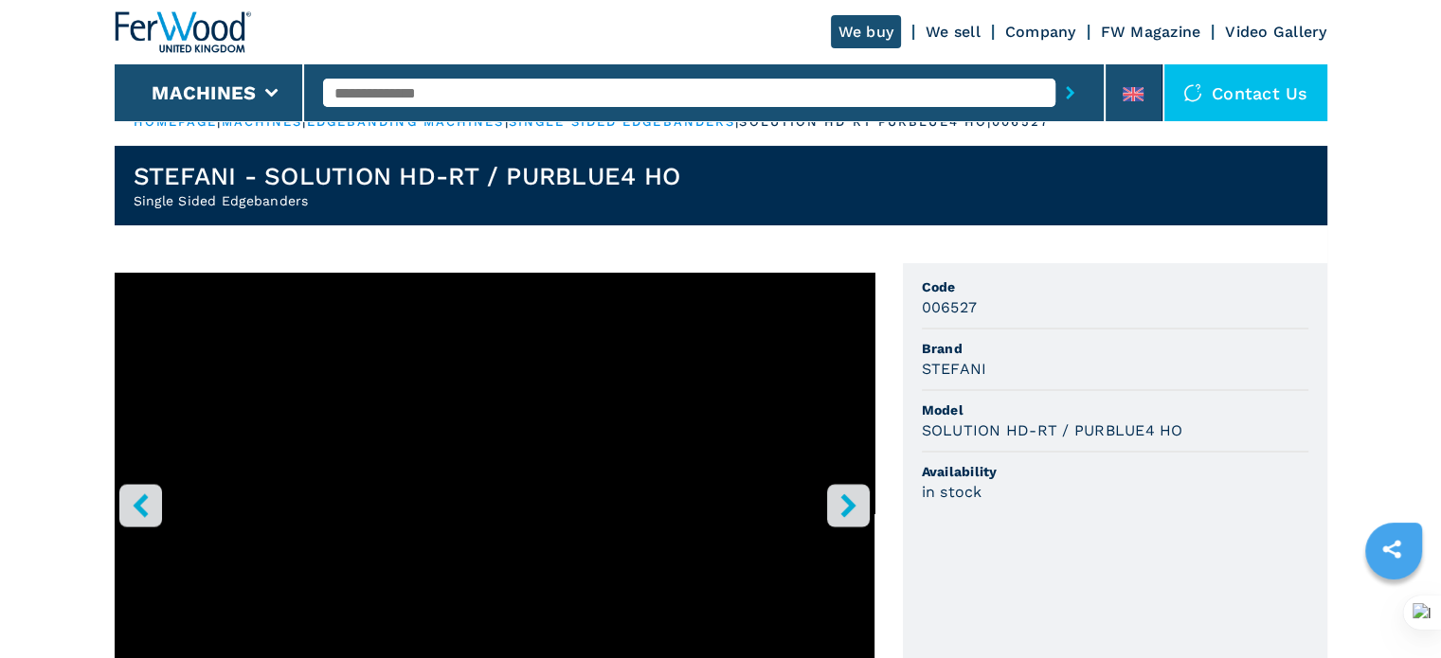
scroll to position [95, 0]
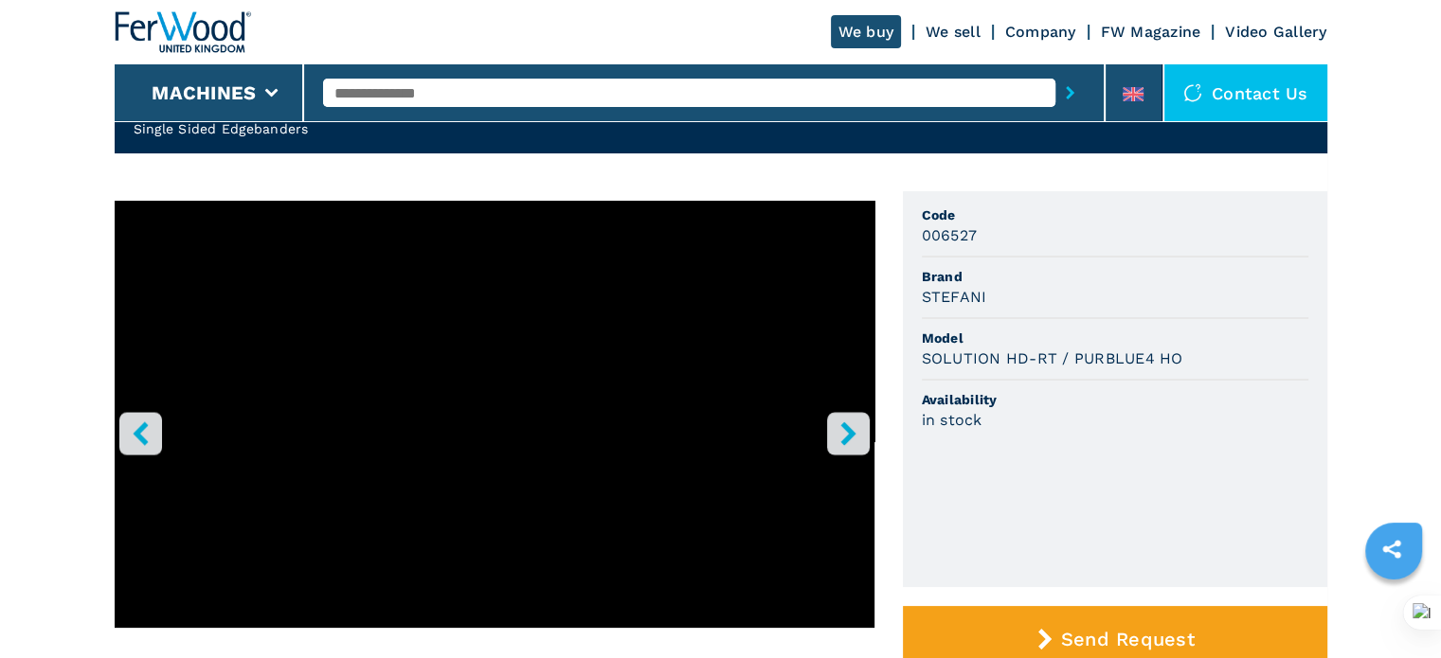
click at [846, 413] on button "right-button" at bounding box center [848, 433] width 43 height 43
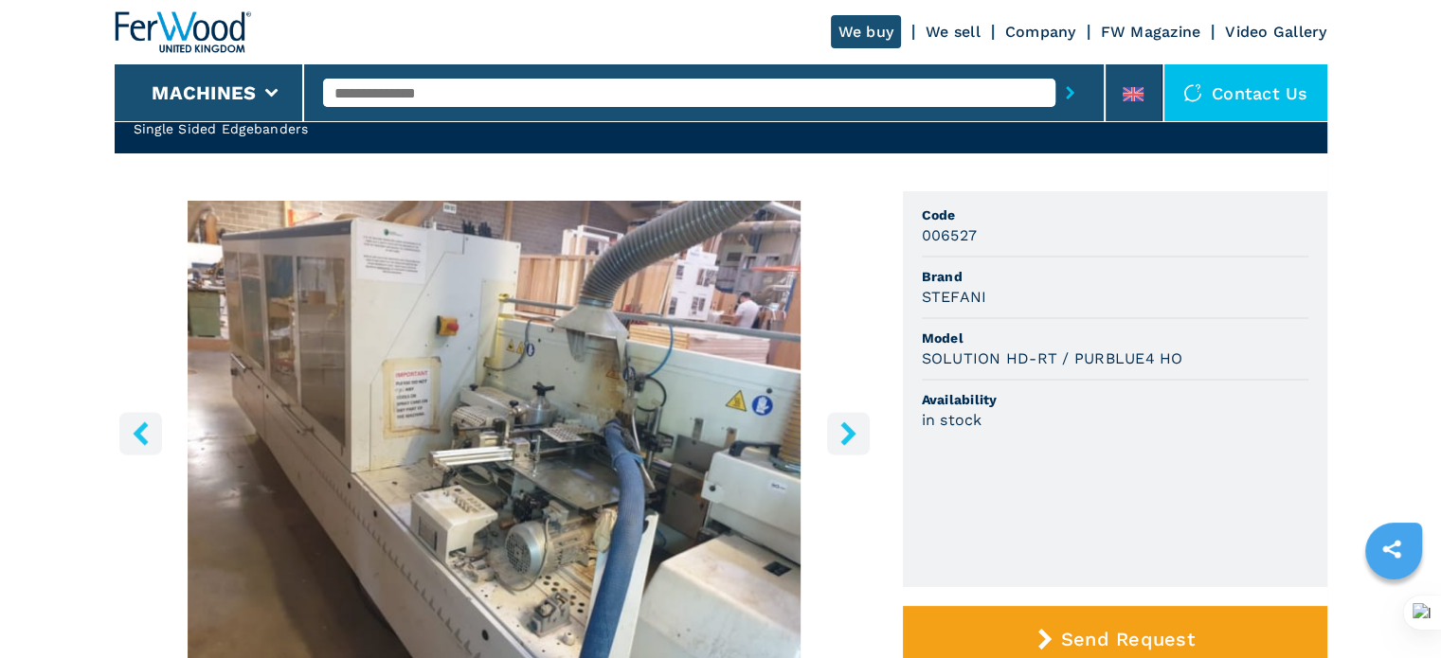
click at [846, 413] on button "right-button" at bounding box center [848, 433] width 43 height 43
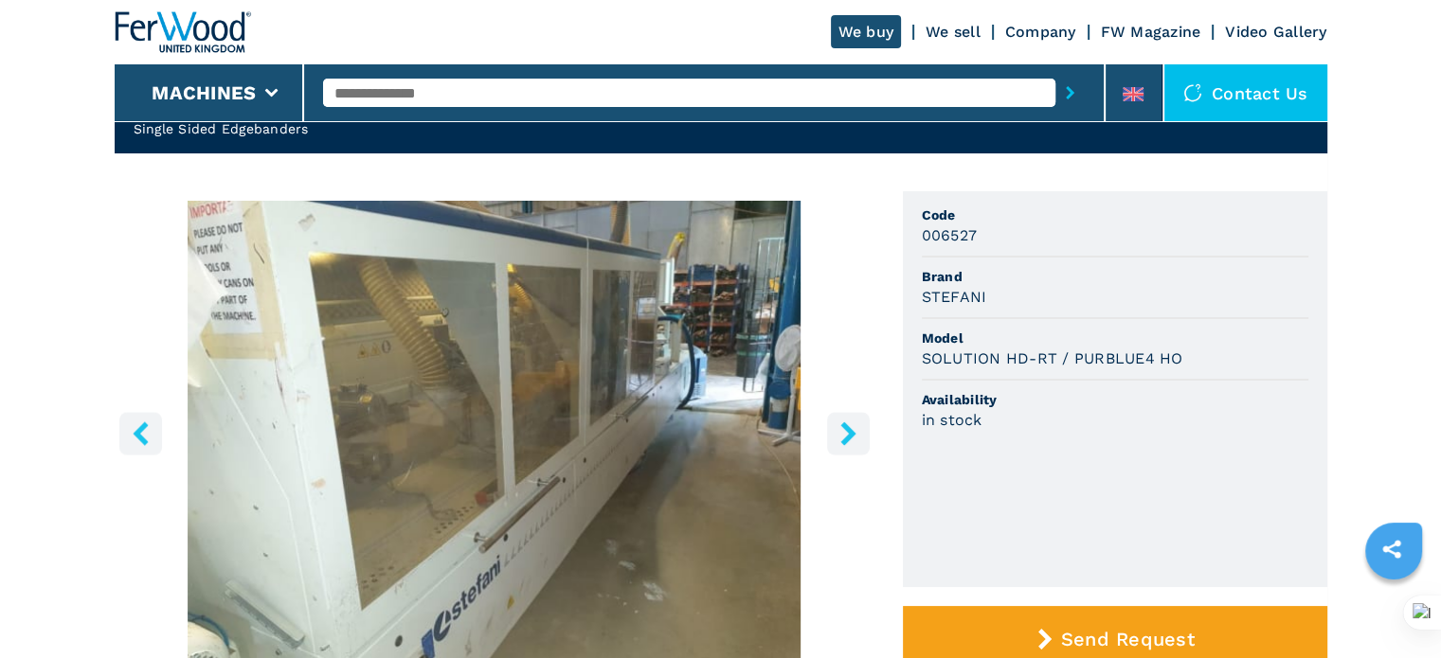
click at [846, 413] on button "right-button" at bounding box center [848, 433] width 43 height 43
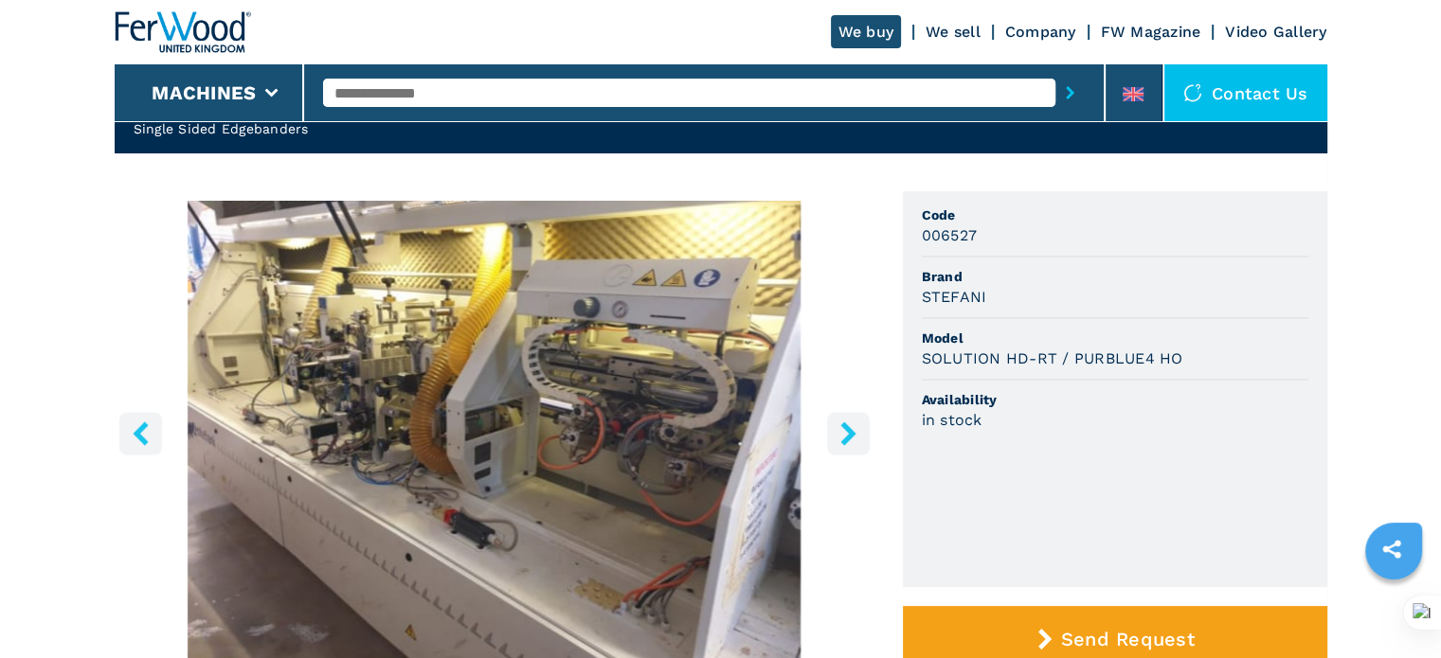
click at [846, 413] on button "right-button" at bounding box center [848, 433] width 43 height 43
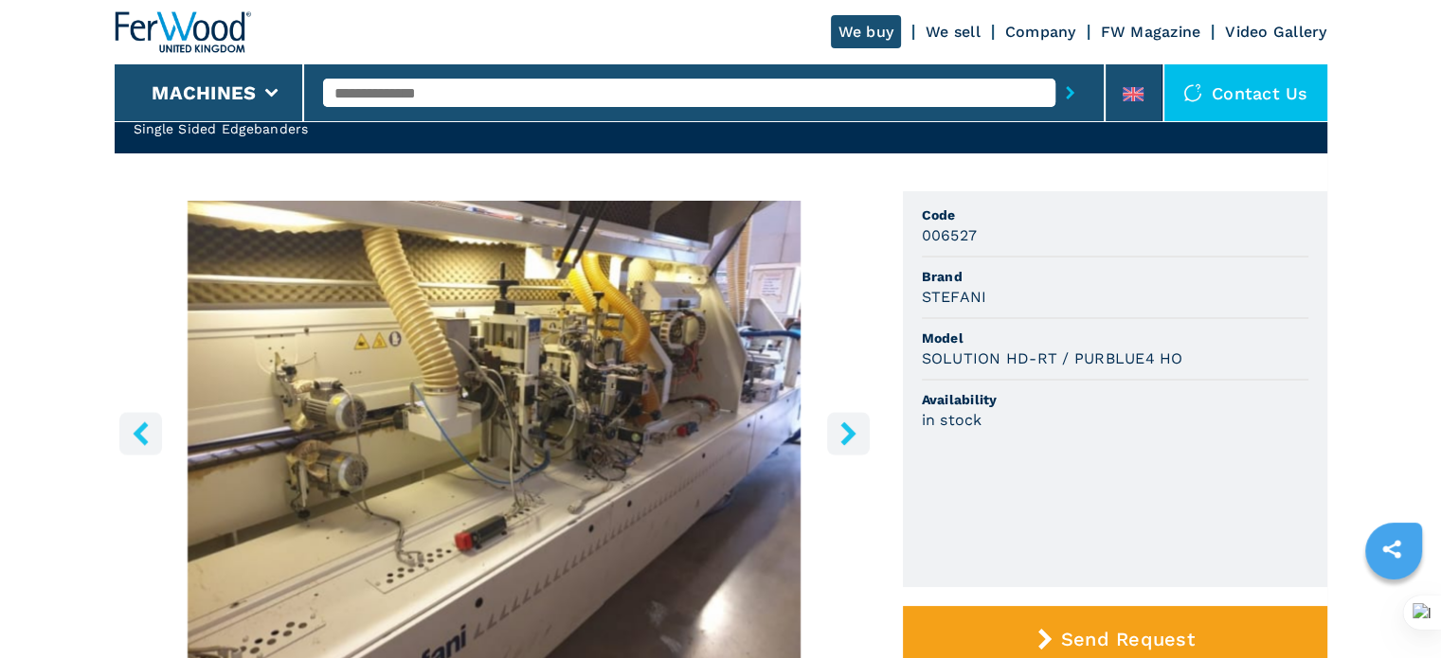
click at [846, 413] on button "right-button" at bounding box center [848, 433] width 43 height 43
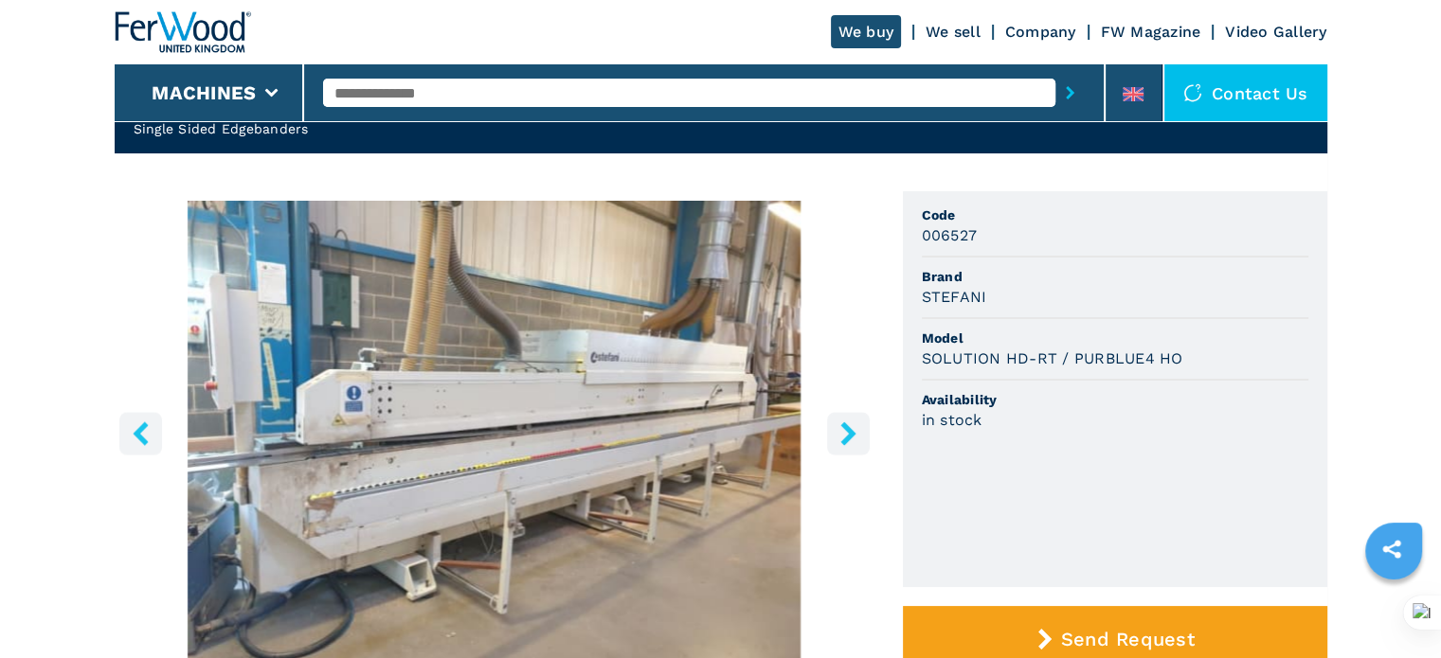
click at [846, 413] on button "right-button" at bounding box center [848, 433] width 43 height 43
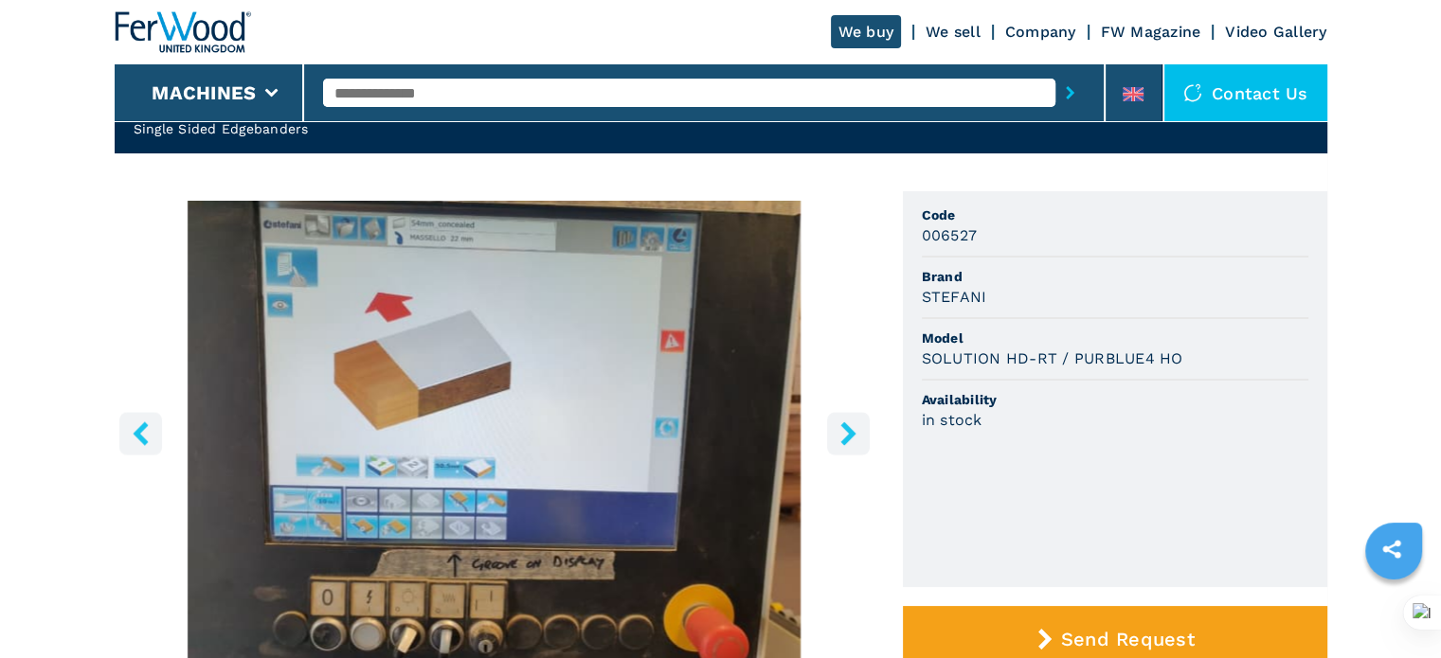
click at [846, 413] on button "right-button" at bounding box center [848, 433] width 43 height 43
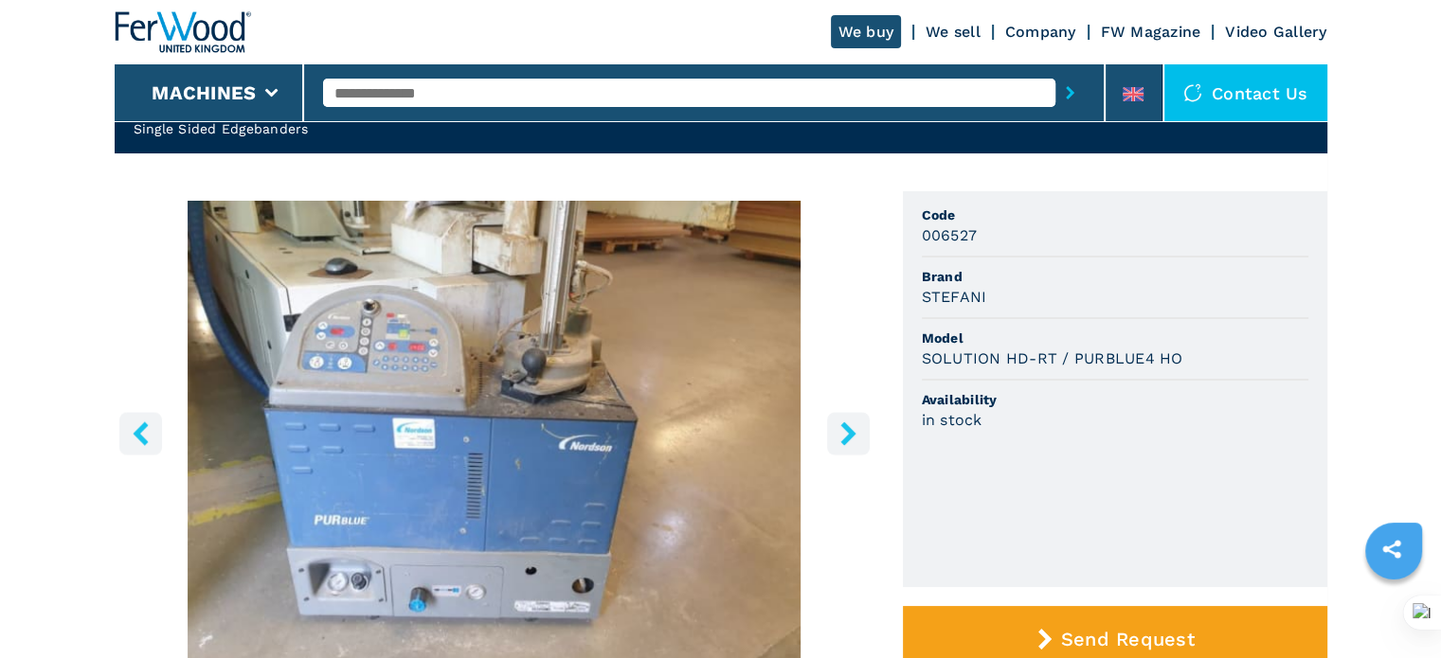
click at [846, 413] on button "right-button" at bounding box center [848, 433] width 43 height 43
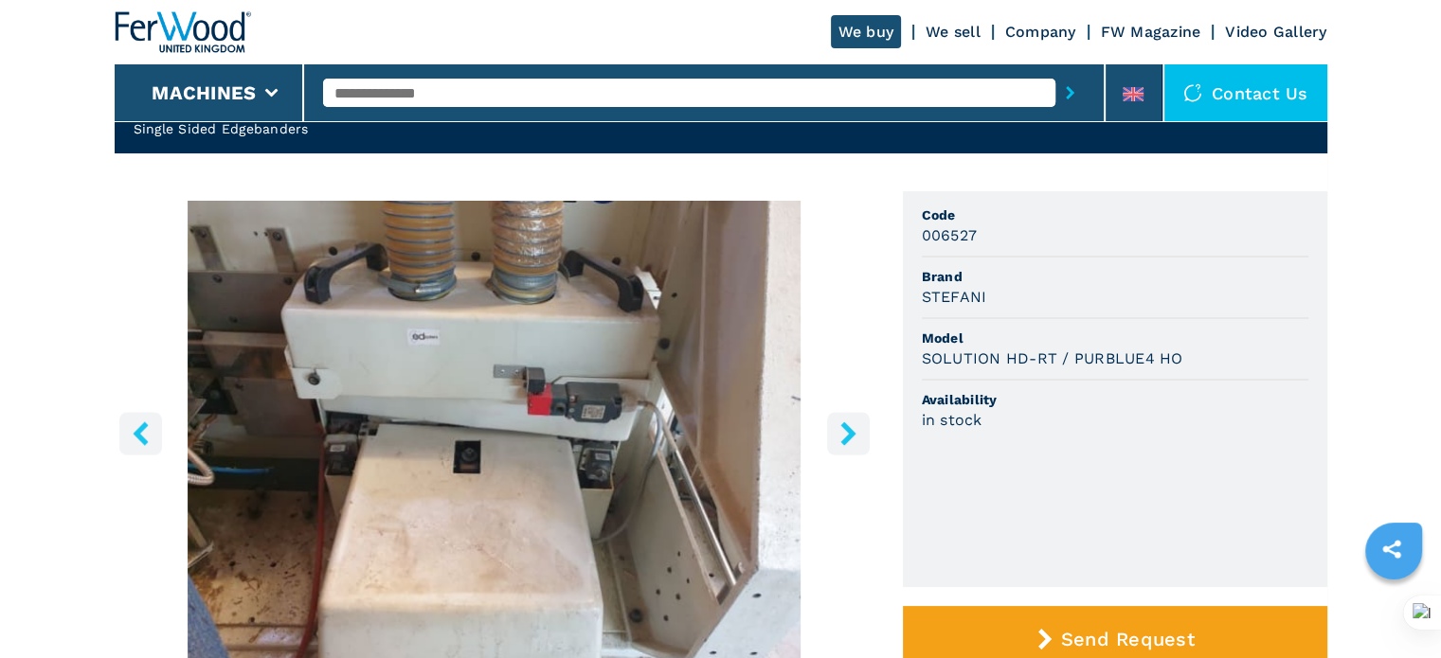
click at [846, 413] on button "right-button" at bounding box center [848, 433] width 43 height 43
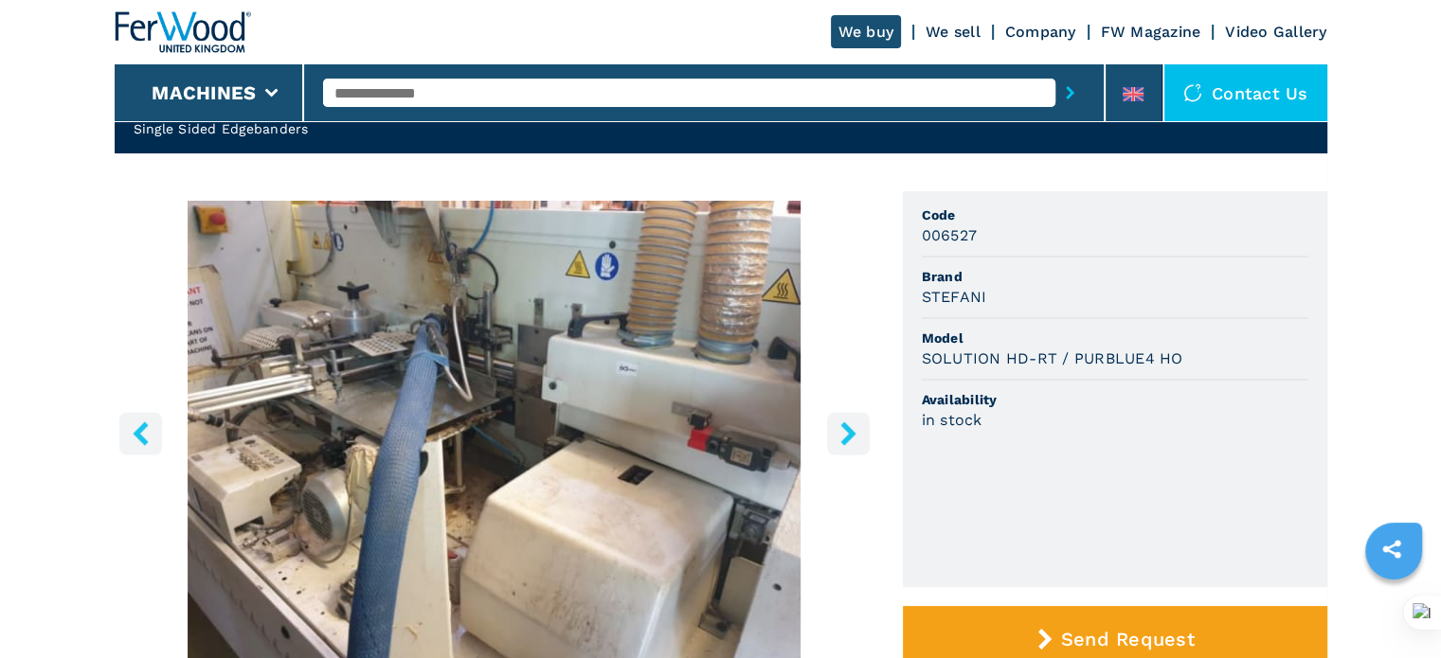
click at [846, 413] on button "right-button" at bounding box center [848, 433] width 43 height 43
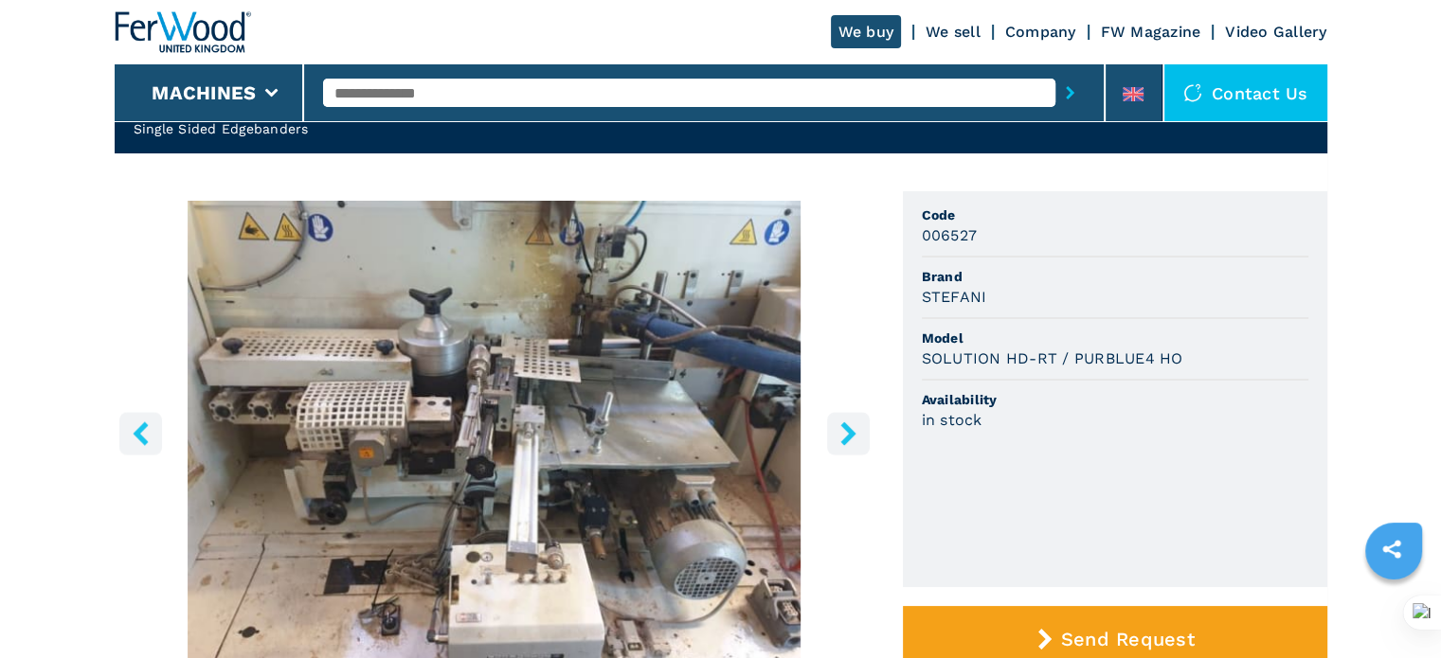
click at [846, 413] on button "right-button" at bounding box center [848, 433] width 43 height 43
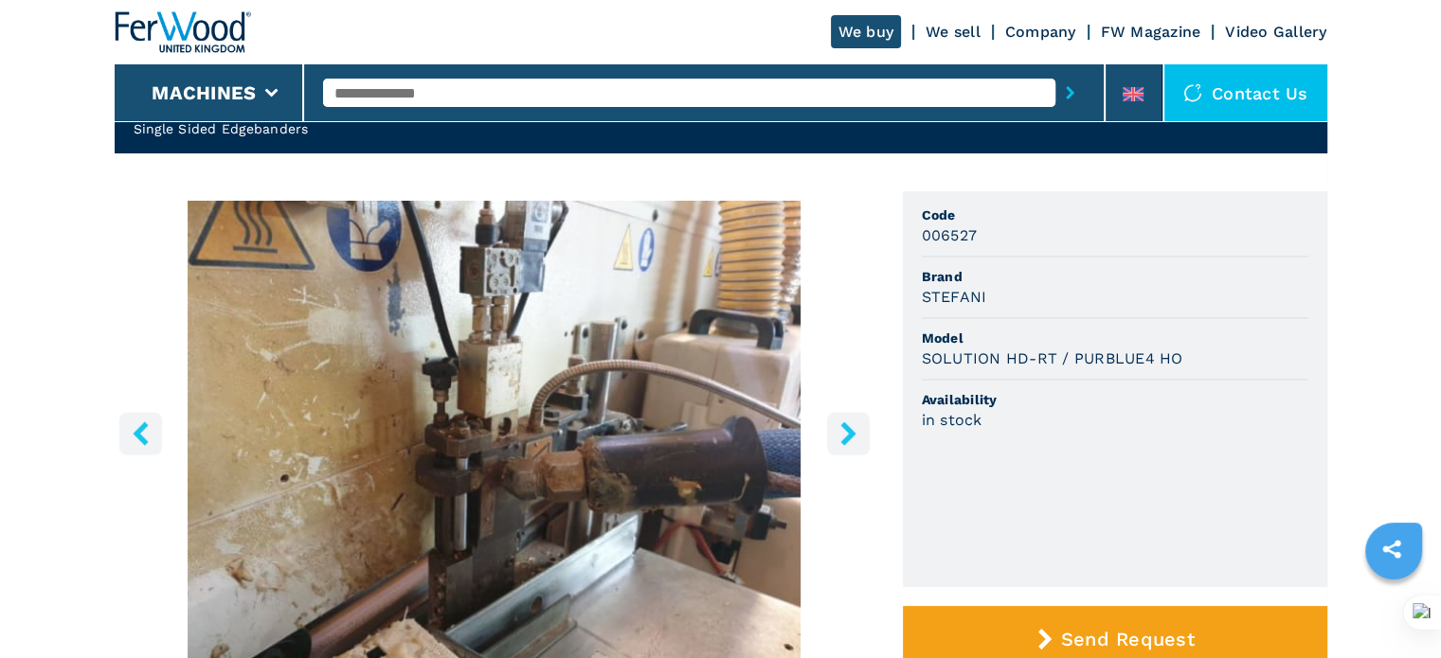
click at [846, 413] on button "right-button" at bounding box center [848, 433] width 43 height 43
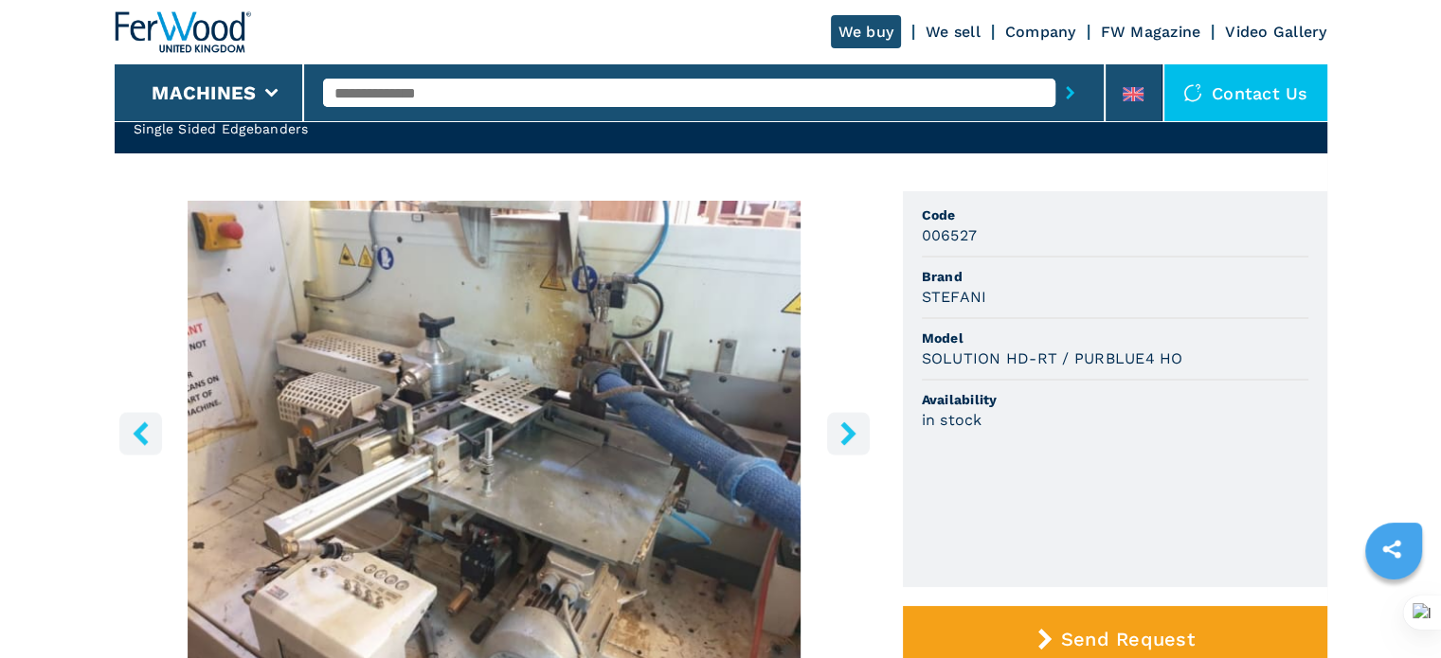
click at [846, 413] on button "right-button" at bounding box center [848, 433] width 43 height 43
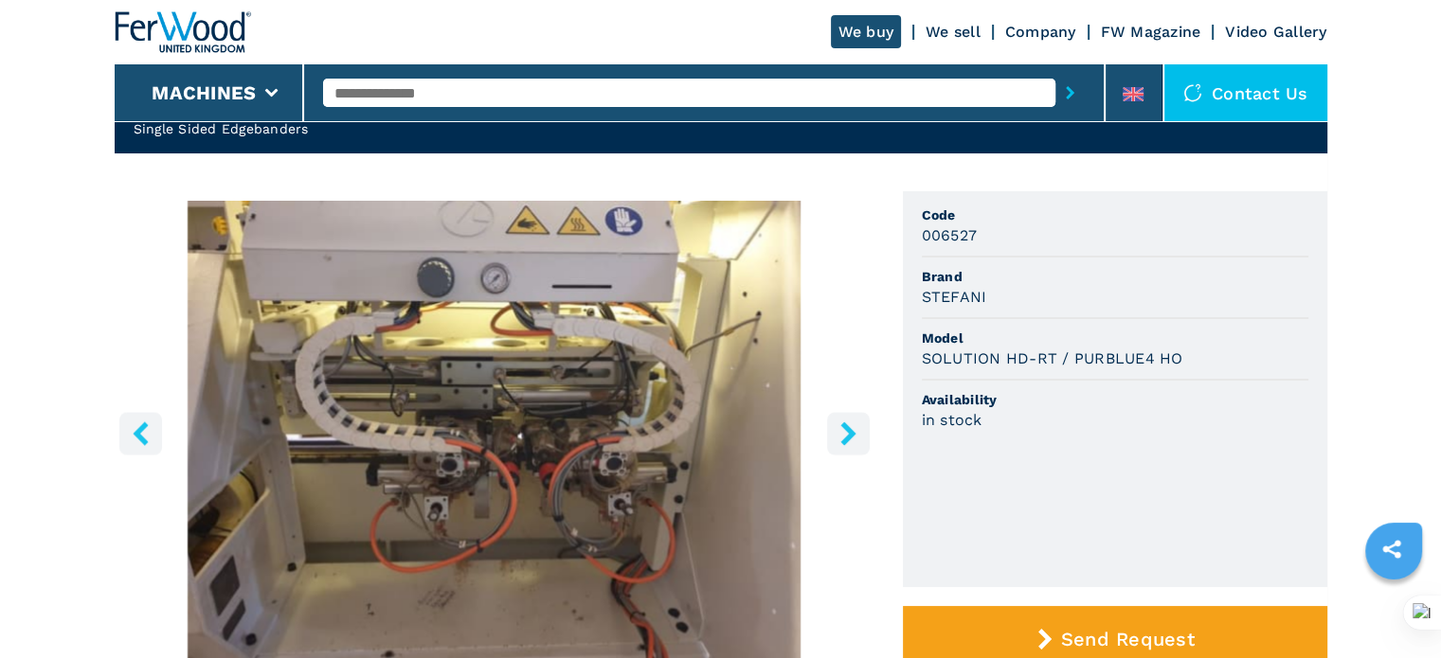
click at [846, 413] on button "right-button" at bounding box center [848, 433] width 43 height 43
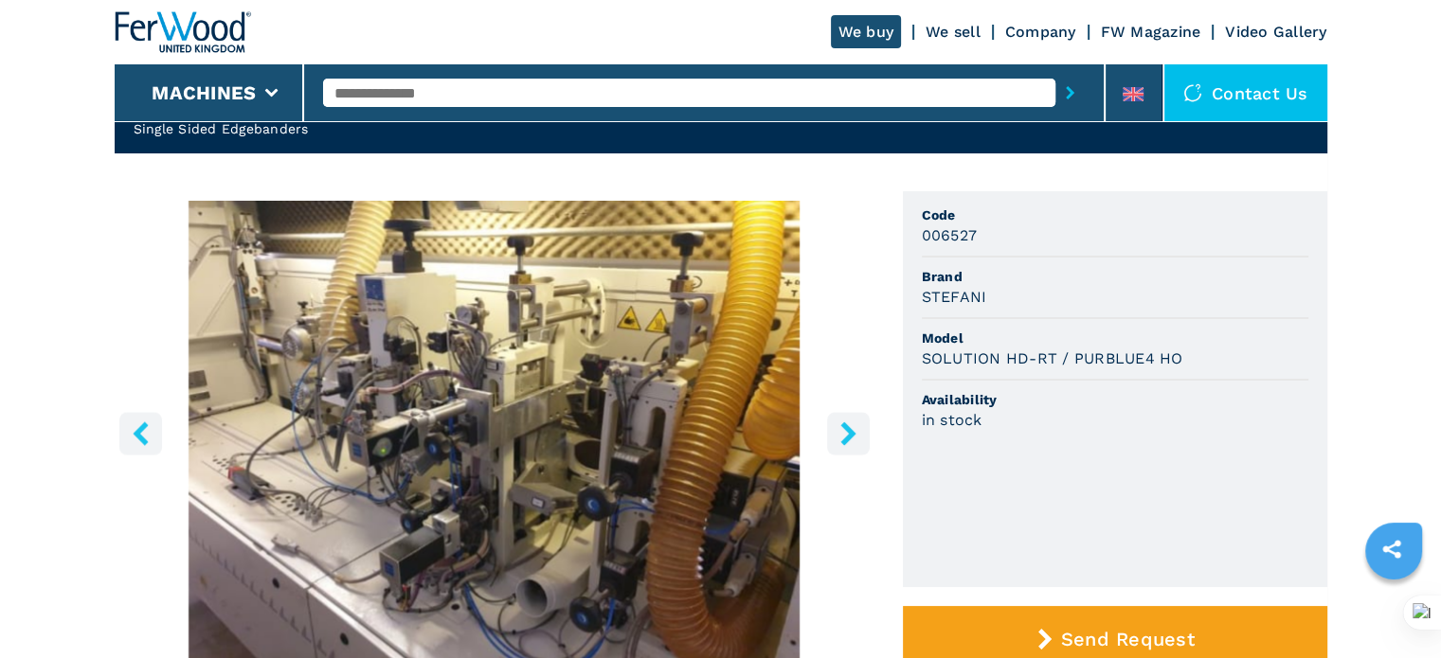
click at [846, 413] on button "right-button" at bounding box center [848, 433] width 43 height 43
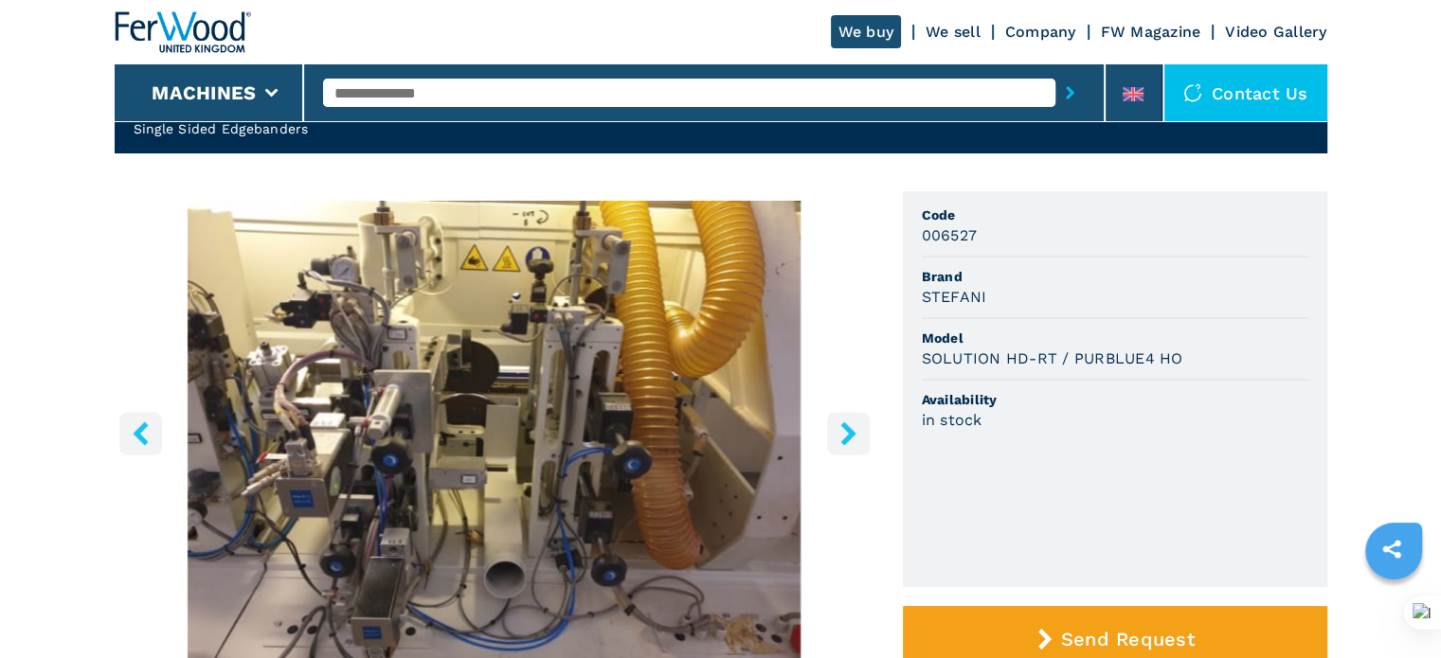
click at [846, 413] on button "right-button" at bounding box center [848, 433] width 43 height 43
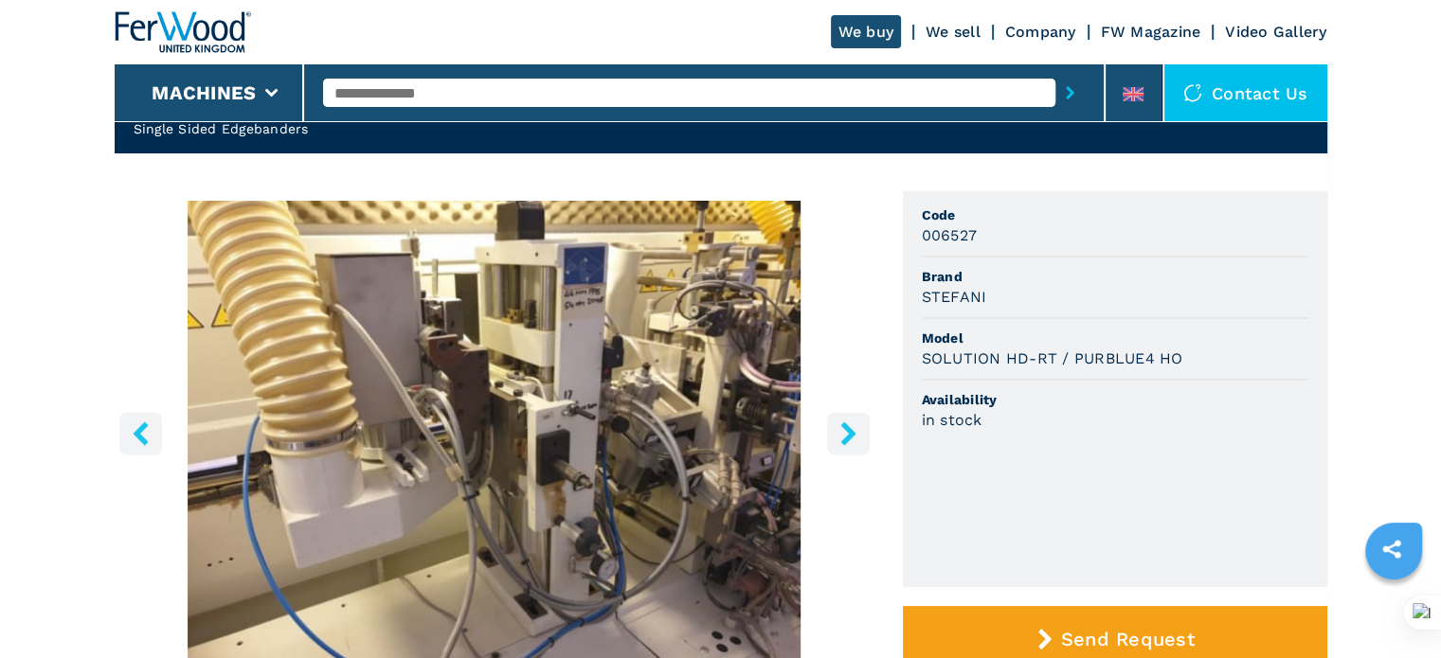
click at [846, 413] on button "right-button" at bounding box center [848, 433] width 43 height 43
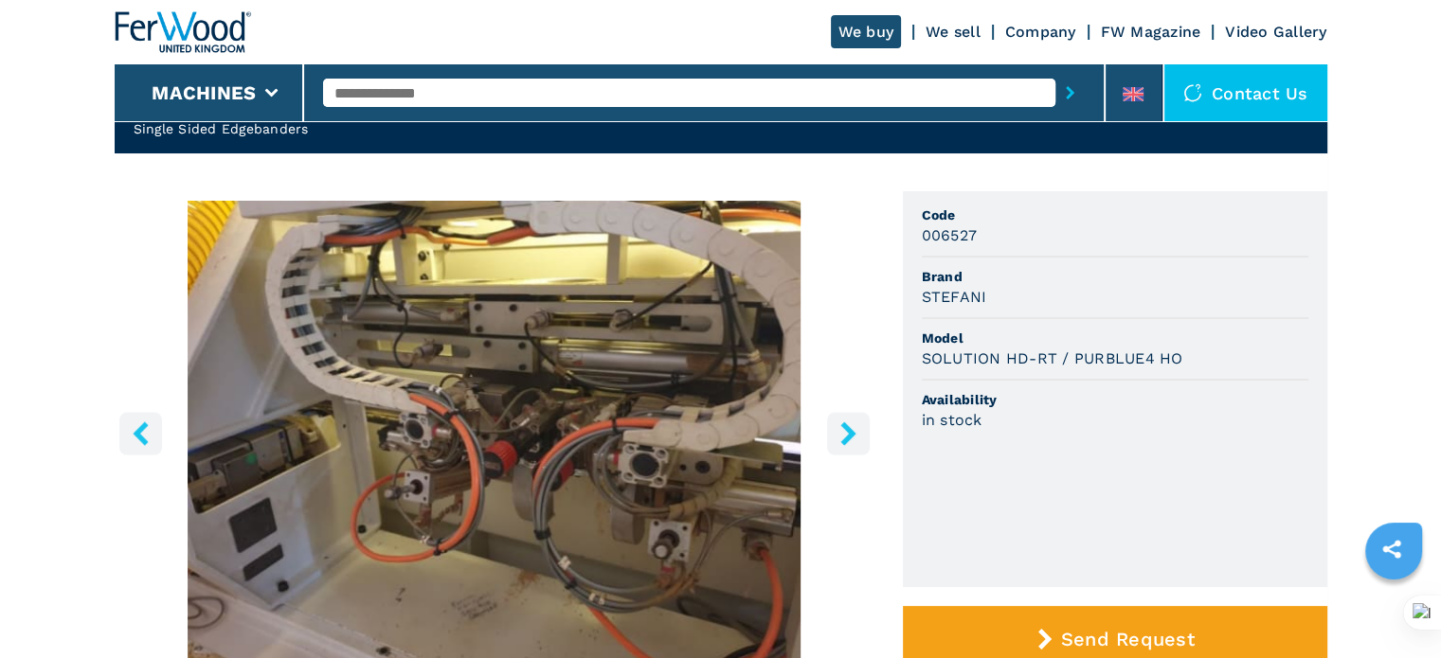
click at [846, 413] on button "right-button" at bounding box center [848, 433] width 43 height 43
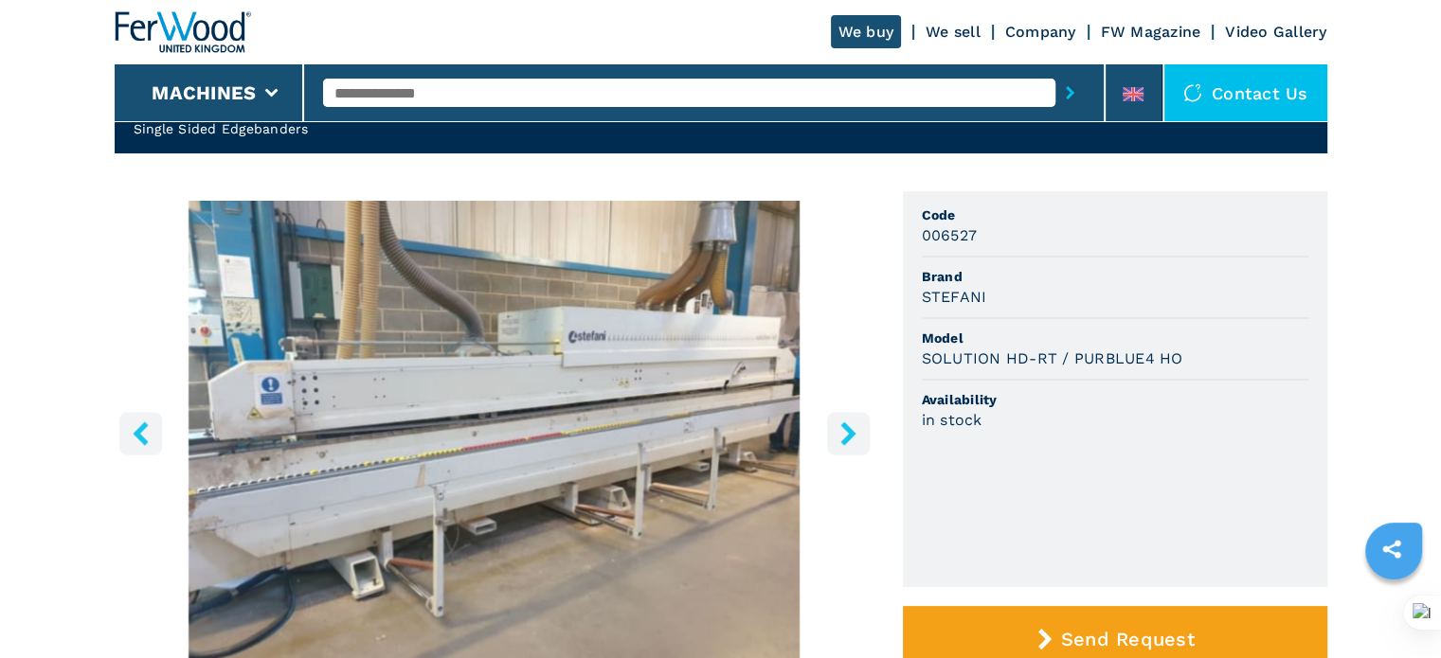
click at [846, 413] on button "right-button" at bounding box center [848, 433] width 43 height 43
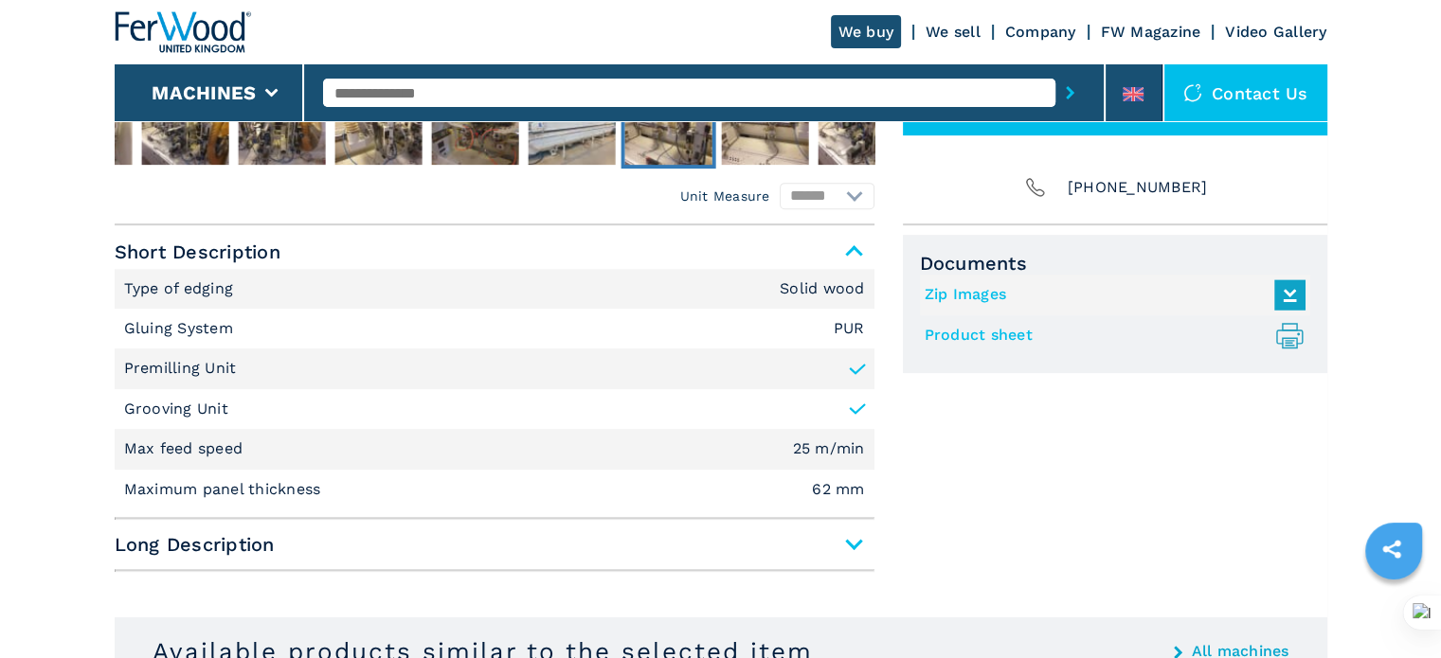
scroll to position [758, 0]
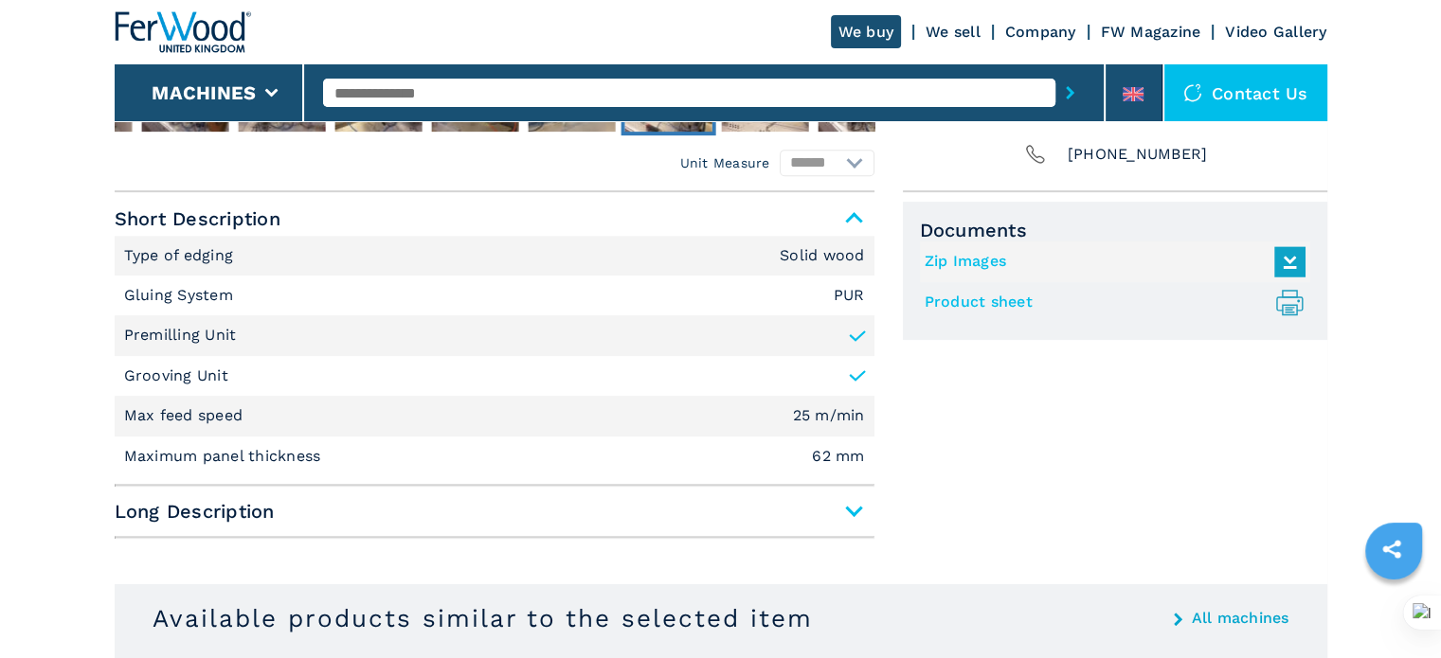
click at [856, 512] on span "Long Description" at bounding box center [495, 511] width 760 height 34
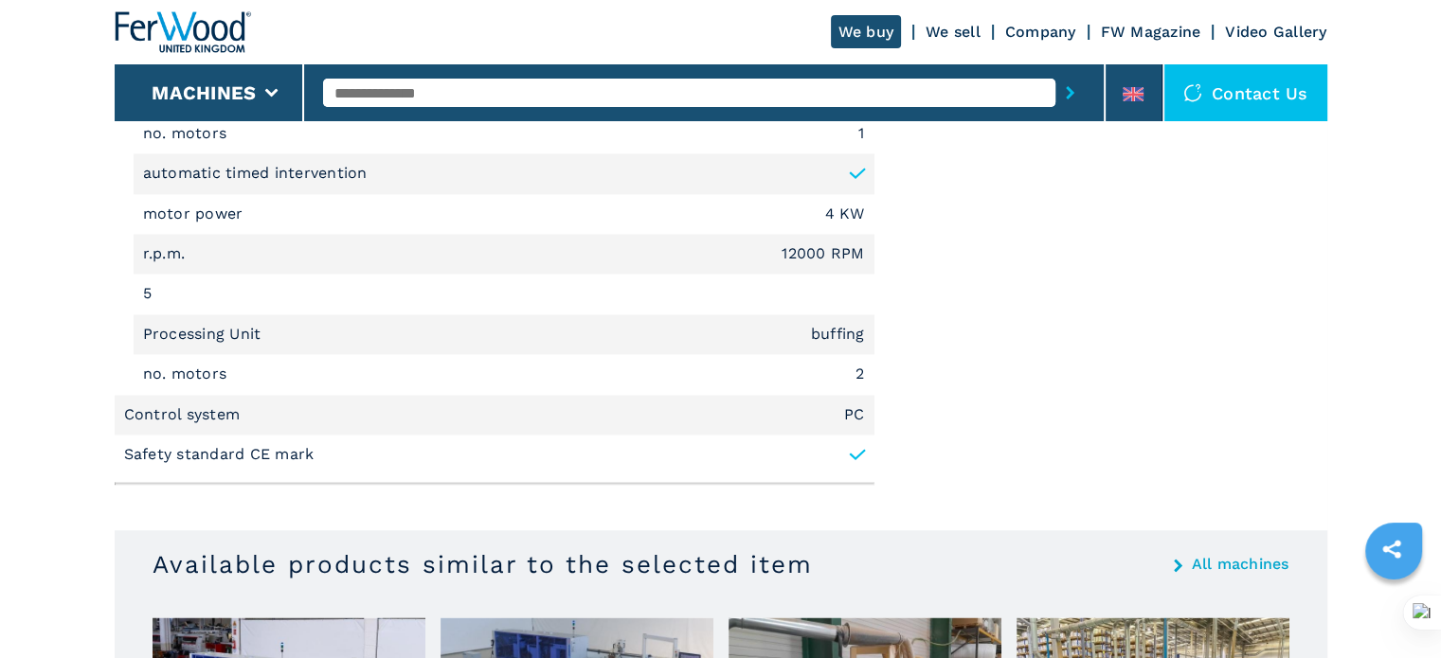
scroll to position [2842, 0]
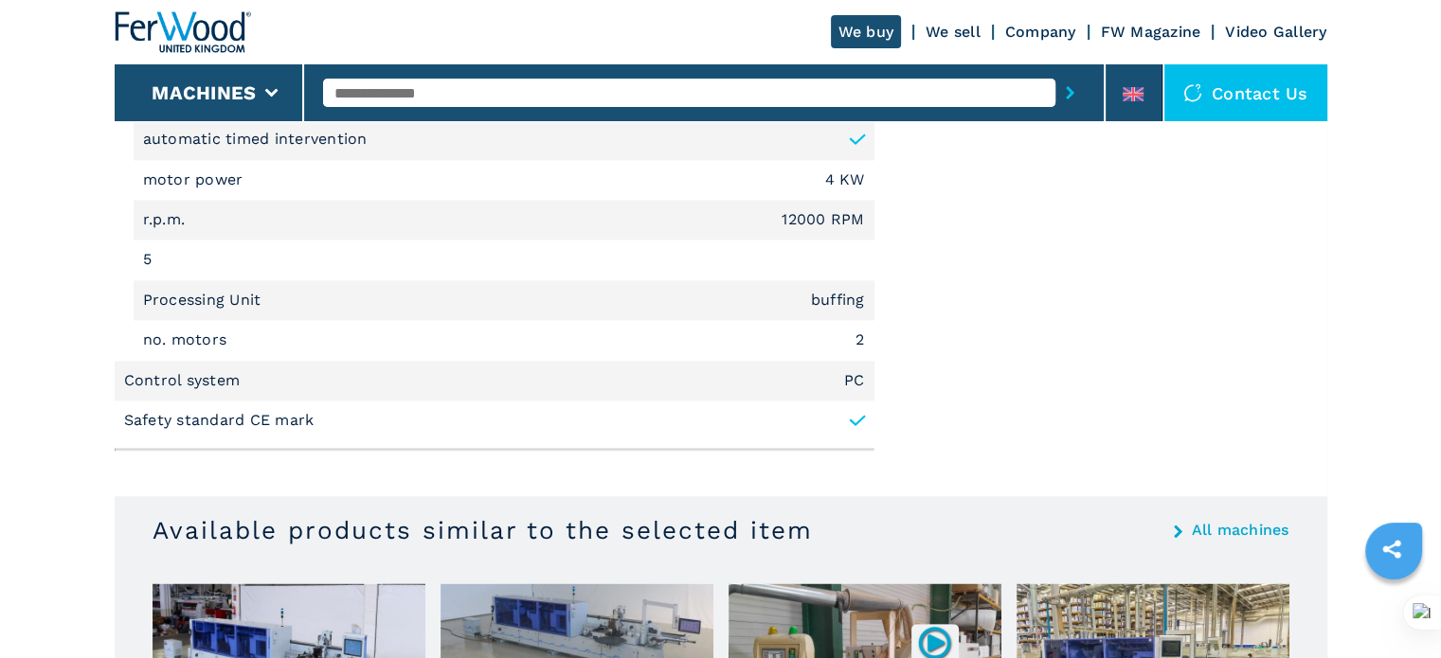
click at [403, 98] on input "text" at bounding box center [689, 93] width 732 height 28
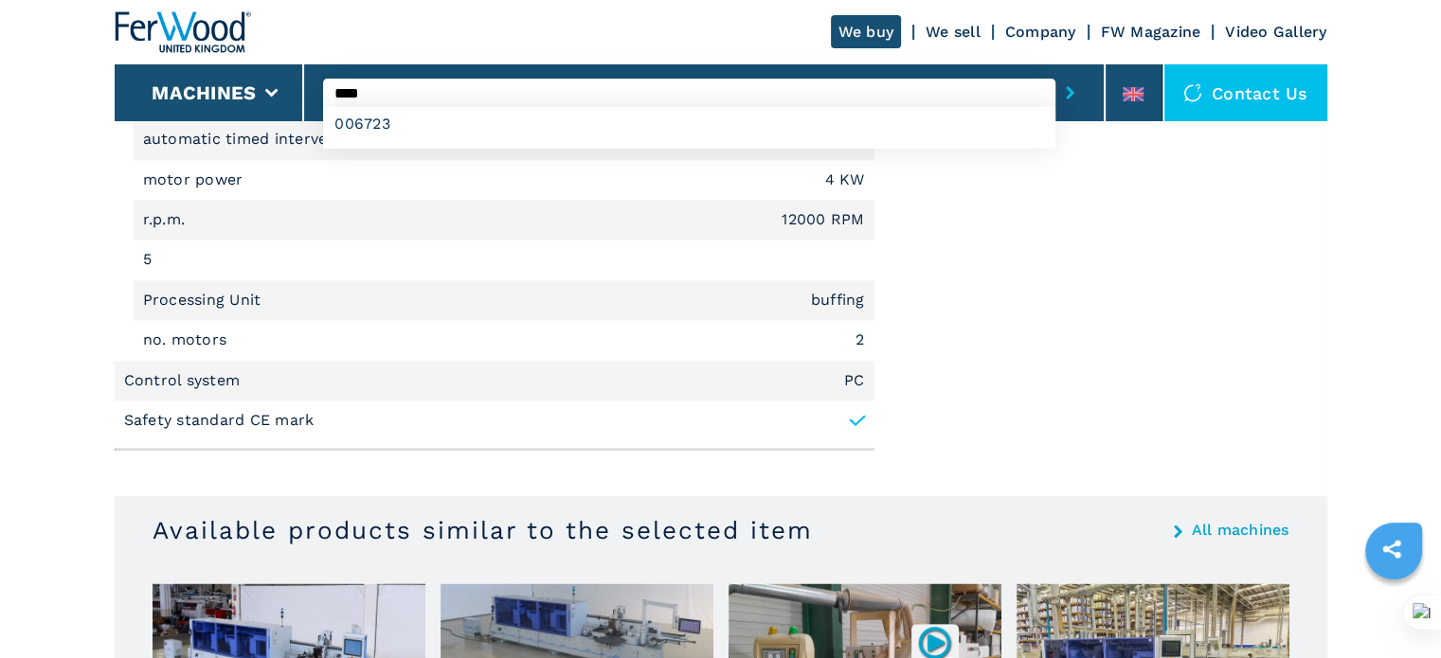
type input "****"
click at [1055, 71] on button "submit-button" at bounding box center [1069, 93] width 29 height 44
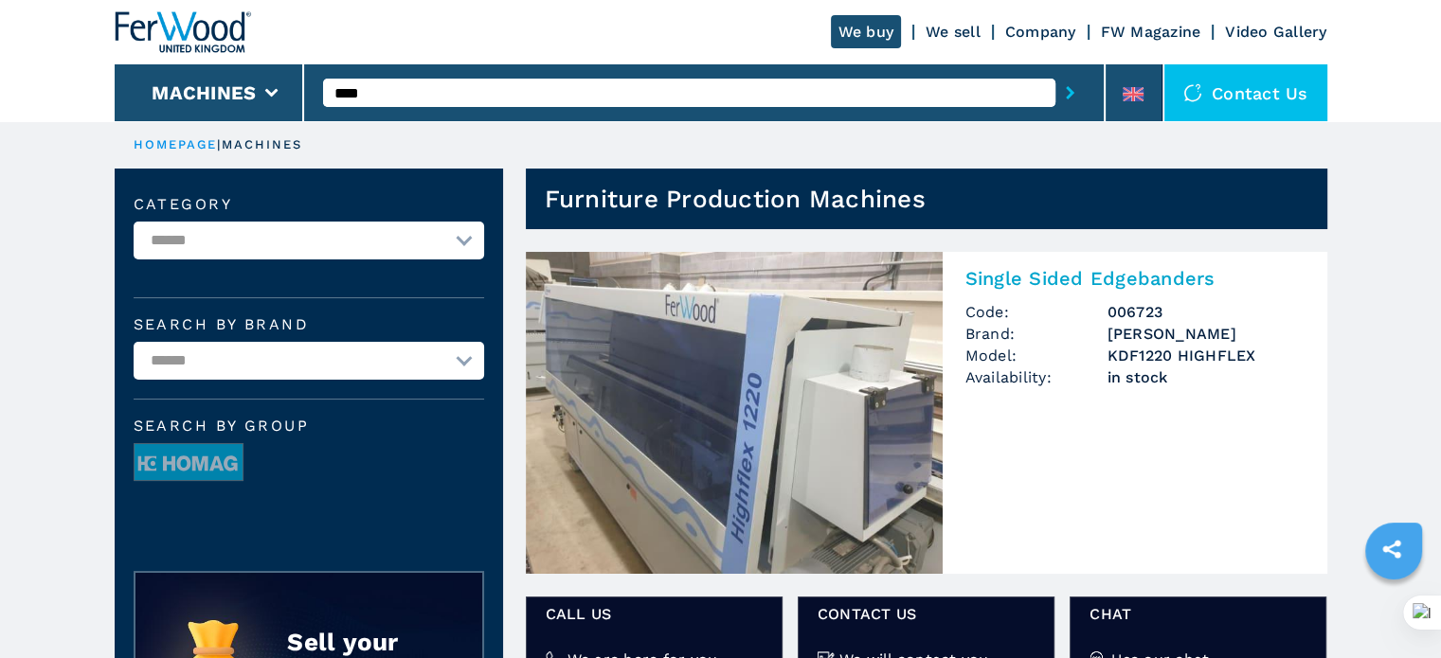
scroll to position [95, 0]
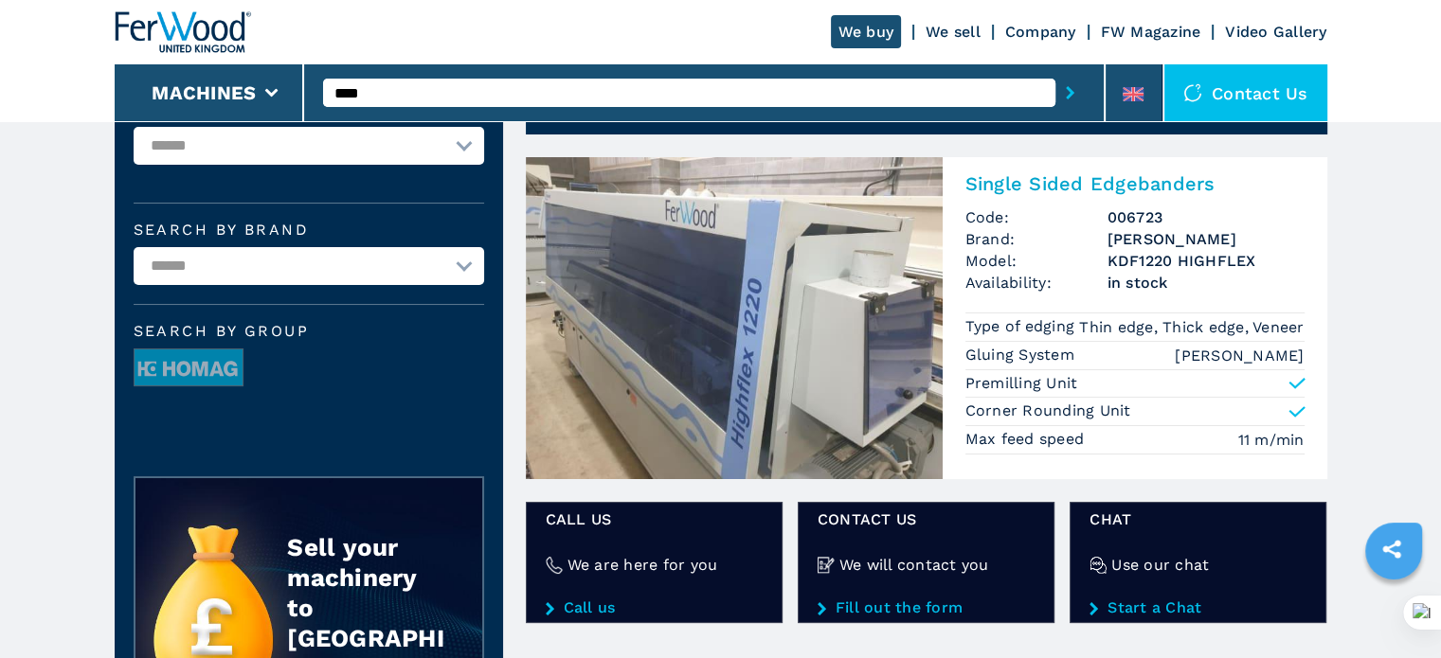
click at [879, 288] on img at bounding box center [734, 318] width 417 height 322
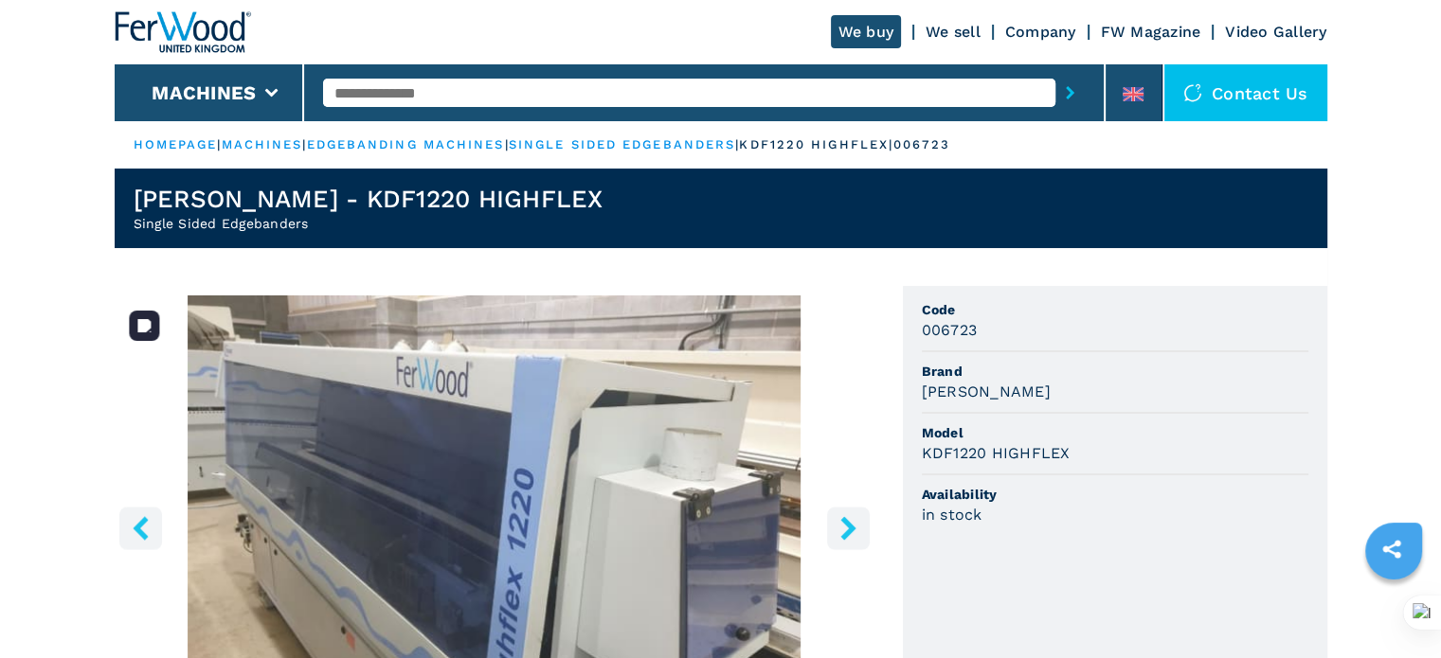
click at [860, 513] on button "right-button" at bounding box center [848, 528] width 43 height 43
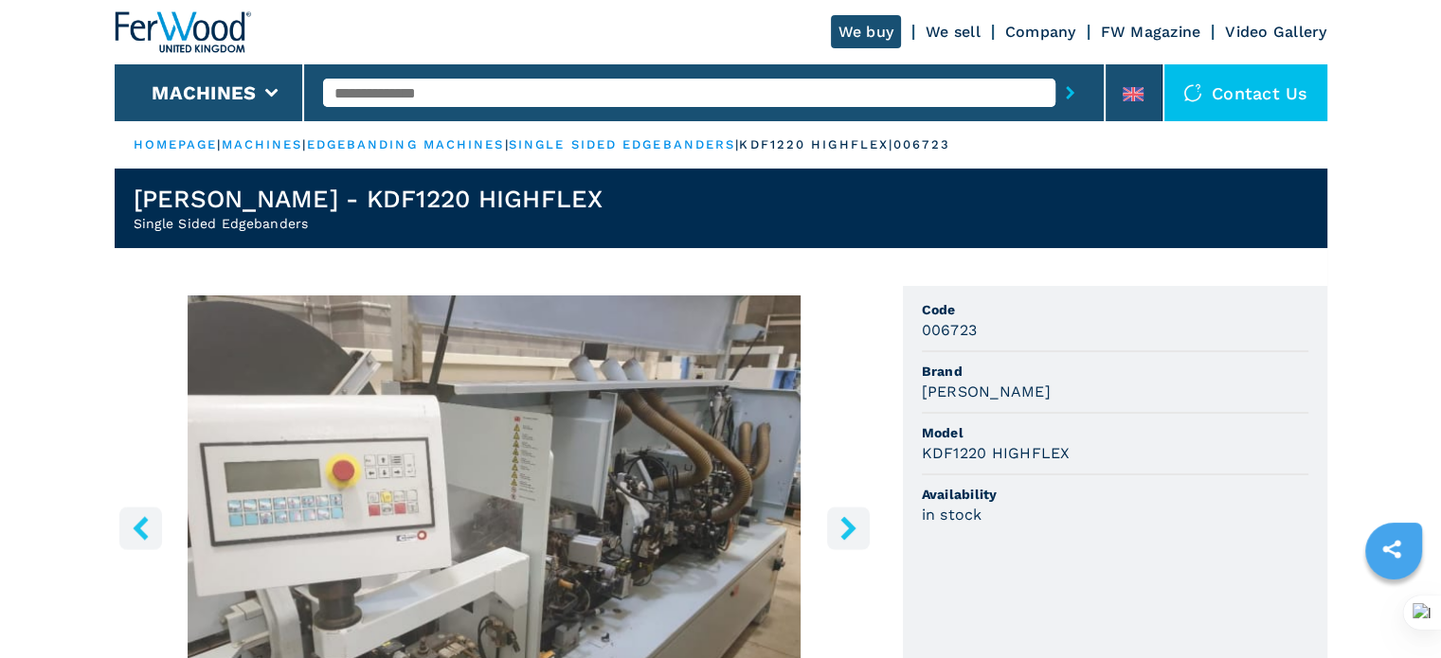
click at [860, 513] on button "right-button" at bounding box center [848, 528] width 43 height 43
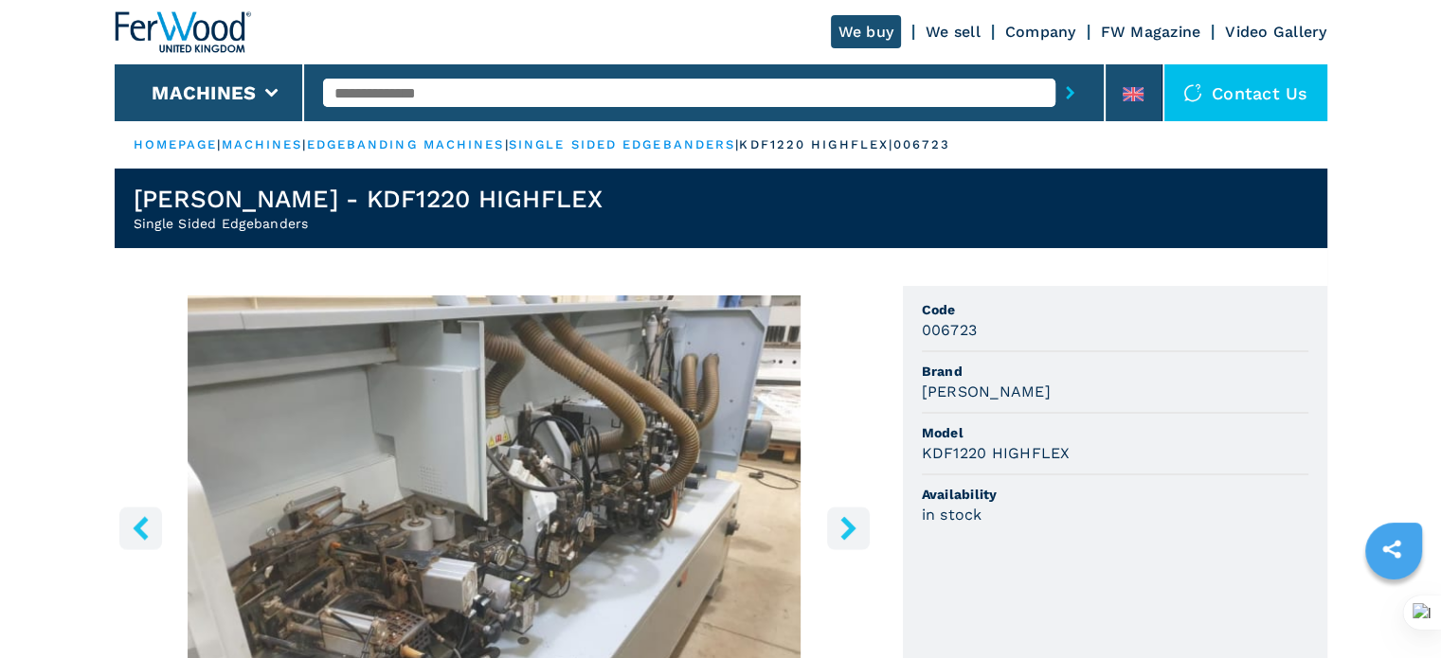
click at [860, 513] on button "right-button" at bounding box center [848, 528] width 43 height 43
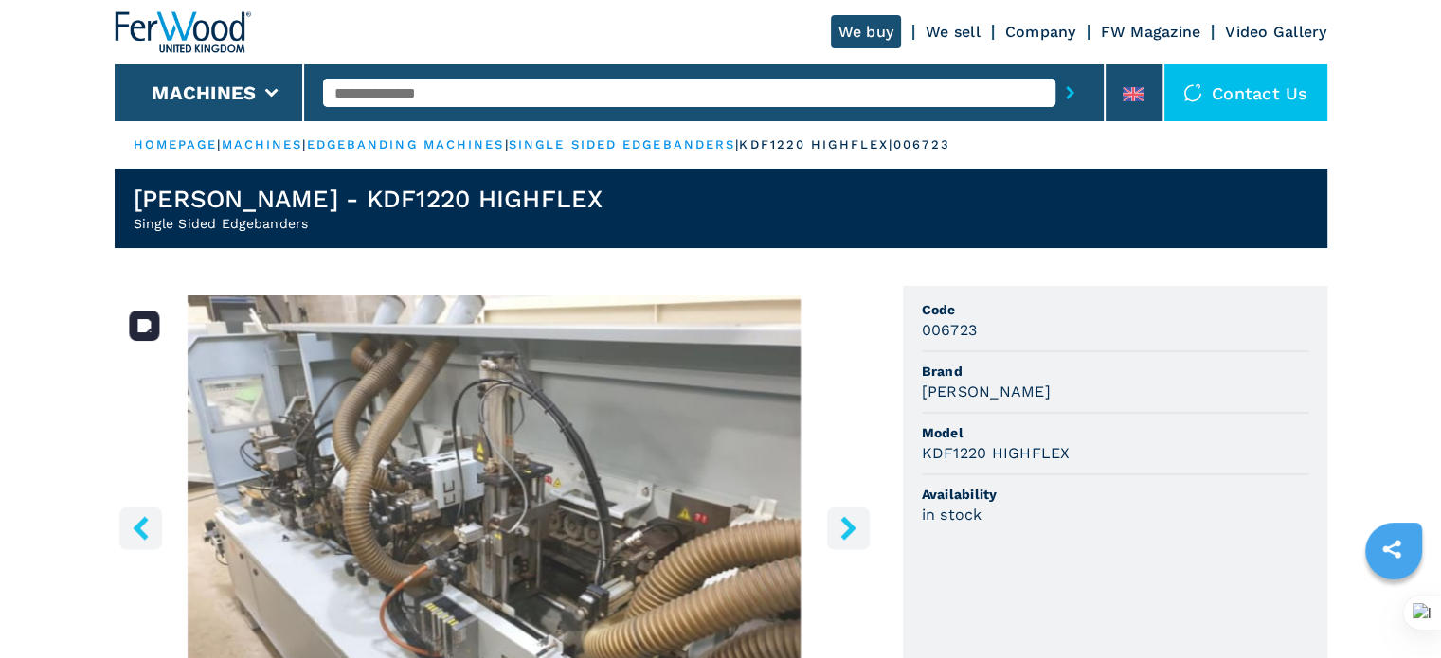
click at [858, 514] on button "right-button" at bounding box center [848, 528] width 43 height 43
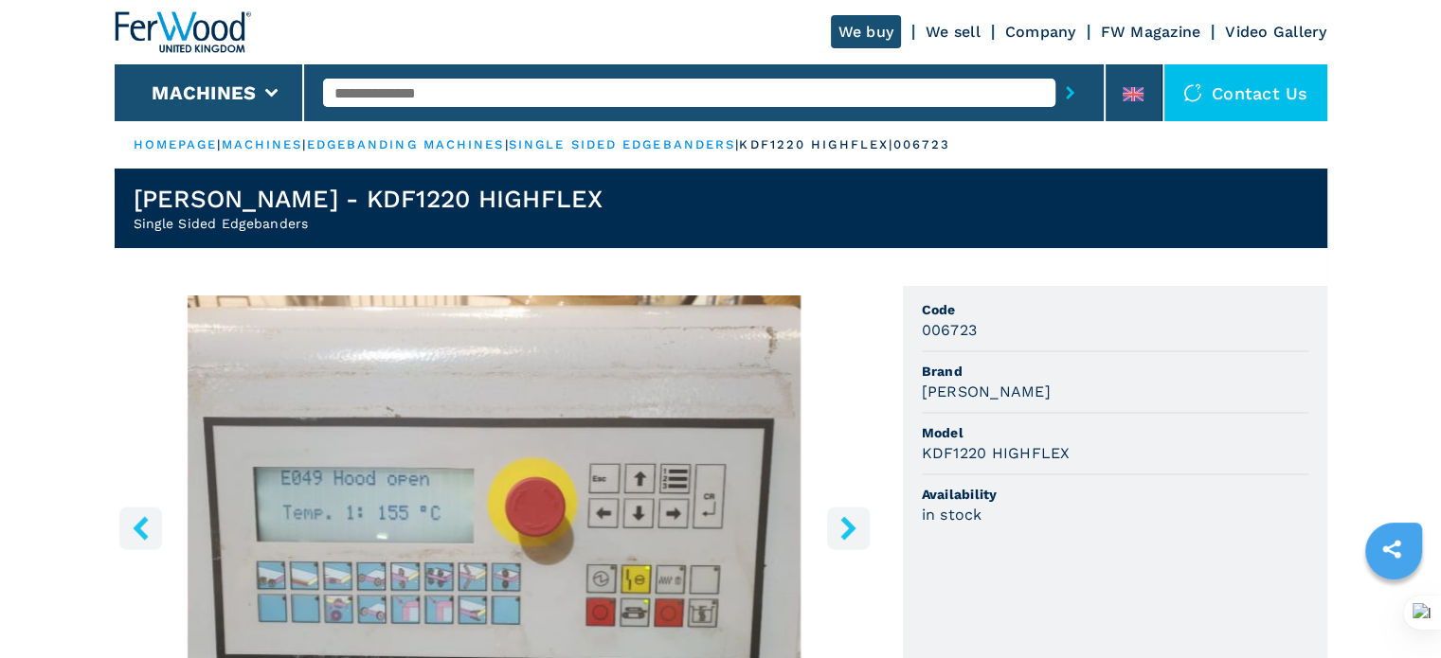
click at [858, 514] on button "right-button" at bounding box center [848, 528] width 43 height 43
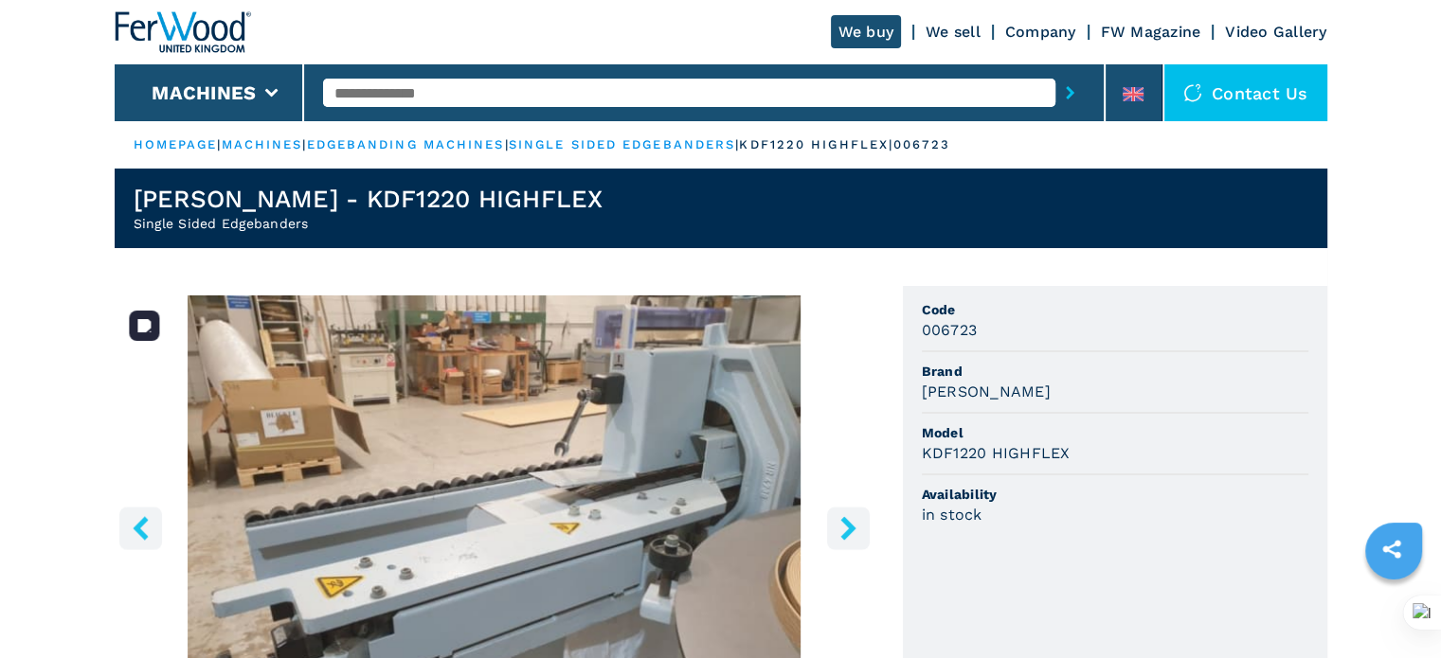
click at [119, 530] on button "left-button" at bounding box center [140, 528] width 43 height 43
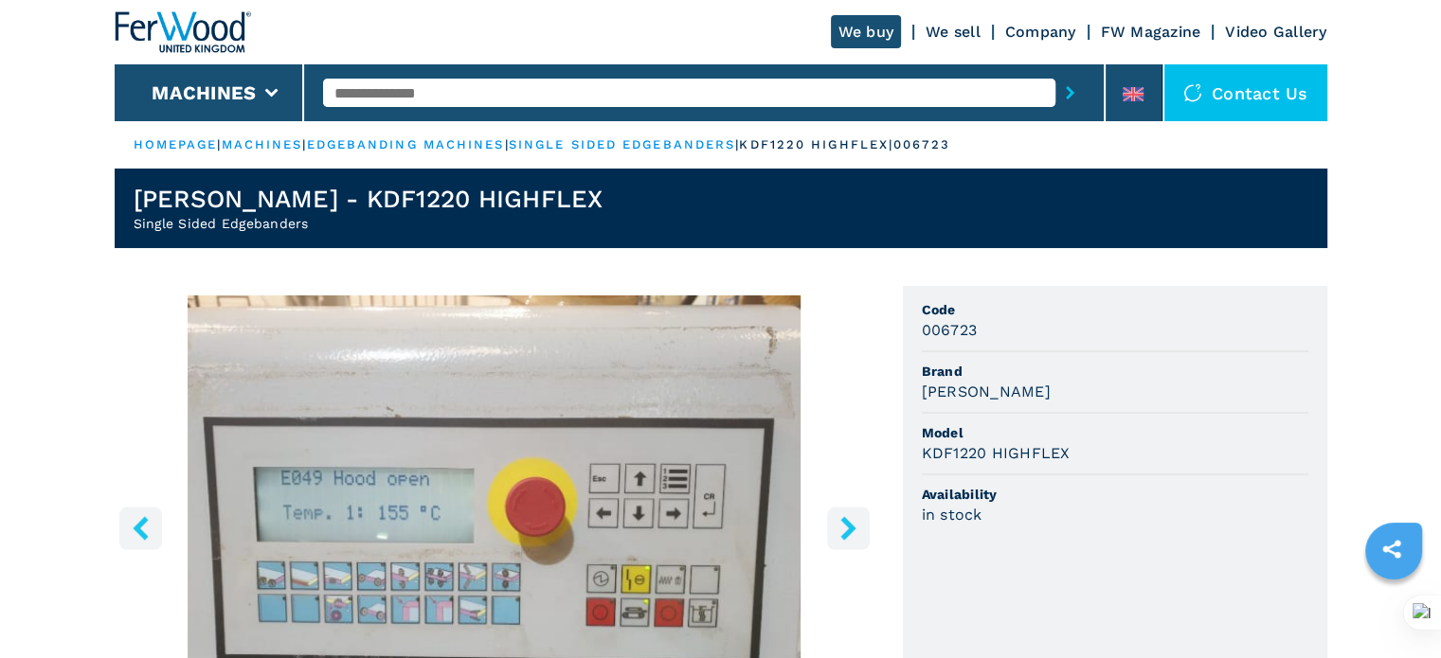
click at [119, 530] on button "left-button" at bounding box center [140, 528] width 43 height 43
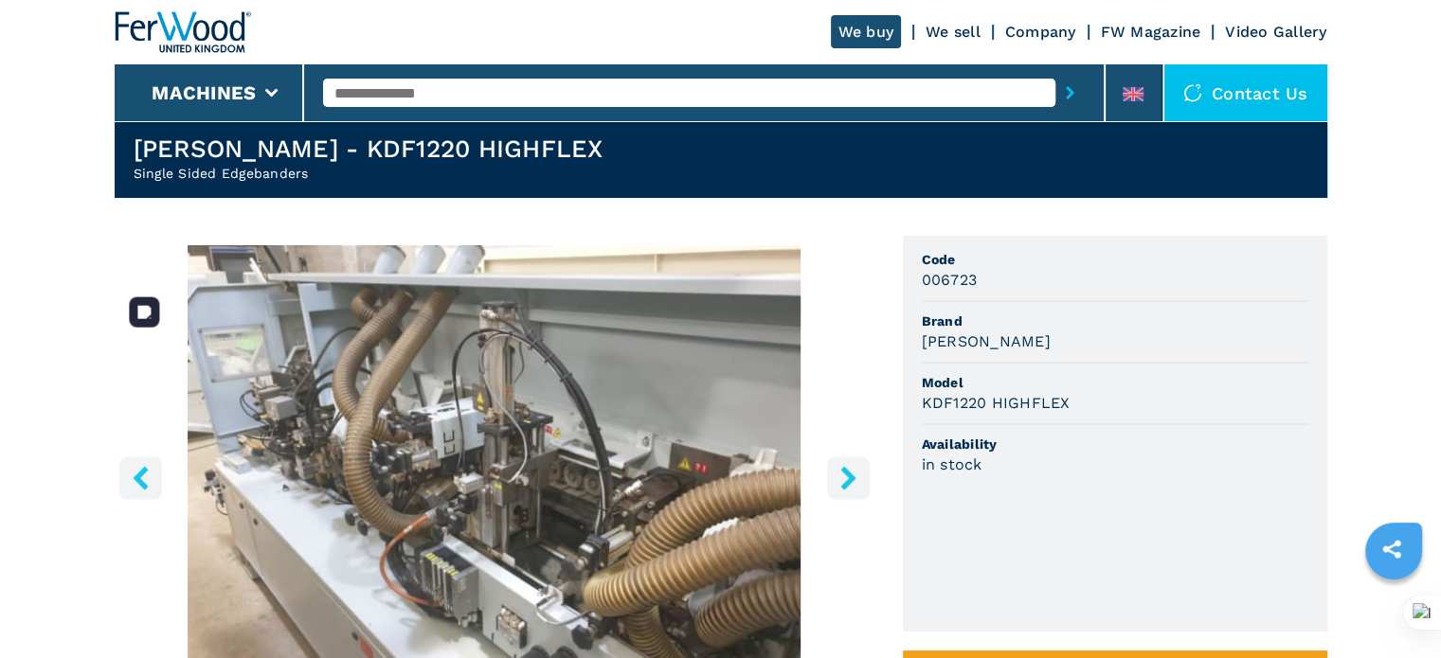
scroll to position [95, 0]
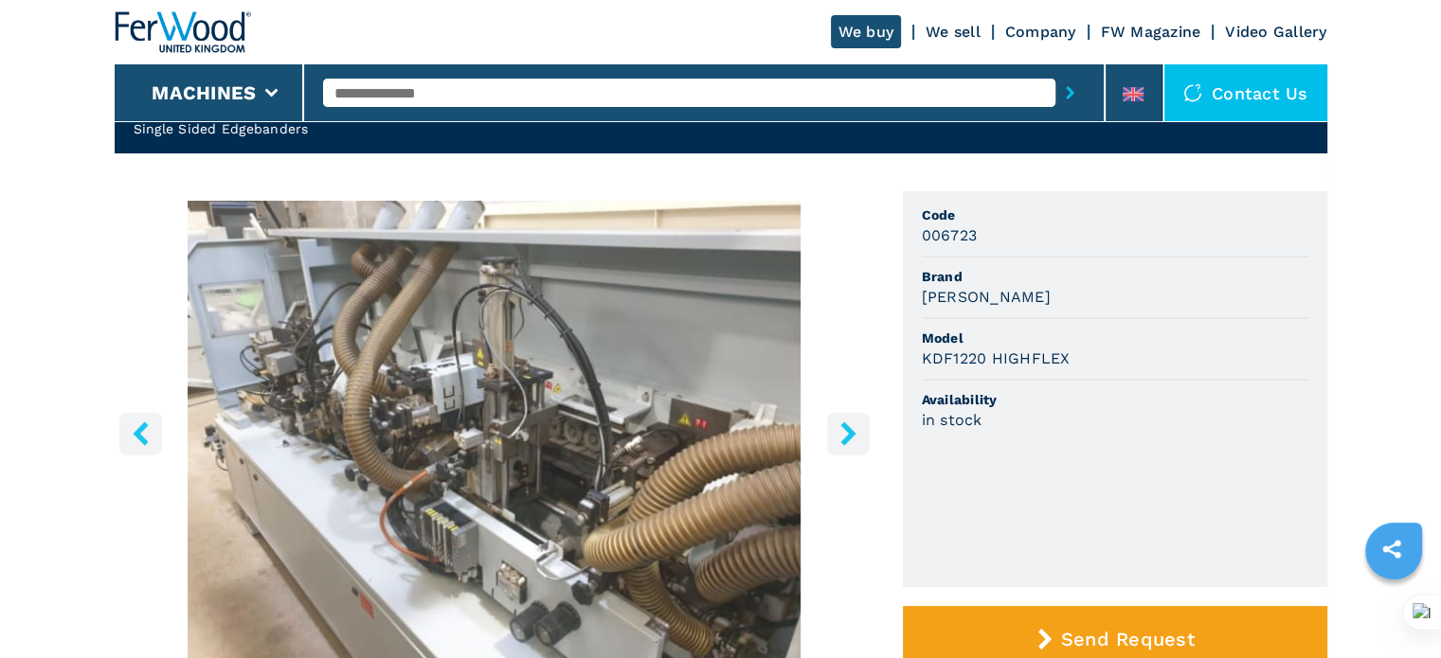
click at [851, 442] on icon "right-button" at bounding box center [848, 434] width 24 height 24
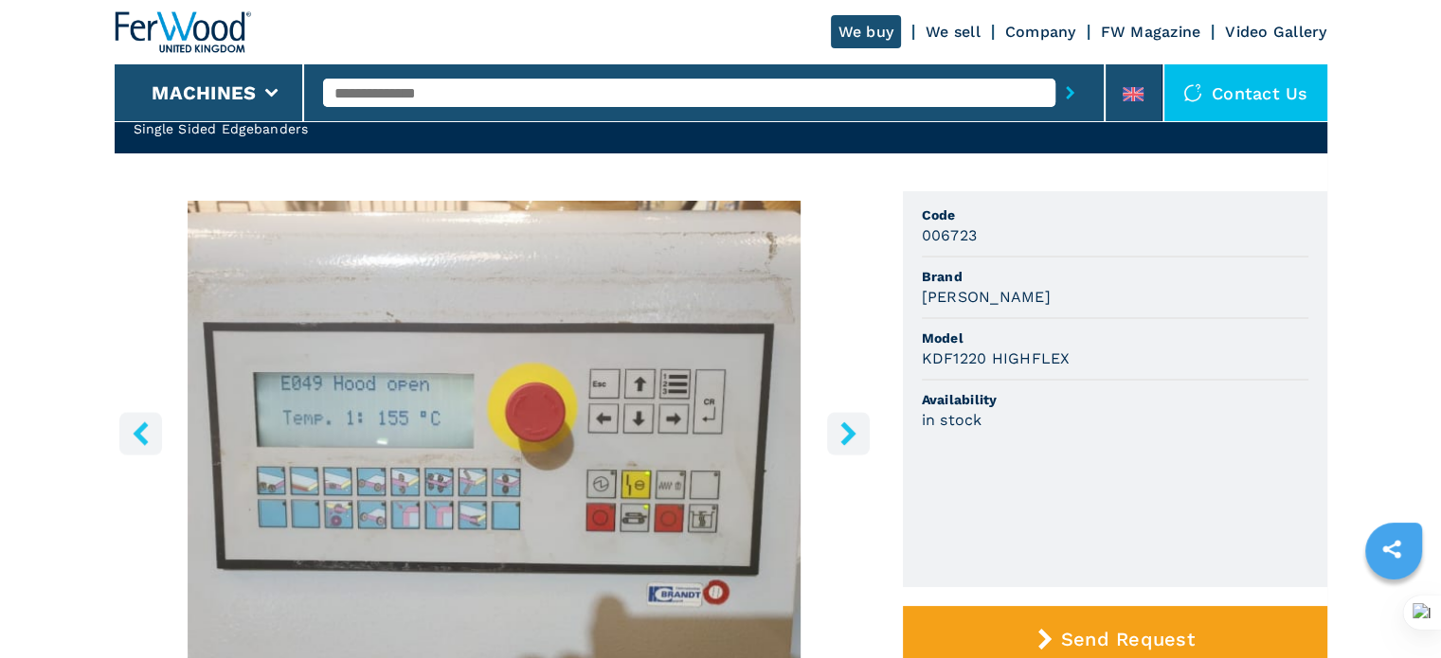
click at [385, 81] on input "text" at bounding box center [689, 93] width 732 height 28
type input "******"
click at [1055, 71] on button "submit-button" at bounding box center [1069, 93] width 29 height 44
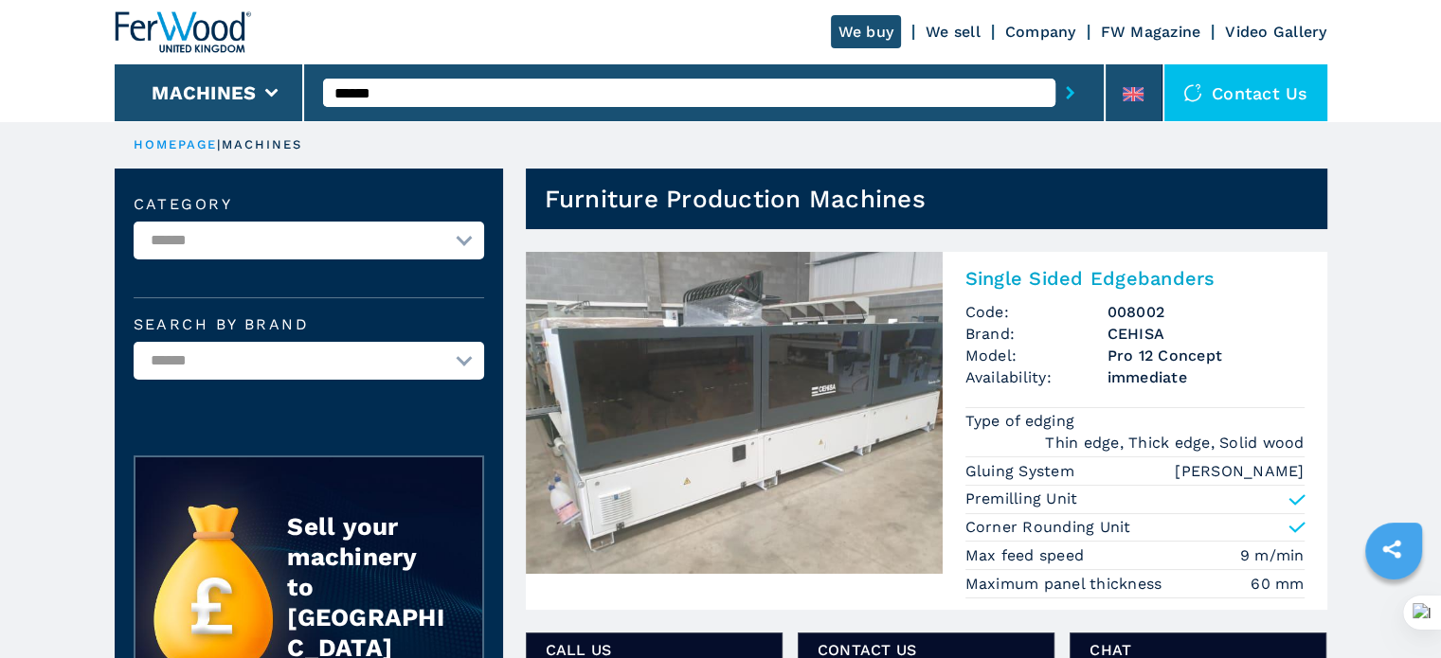
click at [808, 427] on img at bounding box center [734, 413] width 417 height 322
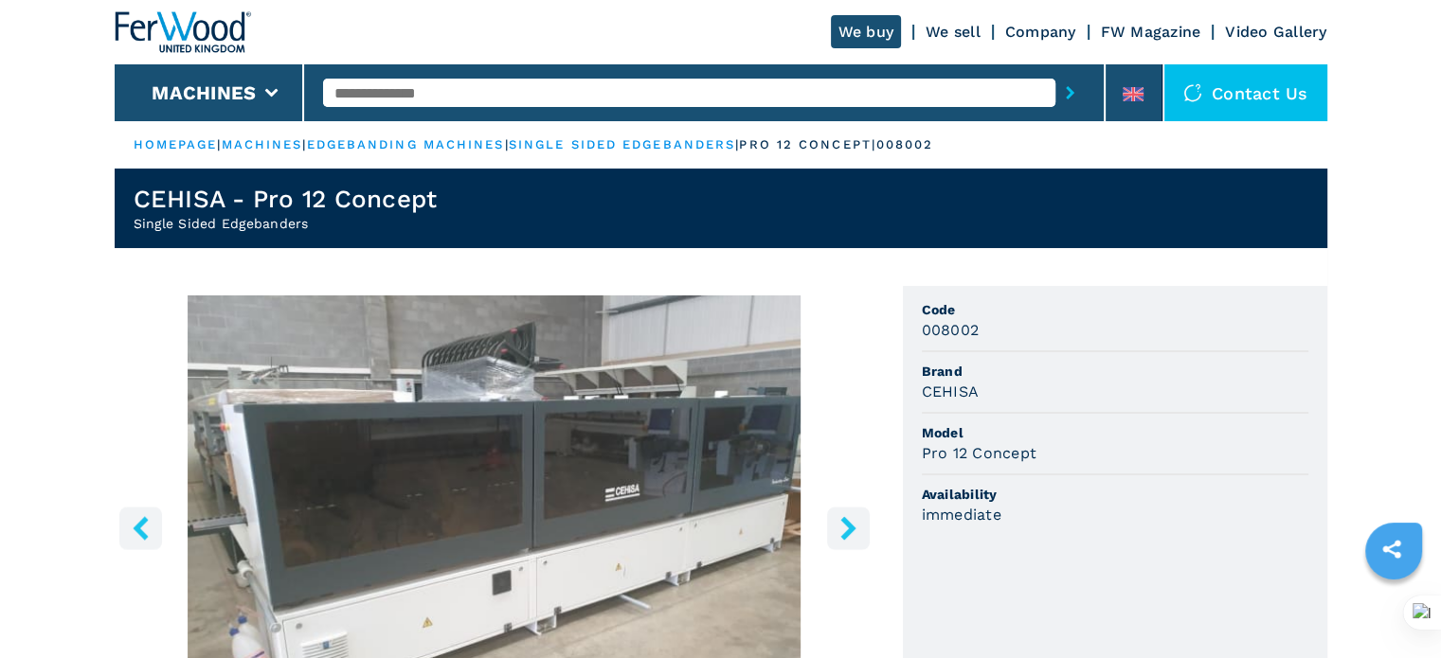
click at [852, 513] on button "right-button" at bounding box center [848, 528] width 43 height 43
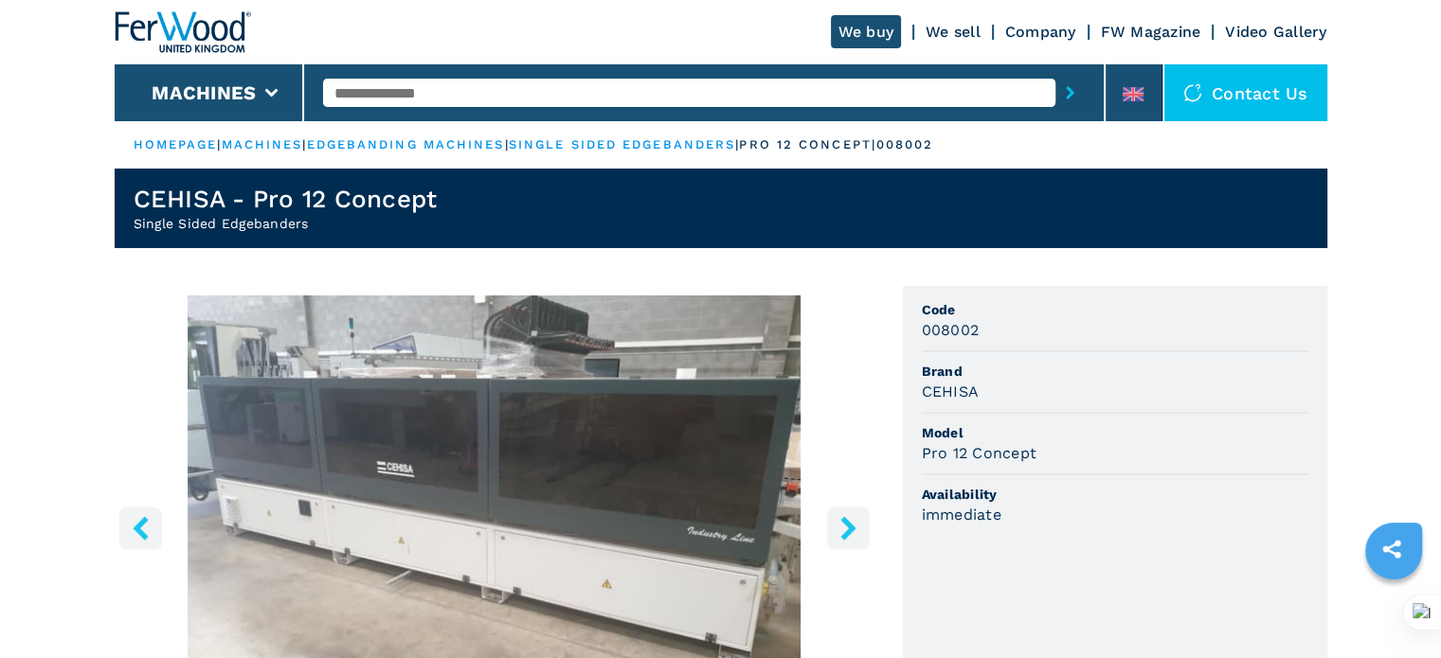
click at [855, 509] on button "right-button" at bounding box center [848, 528] width 43 height 43
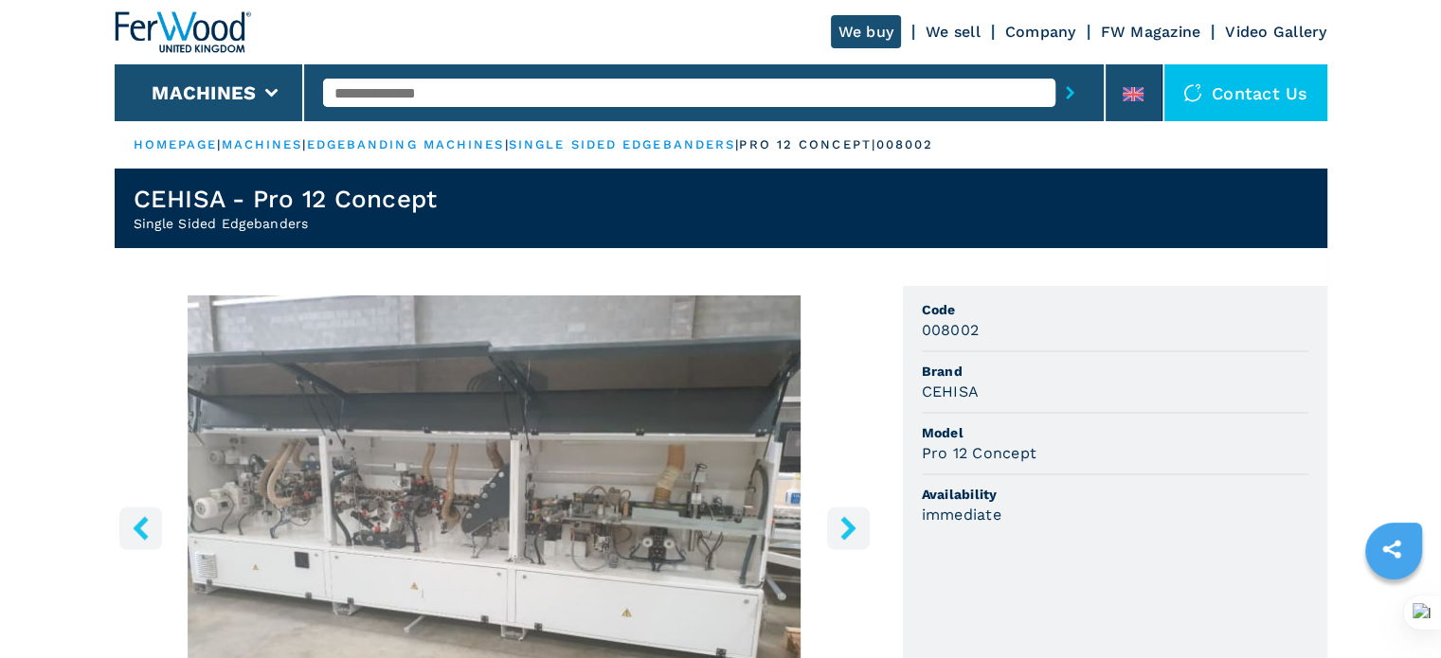
click at [852, 522] on icon "right-button" at bounding box center [848, 528] width 24 height 24
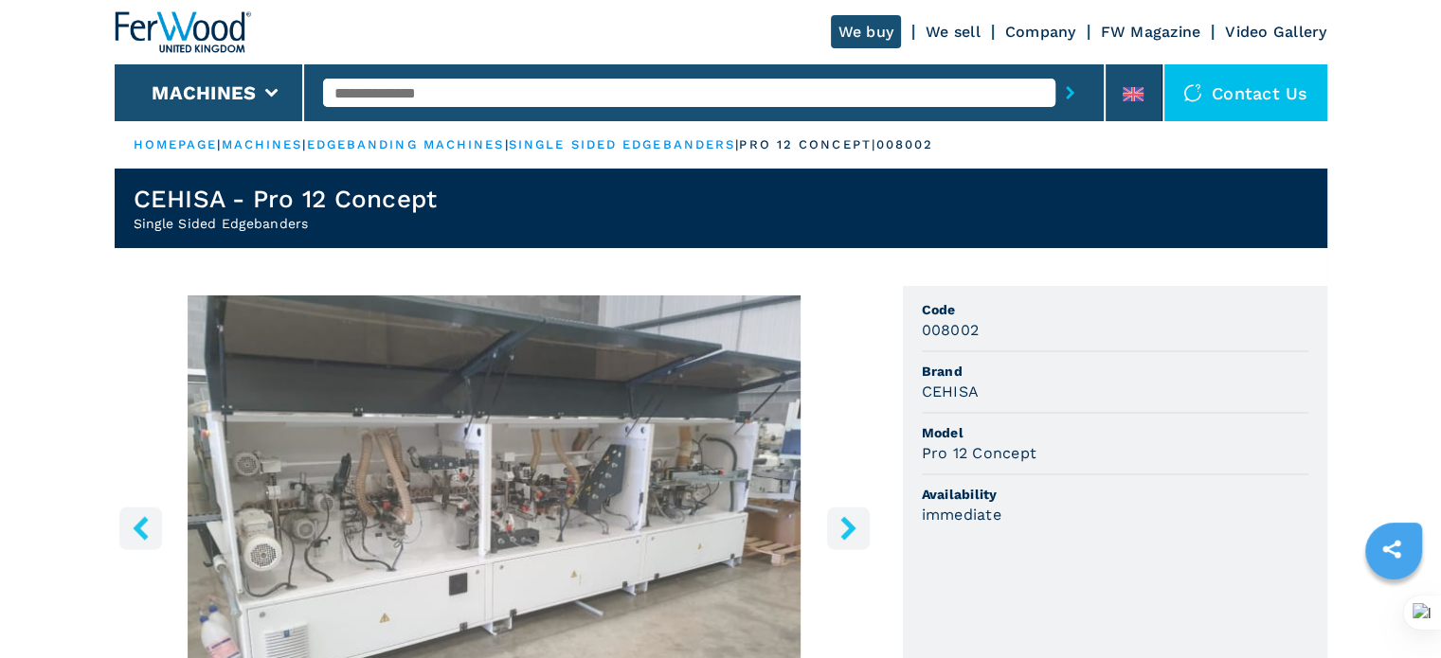
click at [847, 518] on icon "right-button" at bounding box center [848, 528] width 24 height 24
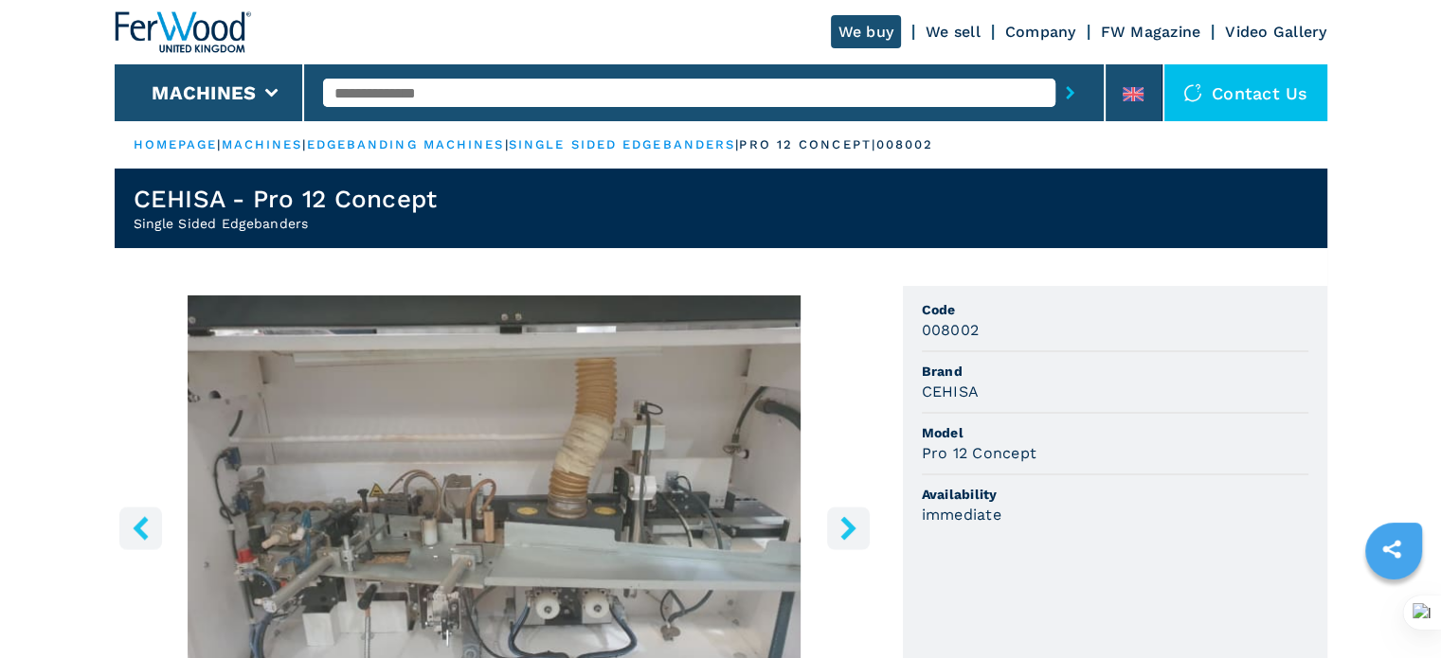
click at [847, 518] on icon "right-button" at bounding box center [848, 528] width 24 height 24
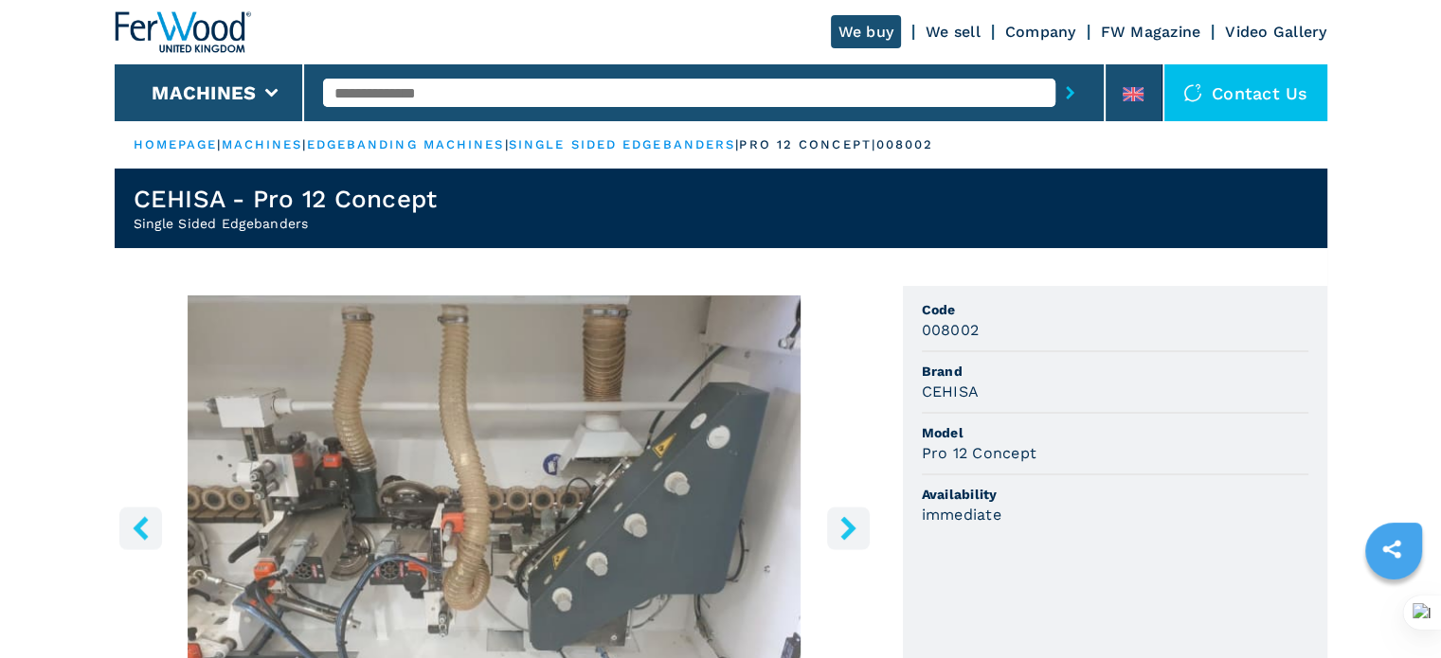
click at [847, 518] on icon "right-button" at bounding box center [848, 528] width 24 height 24
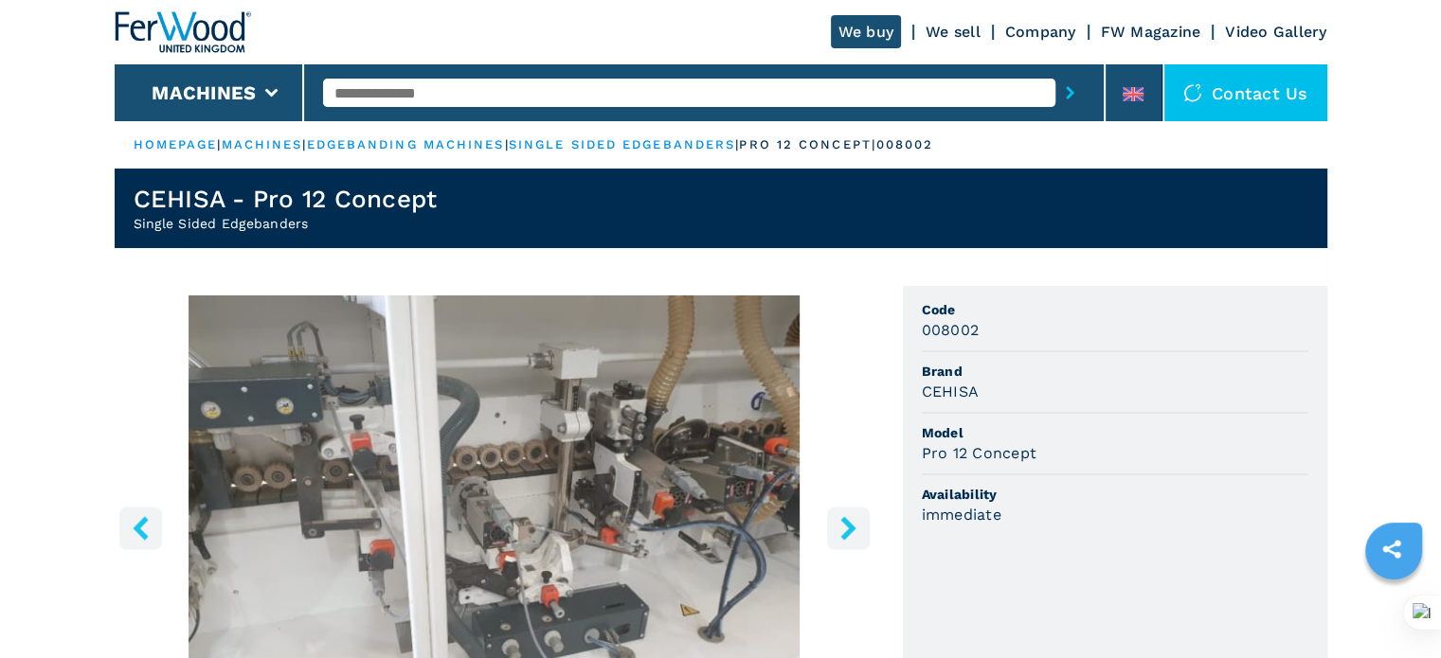
click at [836, 516] on icon "right-button" at bounding box center [848, 528] width 24 height 24
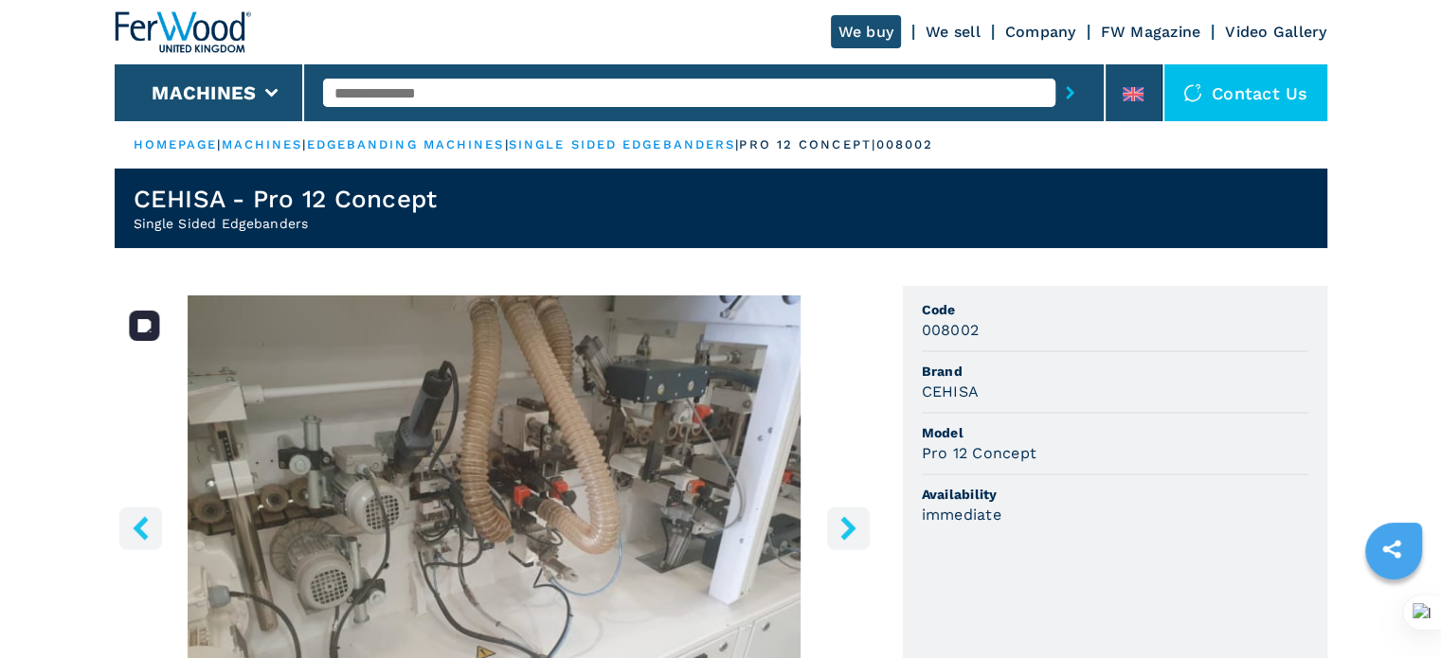
click at [834, 528] on button "right-button" at bounding box center [848, 528] width 43 height 43
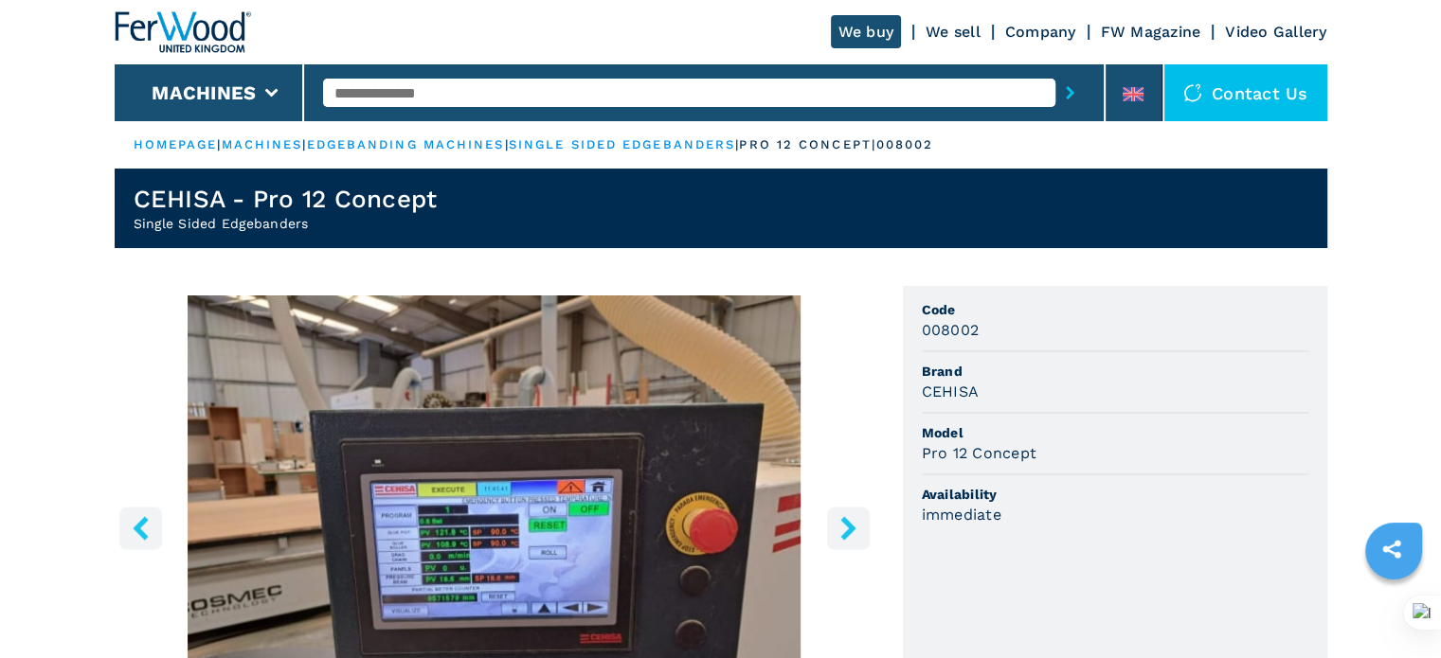
click at [834, 529] on button "right-button" at bounding box center [848, 528] width 43 height 43
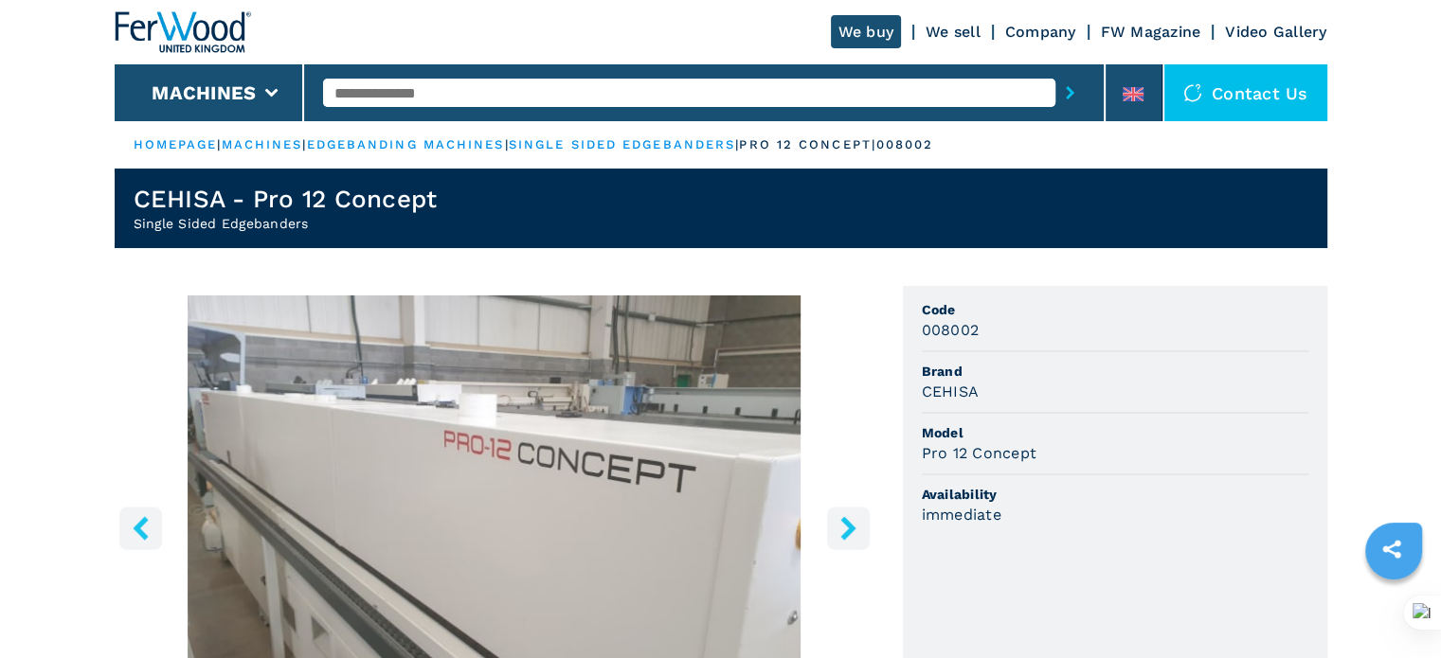
click at [834, 530] on button "right-button" at bounding box center [848, 528] width 43 height 43
